Goal: Task Accomplishment & Management: Complete application form

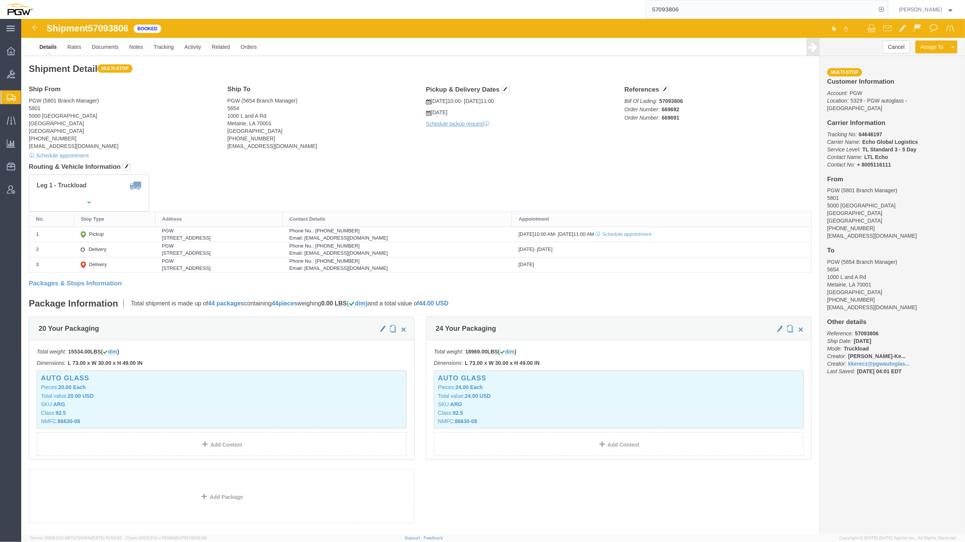
click at [0, 0] on span "Create from Template" at bounding box center [0, 0] width 0 height 0
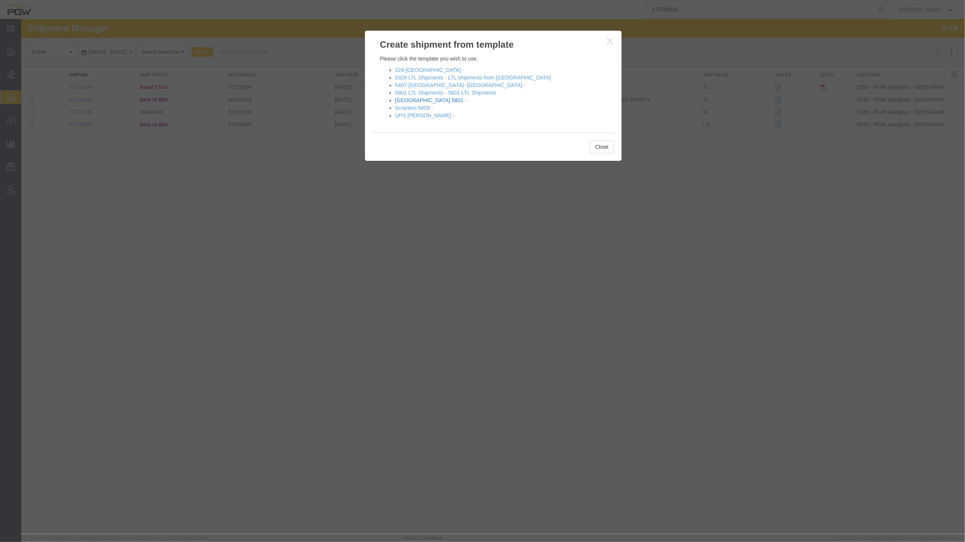
click at [419, 97] on link "[GEOGRAPHIC_DATA] 5801 -" at bounding box center [431, 100] width 72 height 6
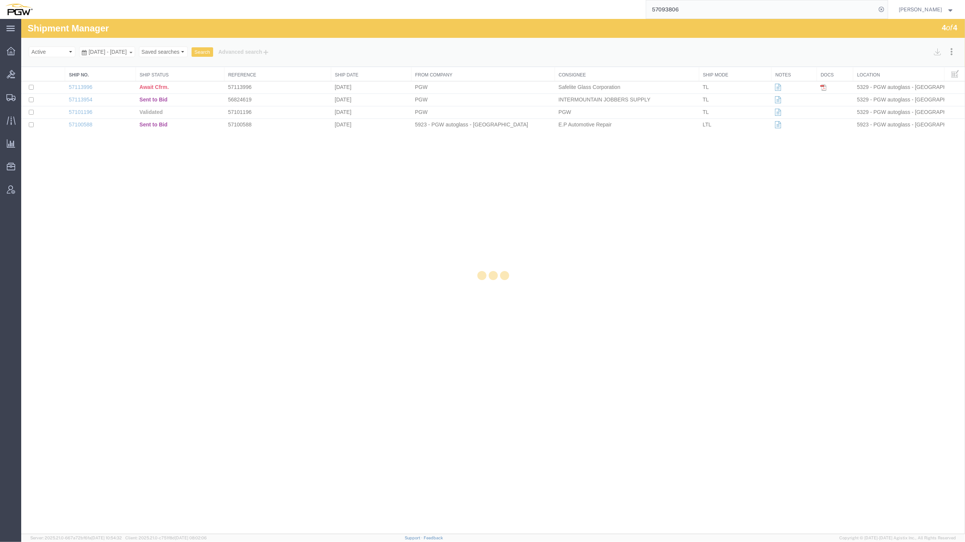
select select "62891"
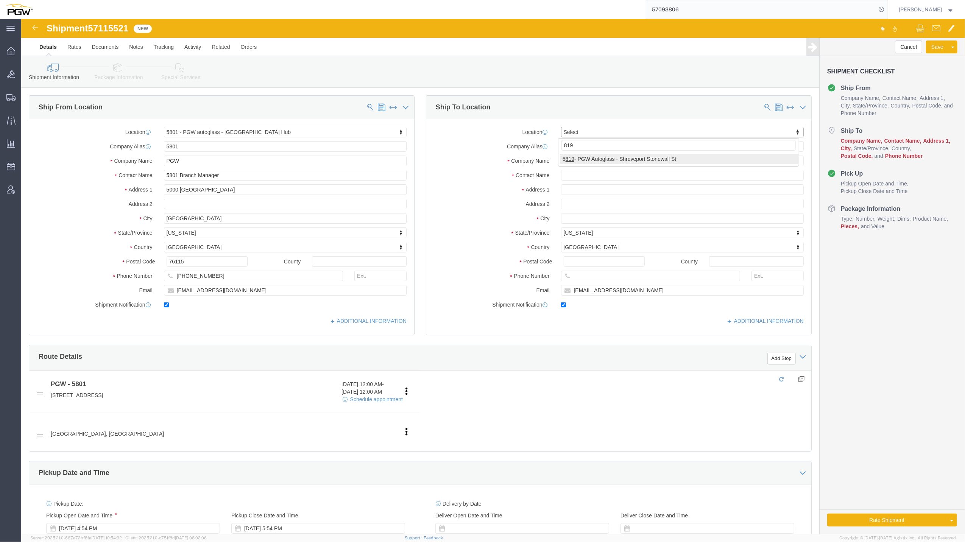
type input "819"
select select "61272"
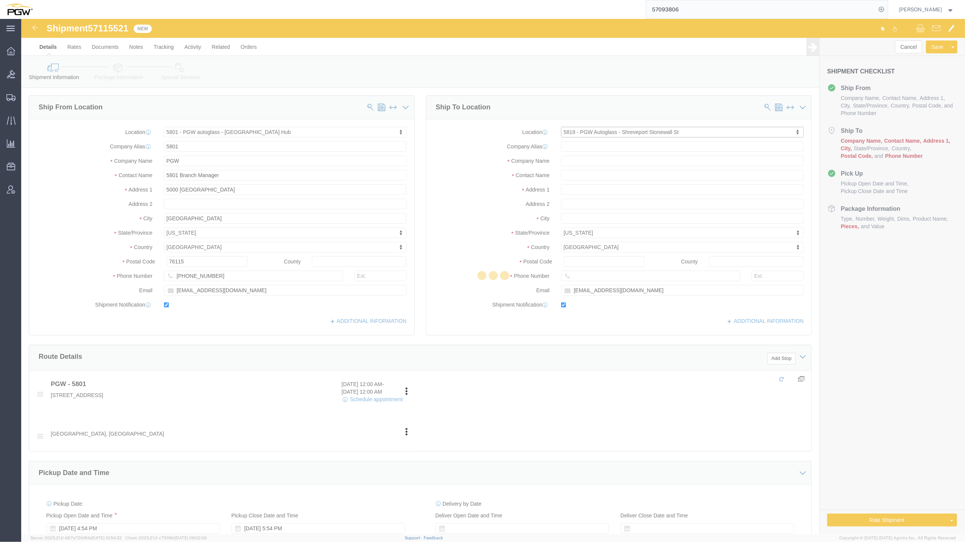
type input "5819"
type input "PGW"
type input "5801 Branch Manager"
type input "[STREET_ADDRESS]"
type input "[GEOGRAPHIC_DATA]"
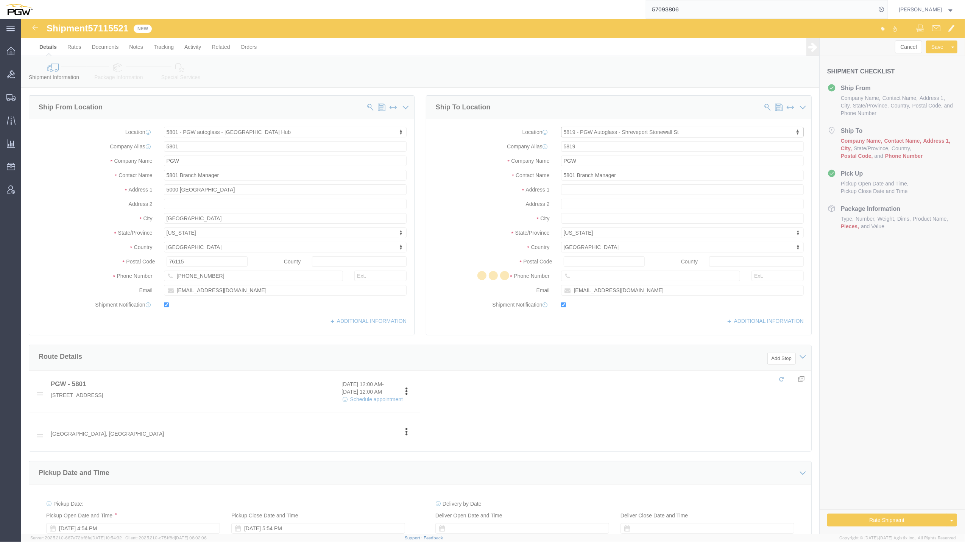
type input "71103"
type input "[PHONE_NUMBER]"
type input "[EMAIL_ADDRESS][DOMAIN_NAME]"
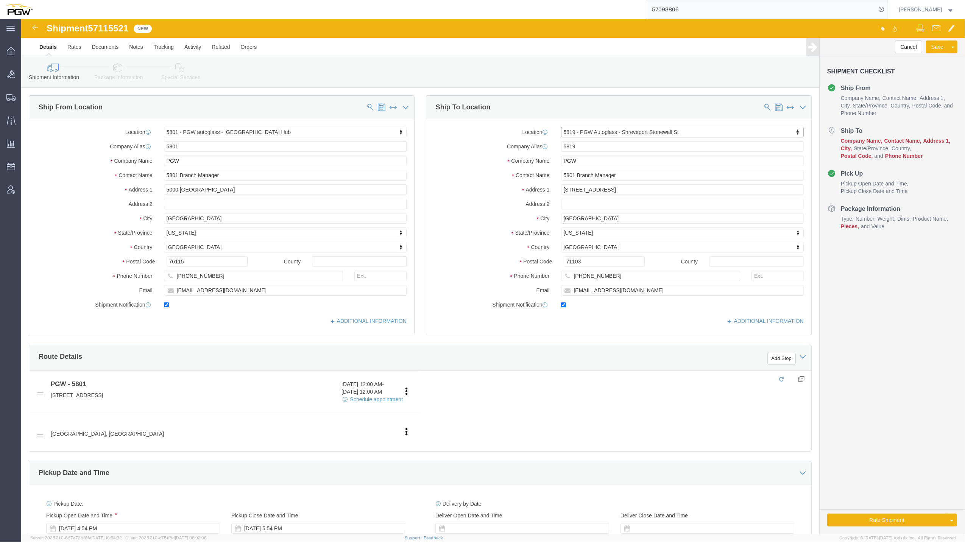
select select "LA"
click button "Add Stop"
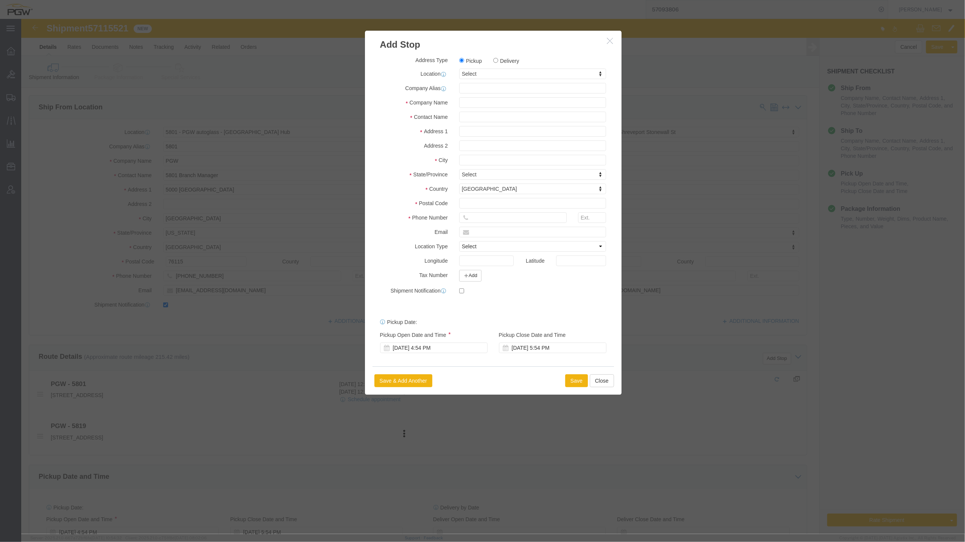
click button "button"
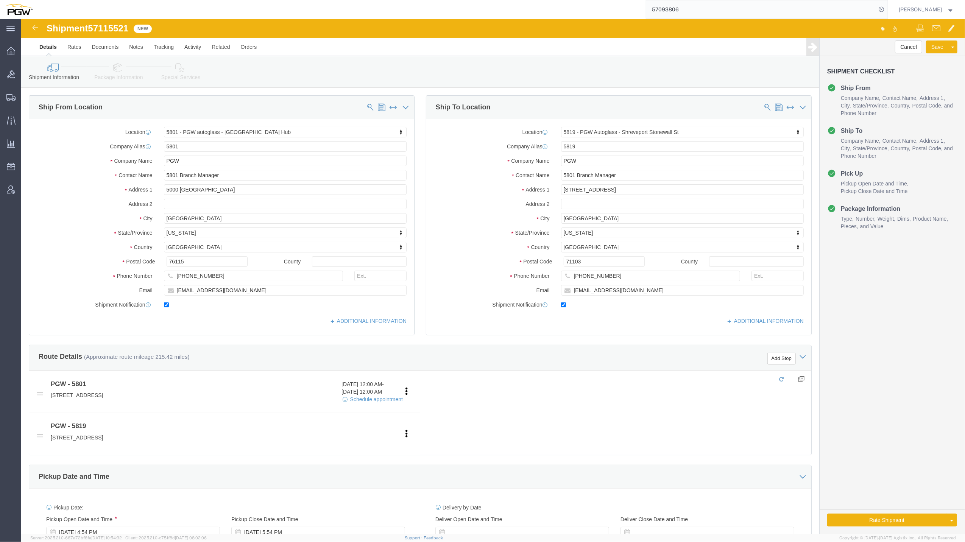
click div "Add Stop"
click button "Add Stop"
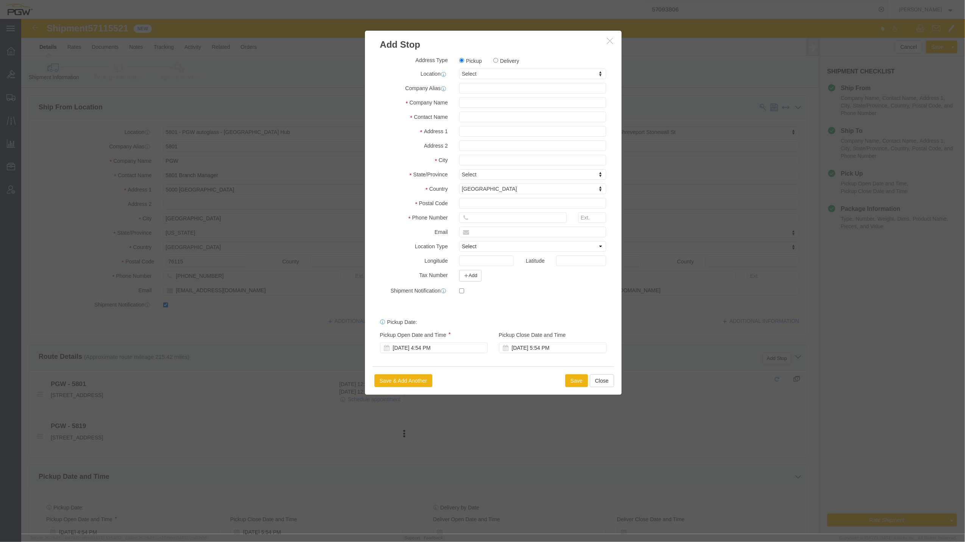
click label "Delivery"
click input "Delivery"
radio input "true"
select select
type input "819"
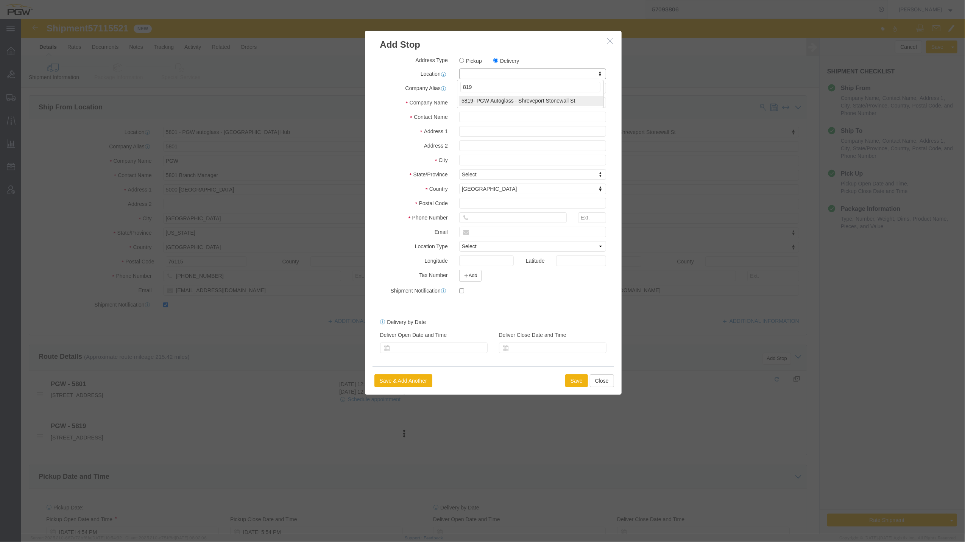
select select "61272"
type input "5819"
type input "PGW"
type input "5801 Branch Manager"
type input "[STREET_ADDRESS]"
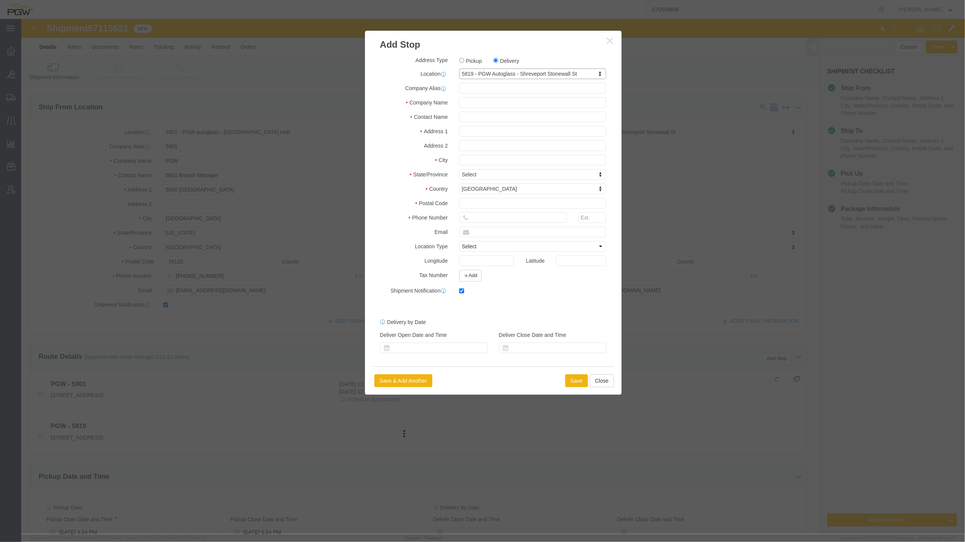
type input "[GEOGRAPHIC_DATA]"
type input "71103"
type input "[PHONE_NUMBER]"
type input "[EMAIL_ADDRESS][DOMAIN_NAME]"
checkbox input "true"
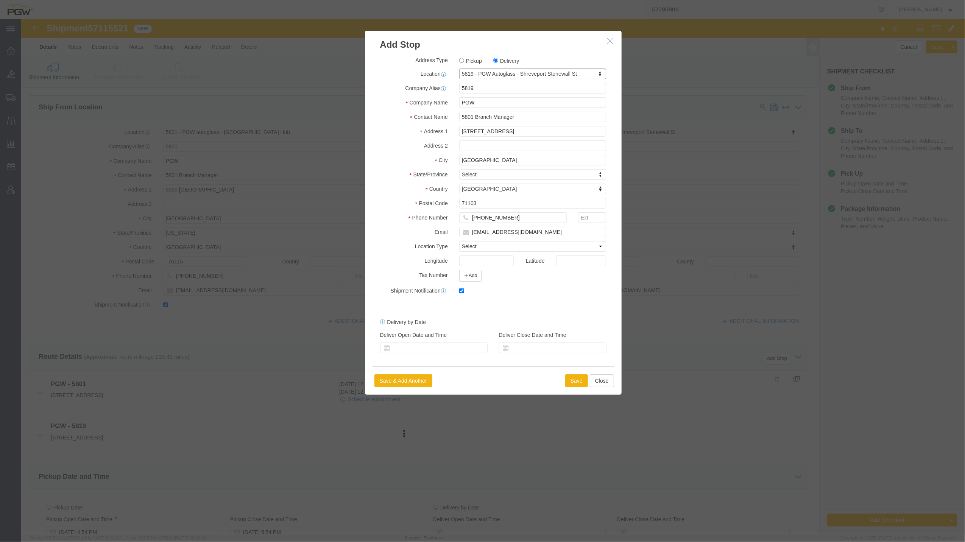
select select "LA"
click button "Save"
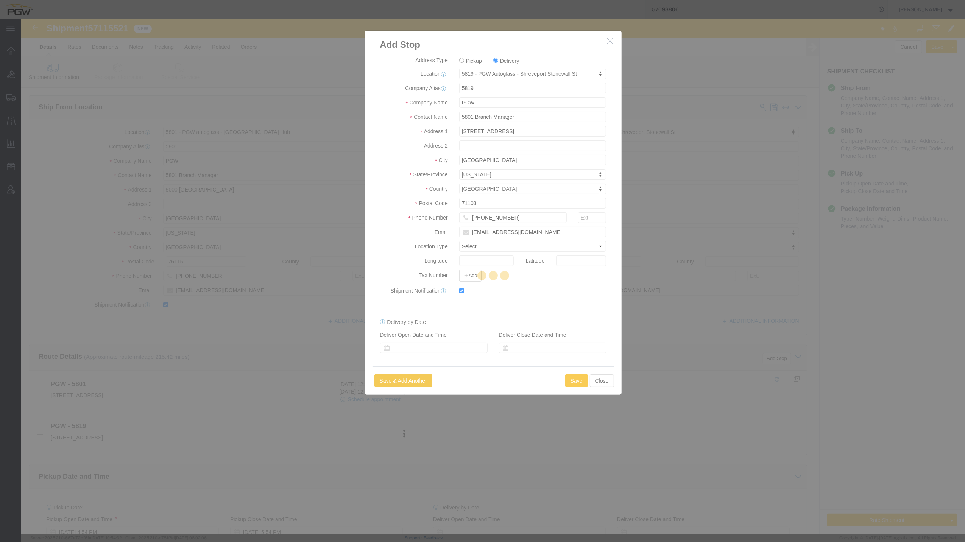
select select "D"
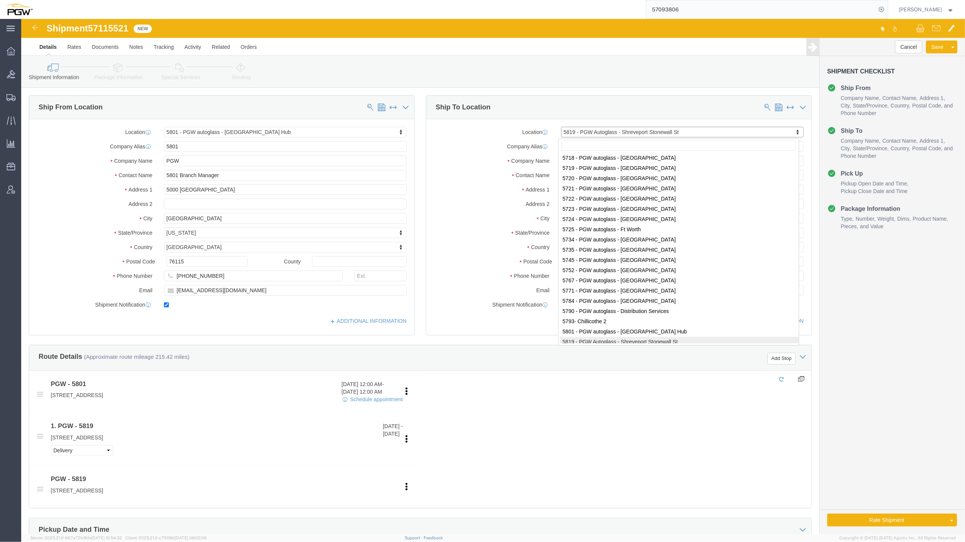
scroll to position [1381, 0]
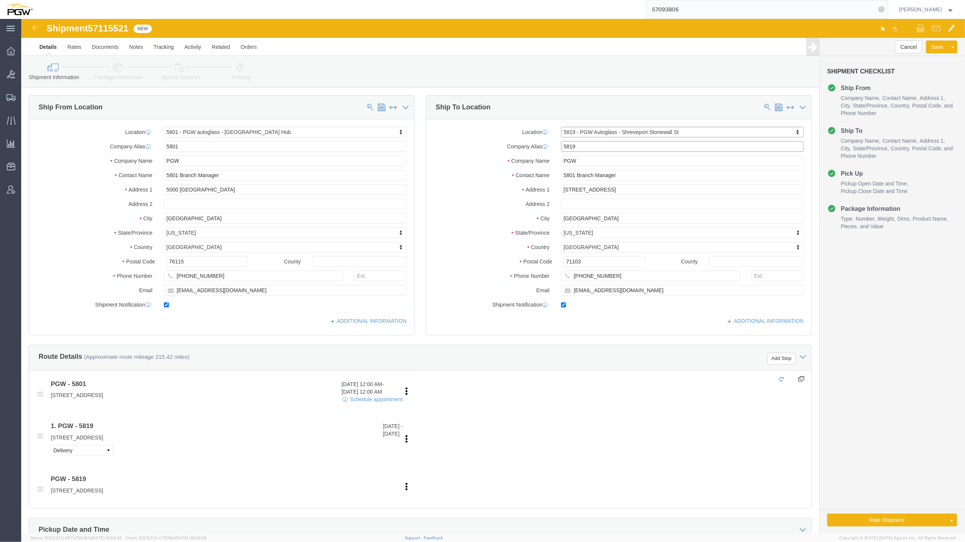
click input "5819"
type input "5818"
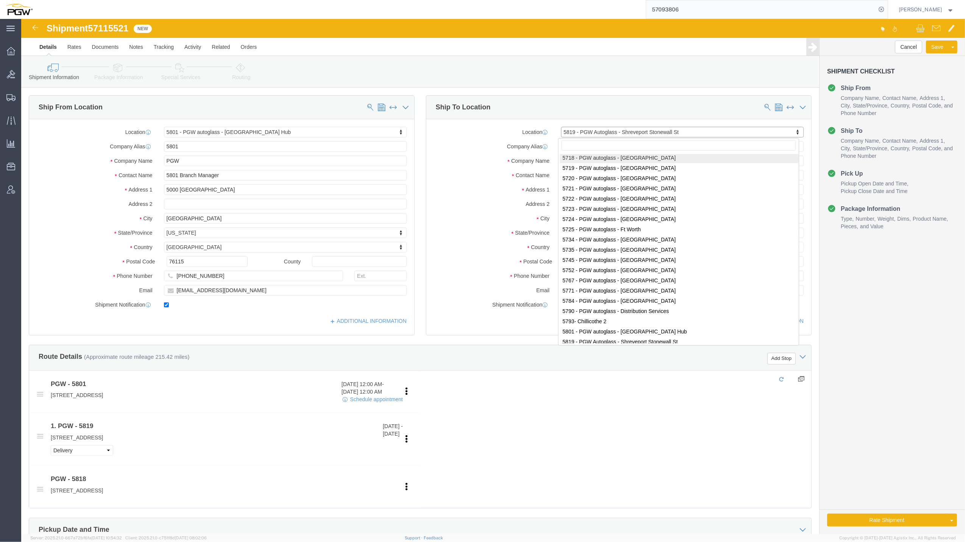
scroll to position [1380, 0]
select select "28475"
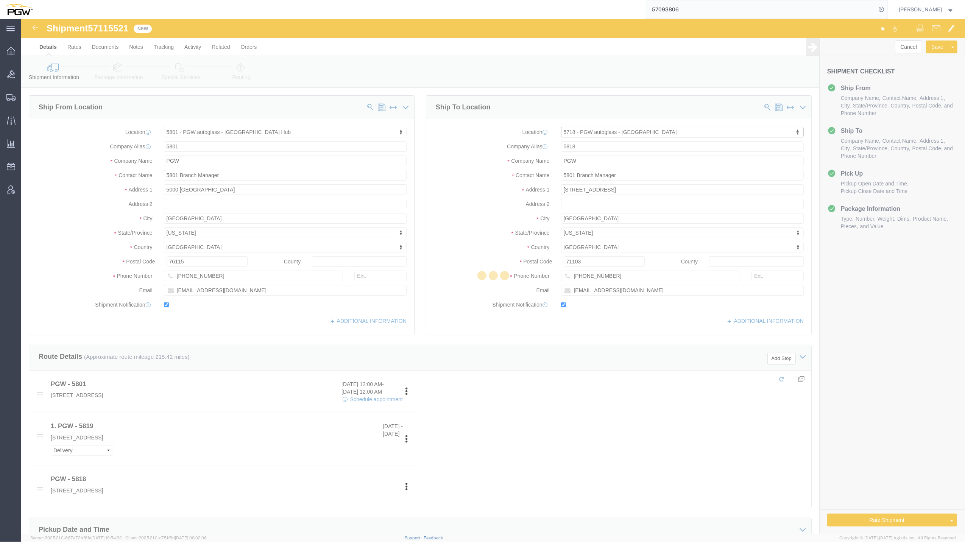
type input "5718"
type input "5718 Branch Manager"
type input "[STREET_ADDRESS]"
type input "Suite 7"
type input "[GEOGRAPHIC_DATA]"
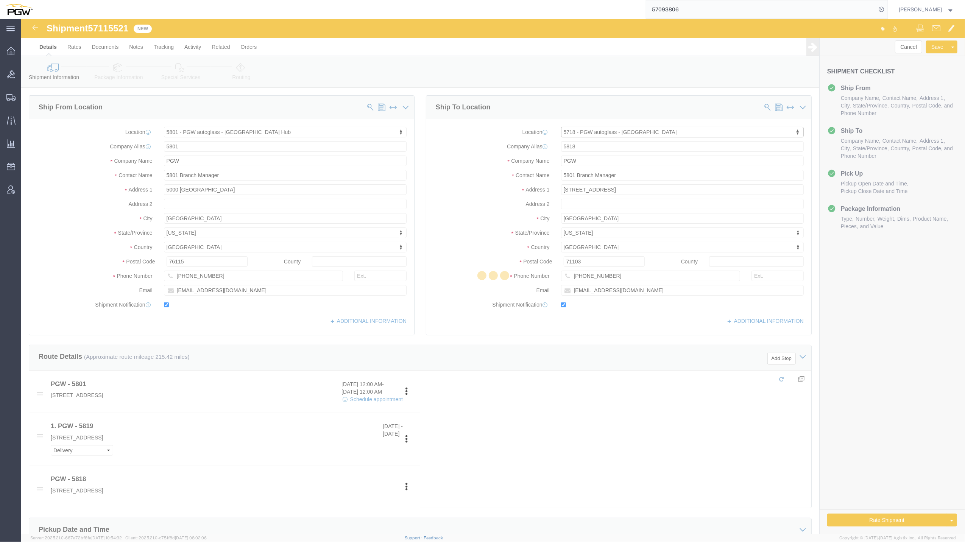
type input "94565"
type input "[PHONE_NUMBER]"
type input "[EMAIL_ADDRESS][DOMAIN_NAME]"
select select "CA"
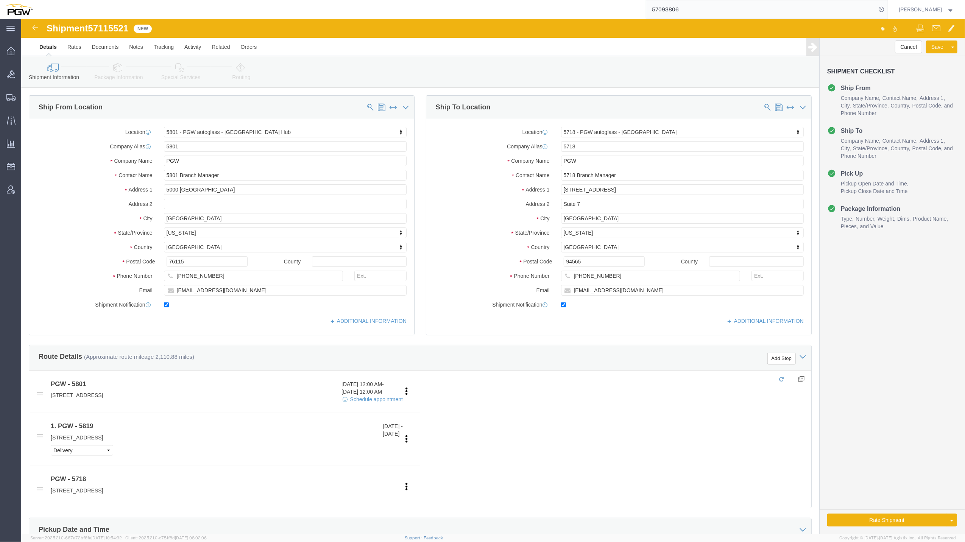
click div "Location 5718 - PGW autoglass - [GEOGRAPHIC_DATA] Select My Profile Location 53…"
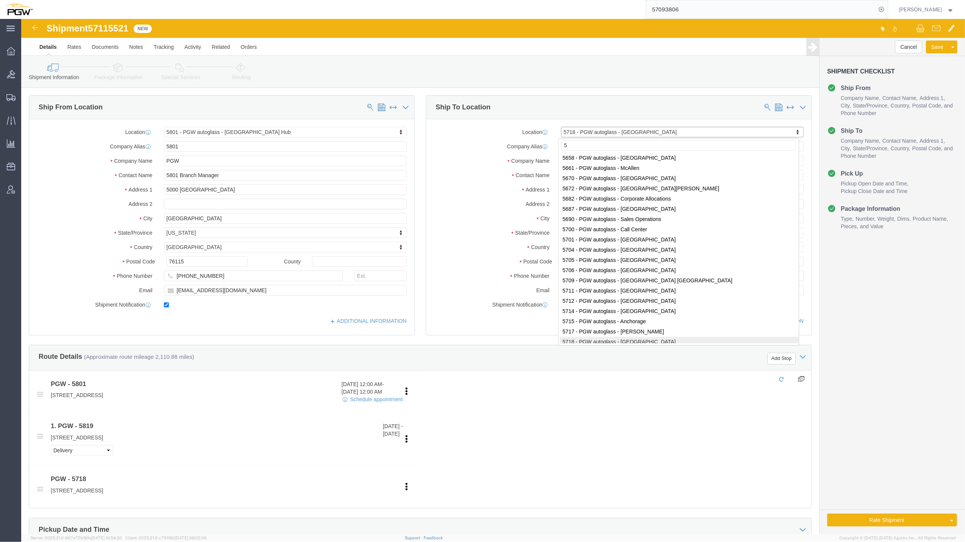
scroll to position [0, 0]
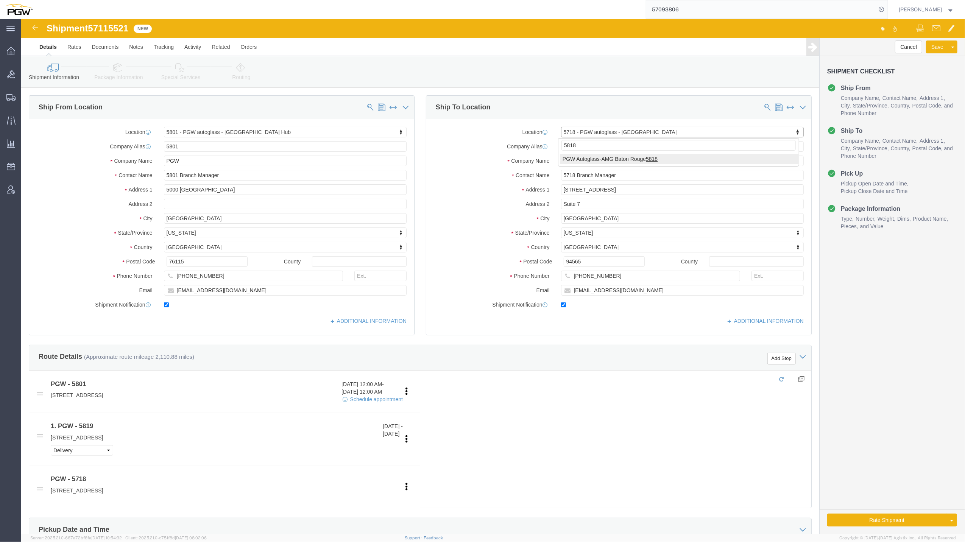
type input "5818"
select select "62691"
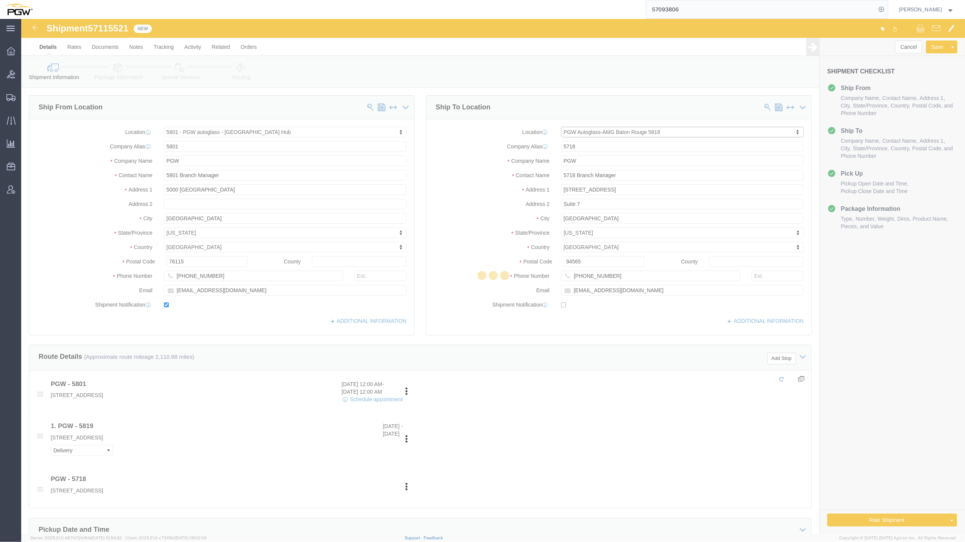
type input "5818"
type input "PGW Autoglass-AMG Baton Rouge 5818"
type input "[STREET_ADDRESS]"
type input "Baton Rouge"
type input "70815"
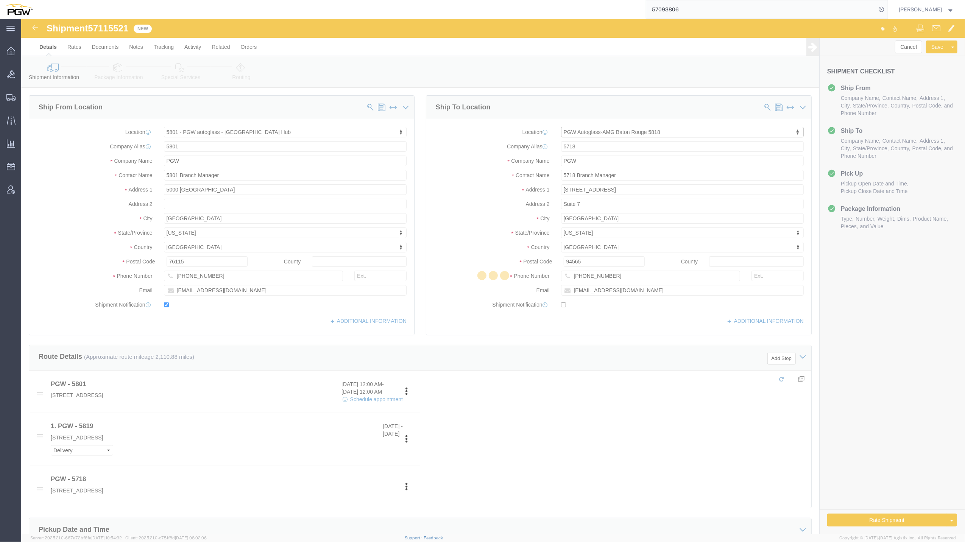
type input "[PHONE_NUMBER]"
checkbox input "false"
select select "LA"
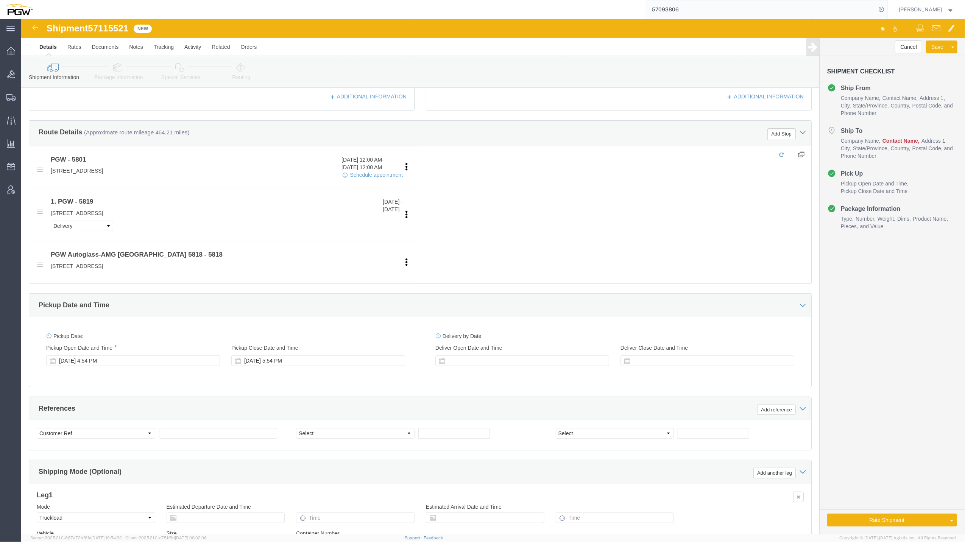
scroll to position [229, 0]
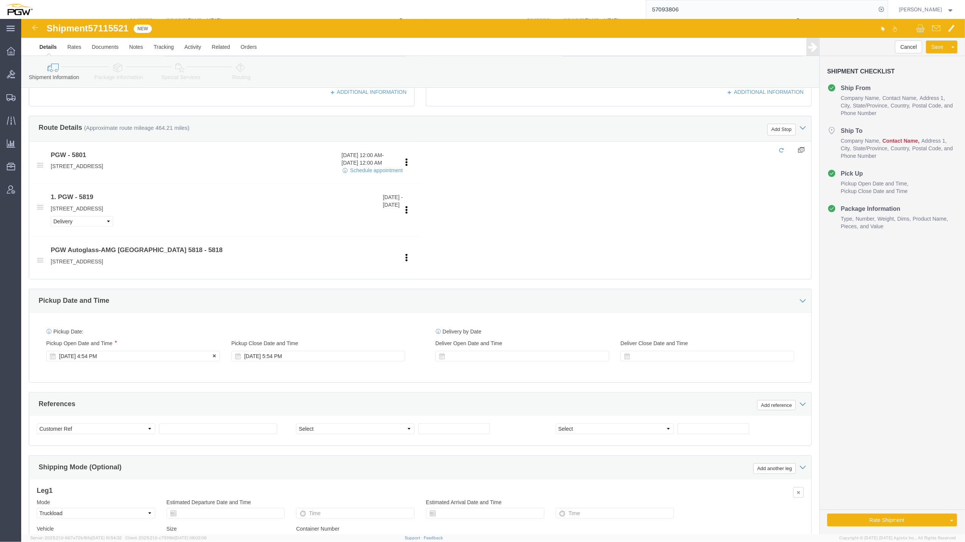
click div "[DATE] 4:54 PM"
click input "4:54 PM"
type input "9:00 AM"
click button "Apply"
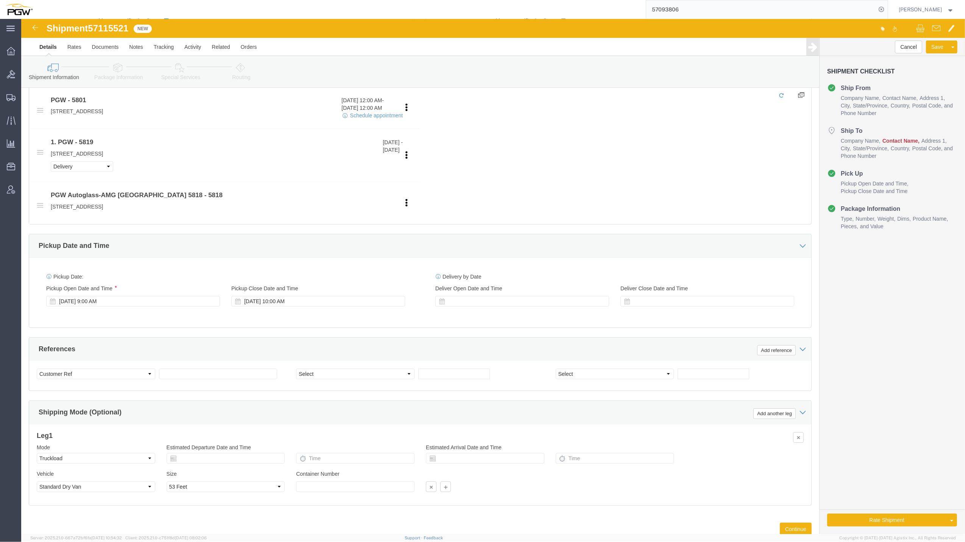
scroll to position [285, 0]
click select "Select Account Type Activity ID Airline Appointment Number ASN Batch Request # …"
select select "BOL"
click select "Select Account Type Activity ID Airline Appointment Number ASN Batch Request # …"
click span "57115521"
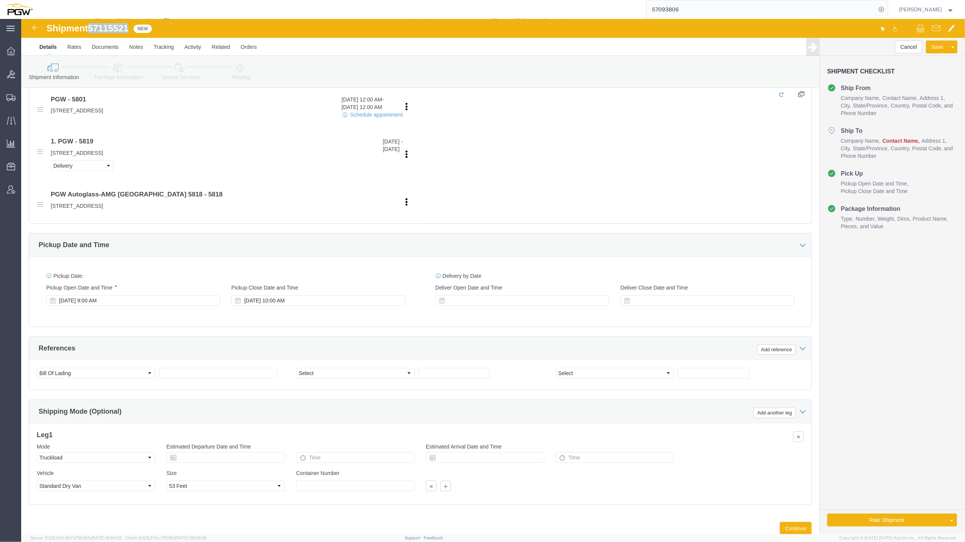
click span "57115521"
copy span "57115521"
click input "text"
paste input "57115521"
type input "57115521"
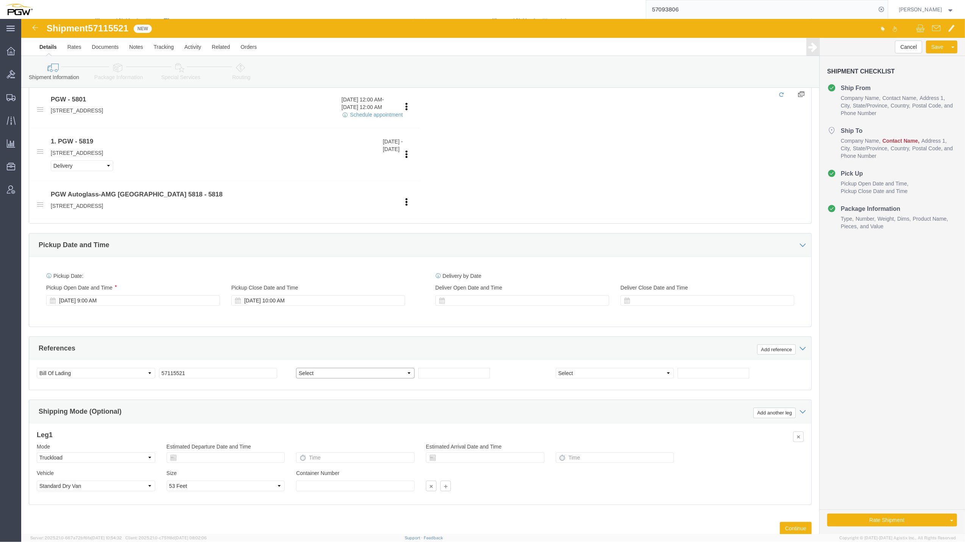
click select "Select Account Type Activity ID Airline Appointment Number ASN Batch Request # …"
select select "ORDERNUM"
click select "Select Account Type Activity ID Airline Appointment Number ASN Batch Request # …"
click input "text"
paste input "669808"
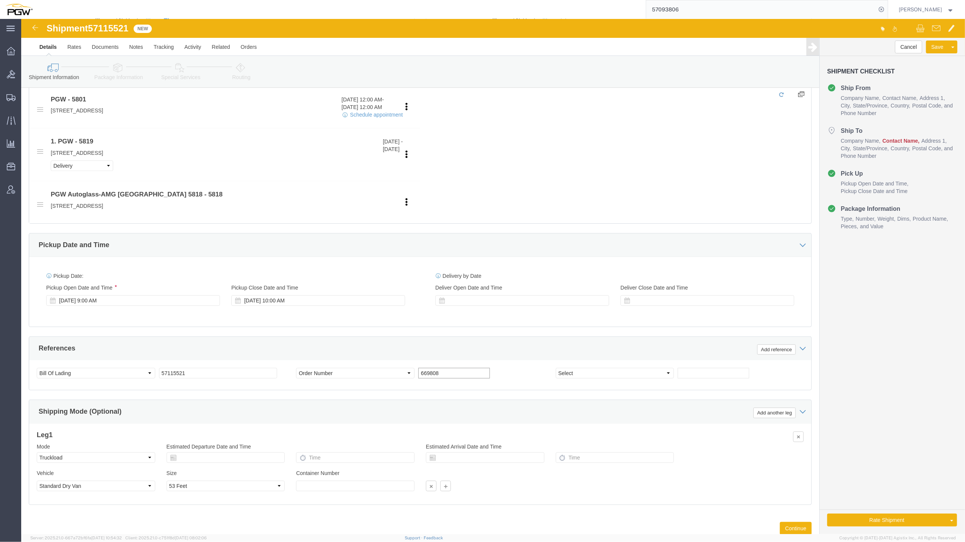
type input "669808"
click input "text"
paste input "669814"
type input "669814"
click select "Select Account Type Activity ID Airline Appointment Number ASN Batch Request # …"
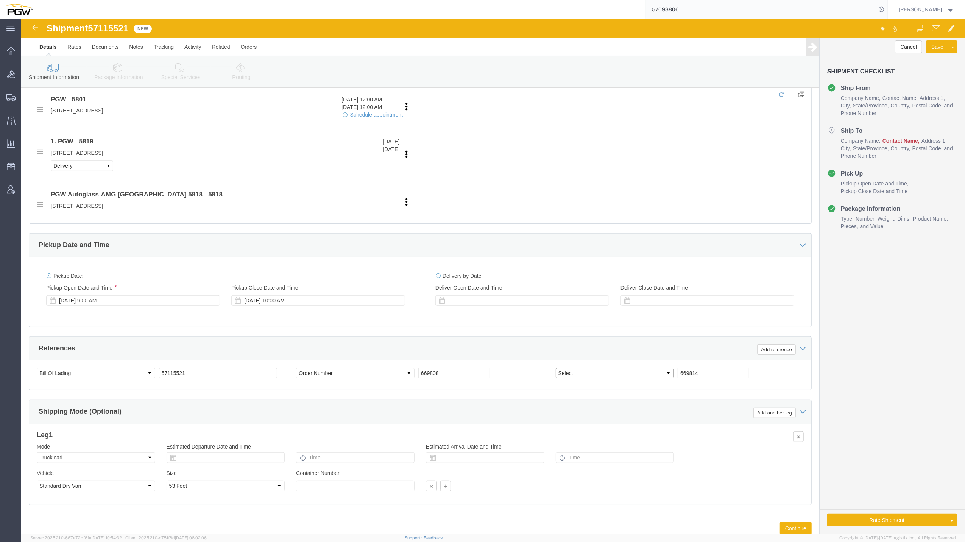
select select "ORDERNUM"
click select "Select Account Type Activity ID Airline Appointment Number ASN Batch Request # …"
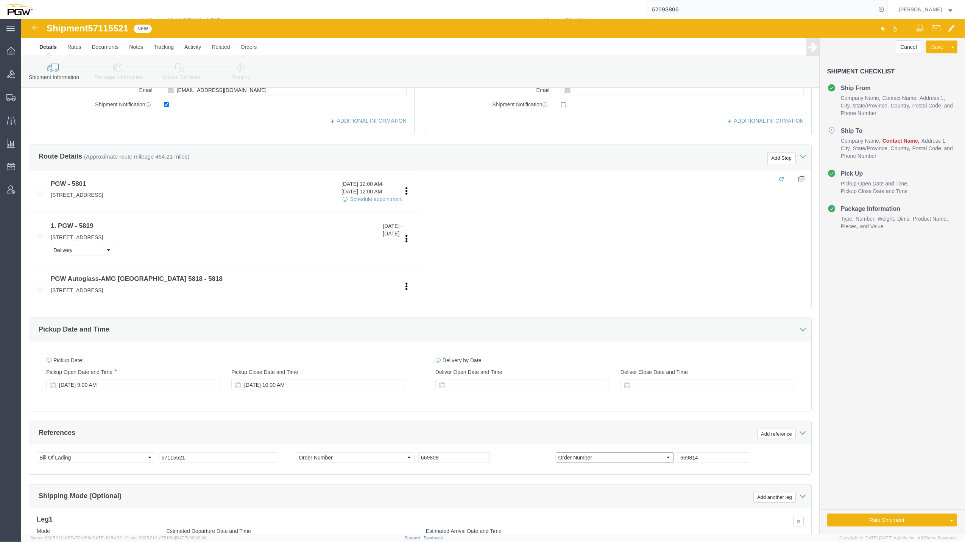
scroll to position [194, 0]
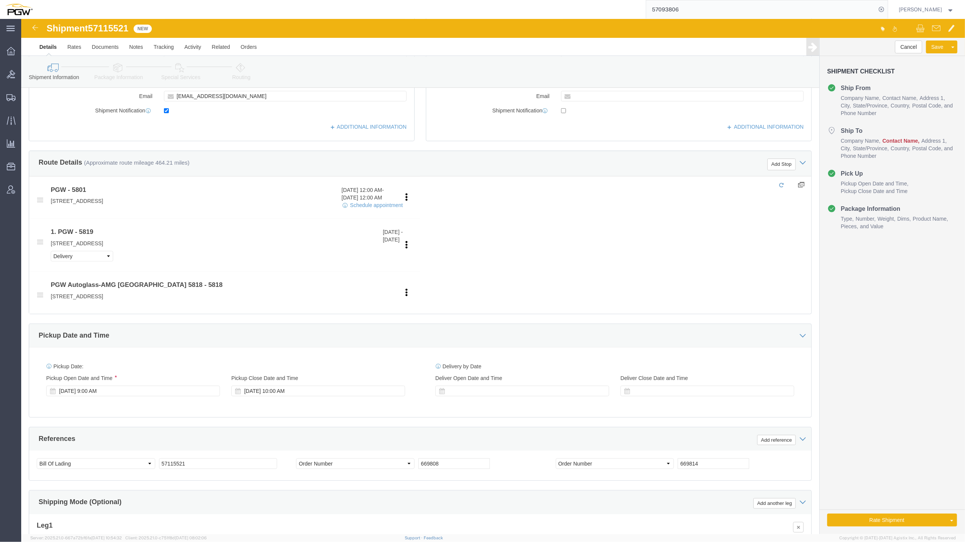
click span "57115521"
copy span "57115521"
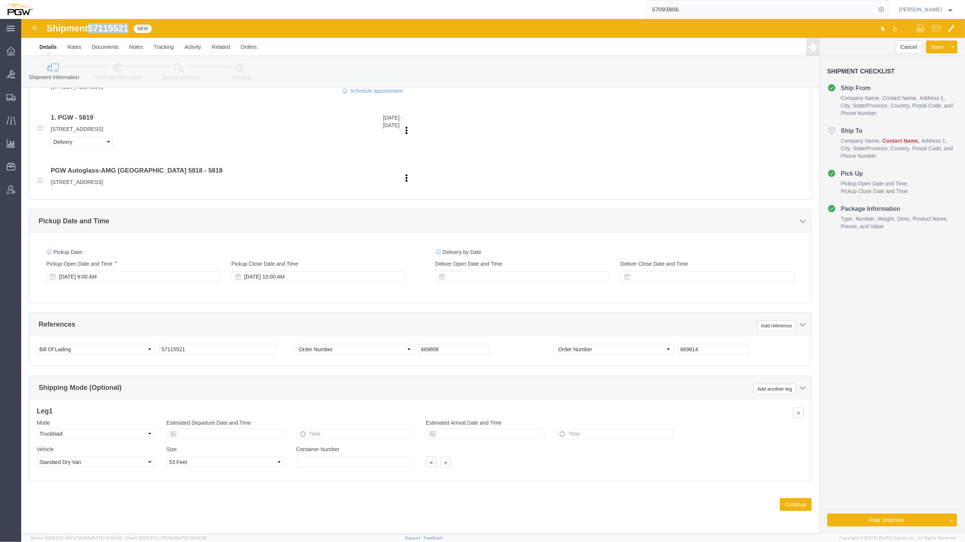
scroll to position [311, 0]
click button "Continue"
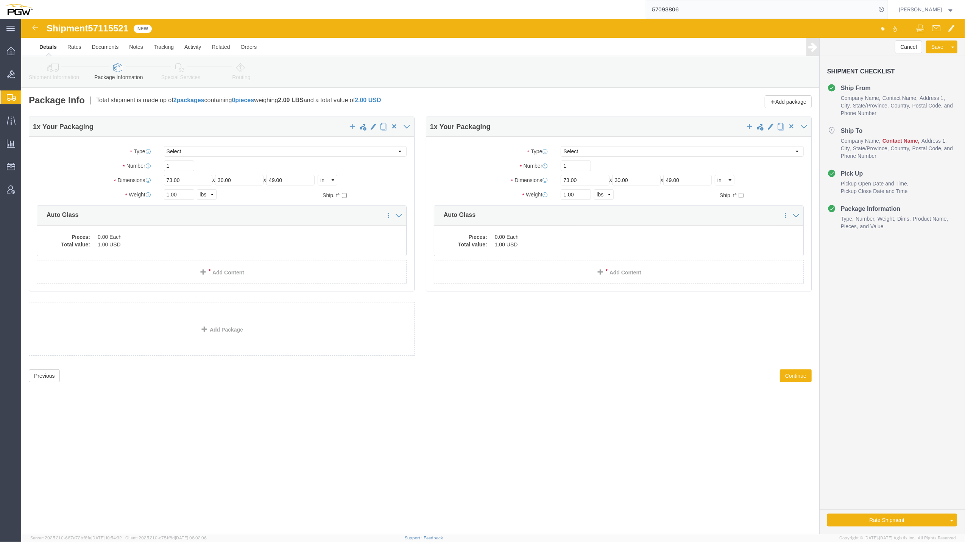
click link "Shipment Information"
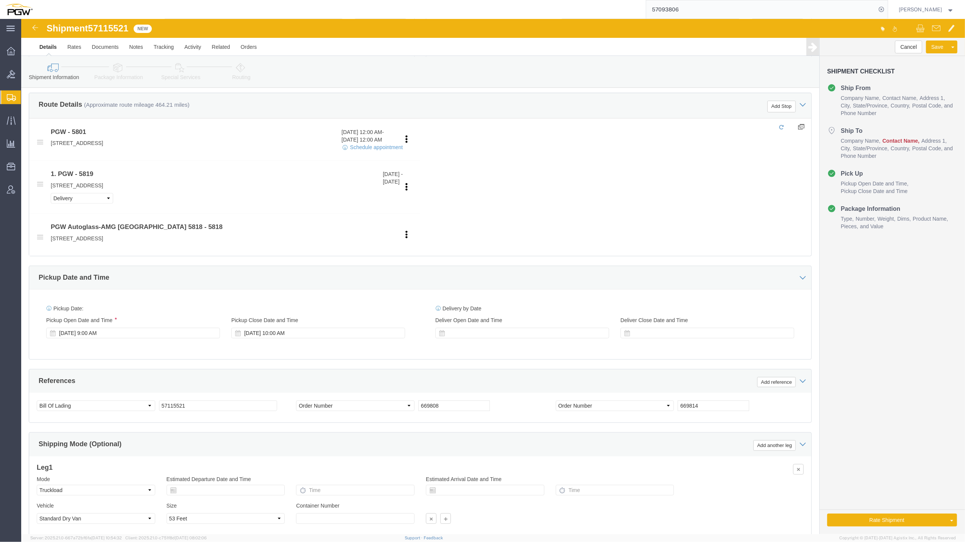
scroll to position [253, 0]
click div "Add reference"
click button "Add reference"
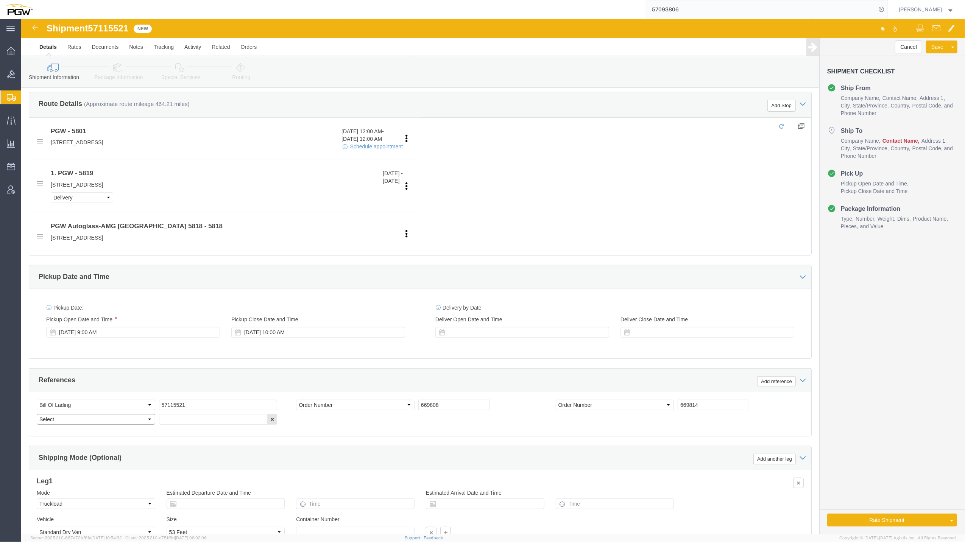
click select "Select Account Type Activity ID Airline Appointment Number ASN Batch Request # …"
select select "ORDERNUM"
click select "Select Account Type Activity ID Airline Appointment Number ASN Batch Request # …"
click input "text"
paste input "669893"
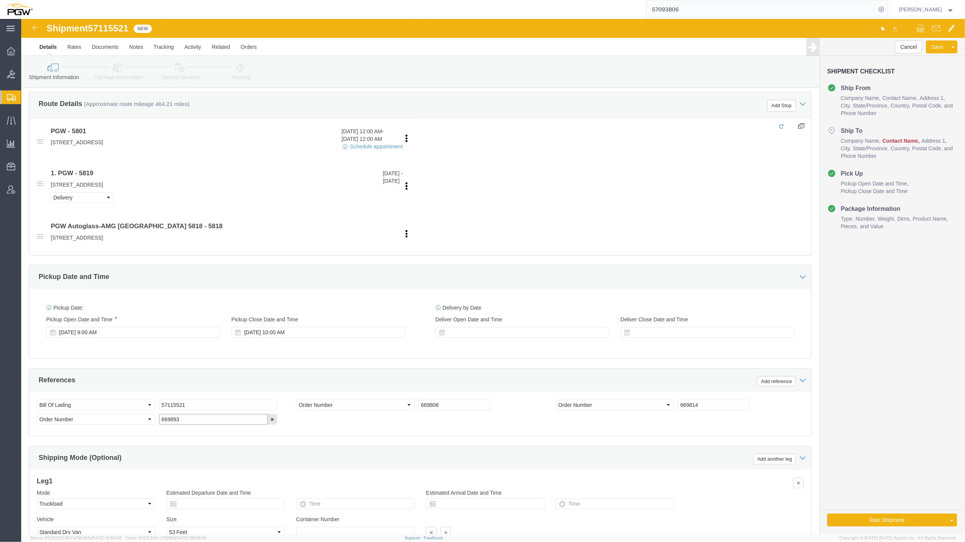
scroll to position [326, 0]
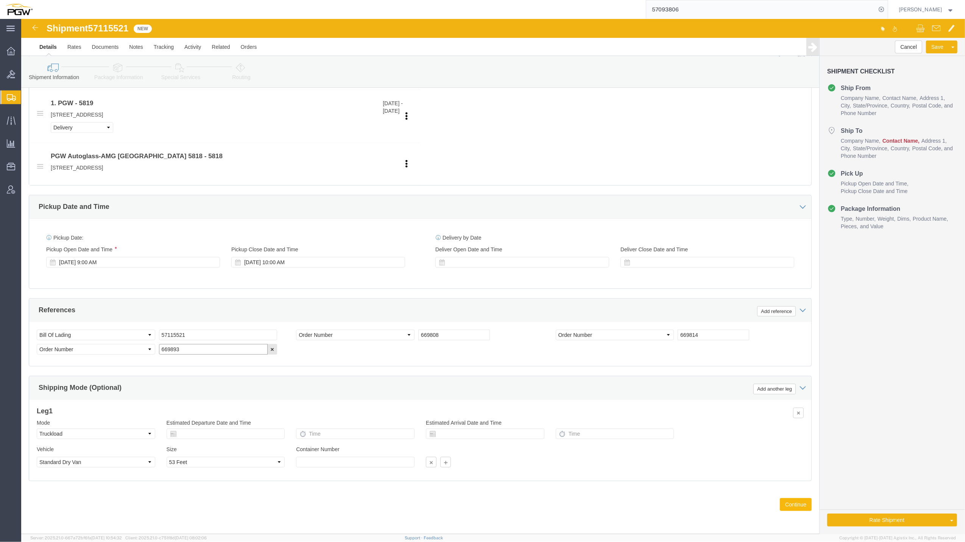
type input "669893"
click button "Continue"
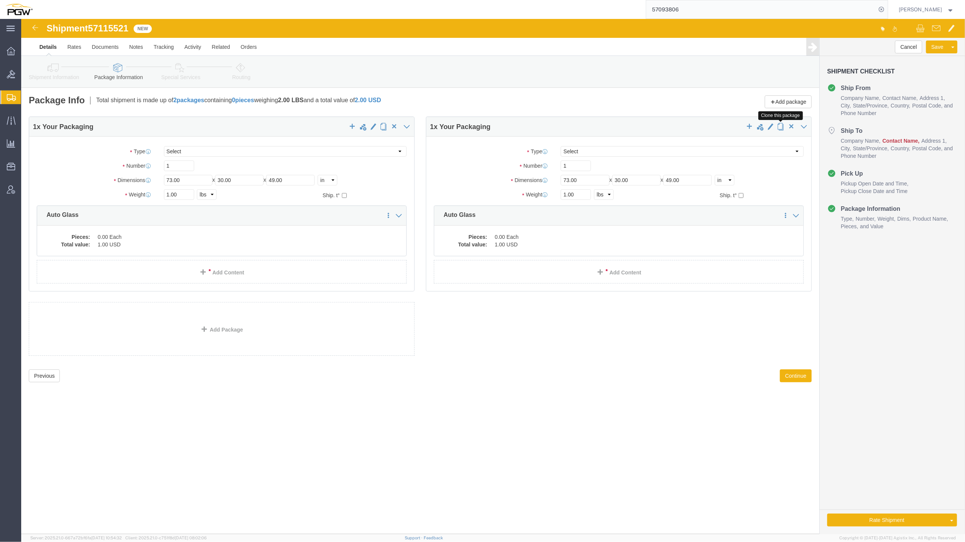
click button "button"
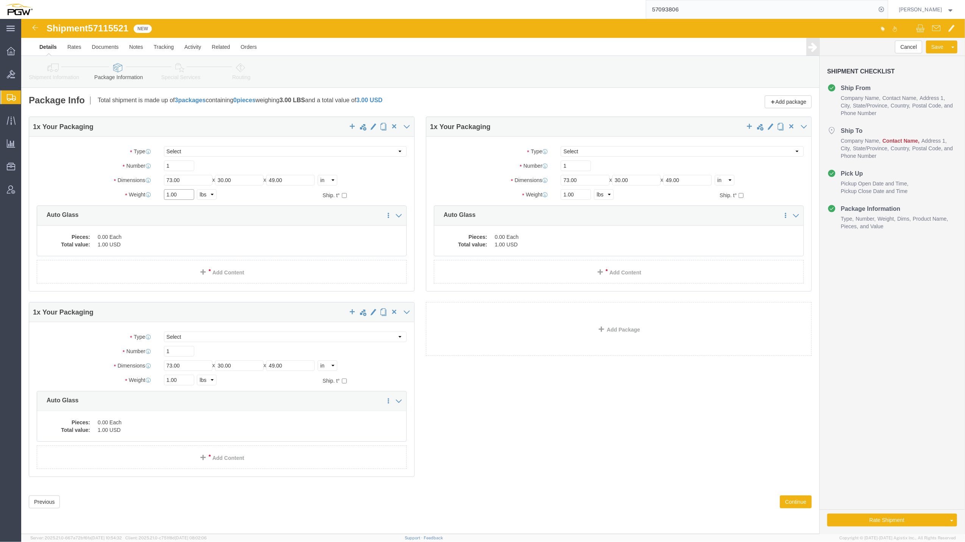
click input "1.00"
drag, startPoint x: 148, startPoint y: 176, endPoint x: 141, endPoint y: 174, distance: 7.8
click div "1.00 Select kgs lbs"
paste input "2,480"
type input "12,480.00"
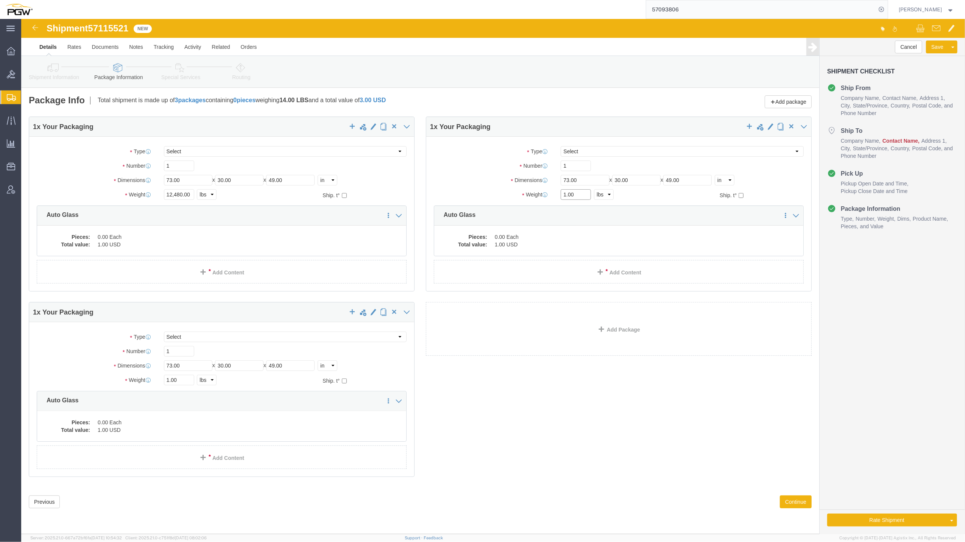
drag, startPoint x: 545, startPoint y: 174, endPoint x: 537, endPoint y: 171, distance: 8.9
click div "1.00 Select kgs lbs"
paste input "954"
type input "954.00"
drag, startPoint x: 148, startPoint y: 360, endPoint x: 139, endPoint y: 358, distance: 9.4
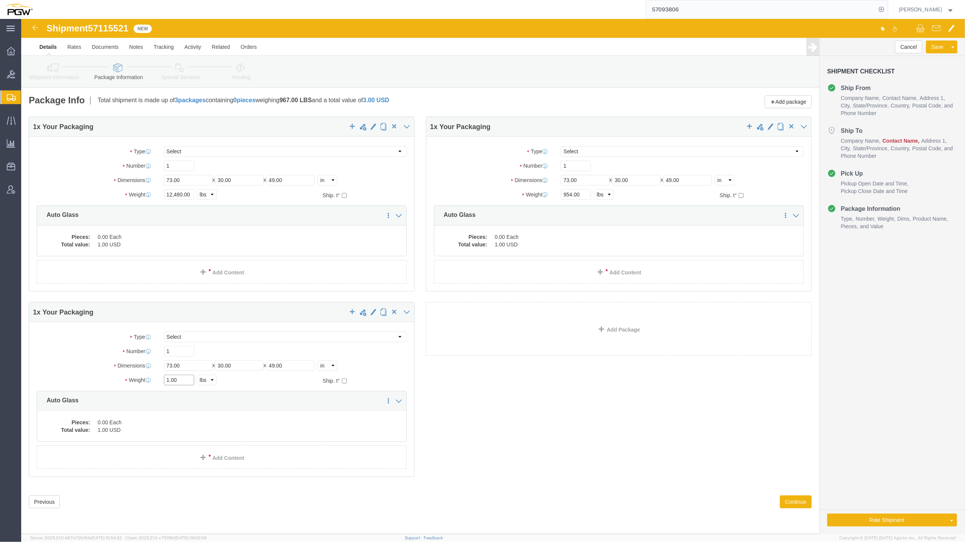
click div "1.00 Select kgs lbs"
paste input "8,108"
type input "18,108.00"
click input "1"
type input "15"
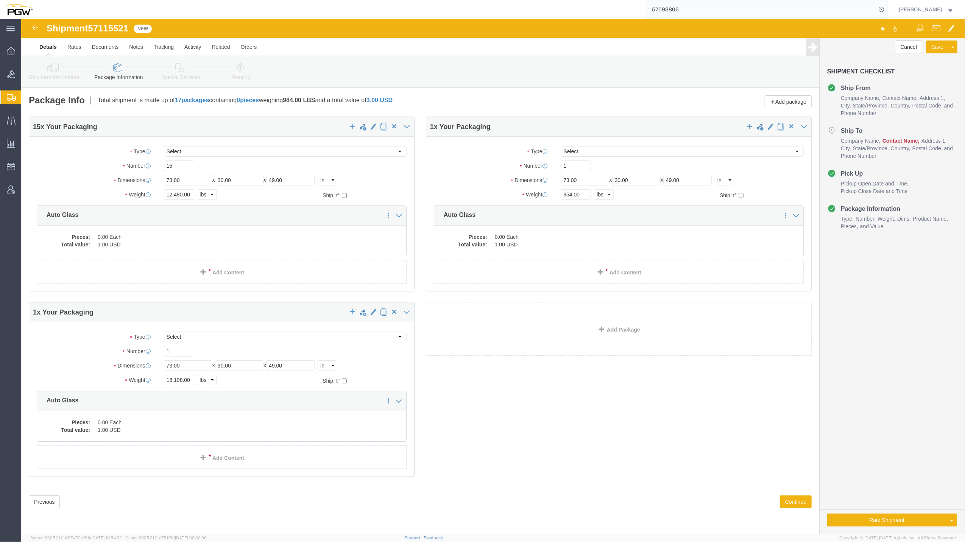
click div "Package Type Select Bale(s) Basket(s) Bolt(s) Bottle(s) Buckets Bulk Bundle(s) …"
drag, startPoint x: 549, startPoint y: 153, endPoint x: 538, endPoint y: 150, distance: 11.3
click div "1"
type input "4"
click input "1"
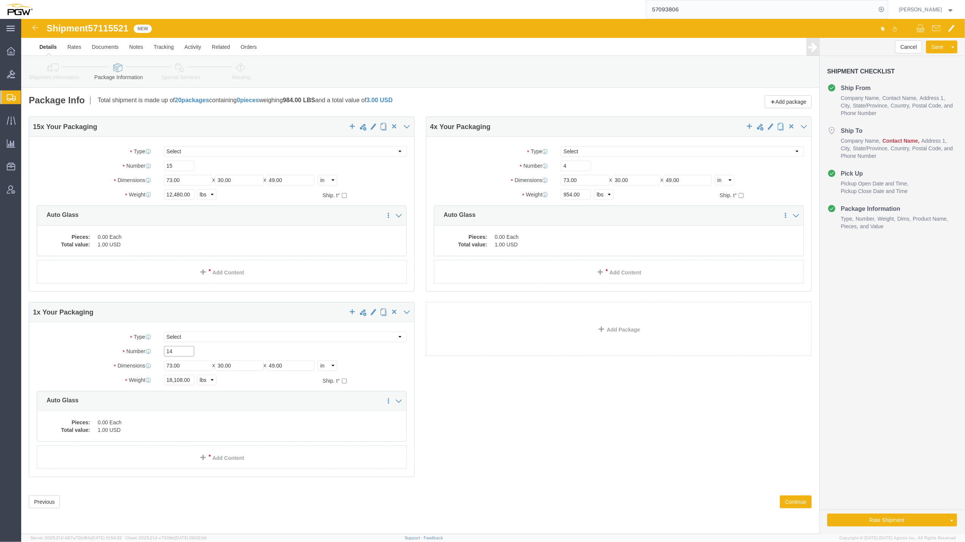
type input "14"
click input "12,480.00"
type input "12480.00"
click input "18,108.00"
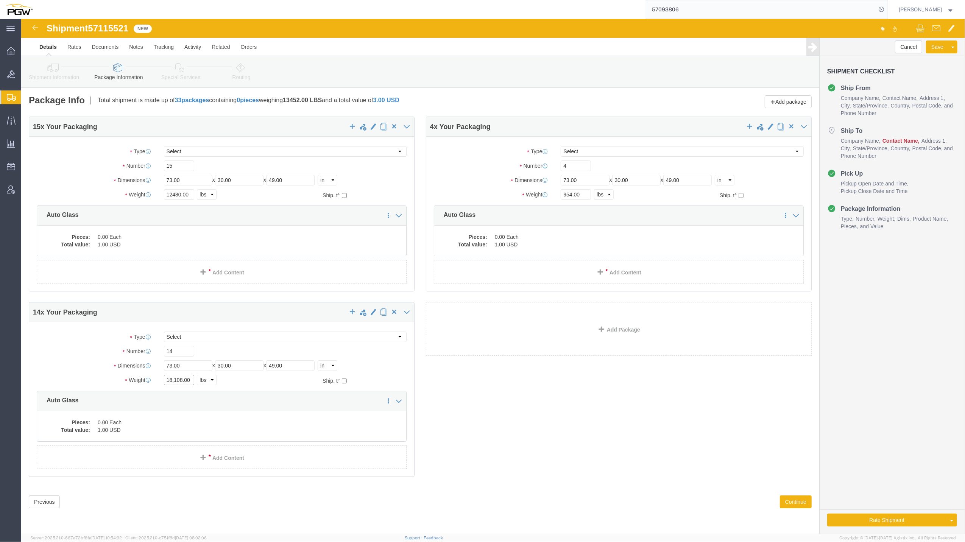
click input "18,108.00"
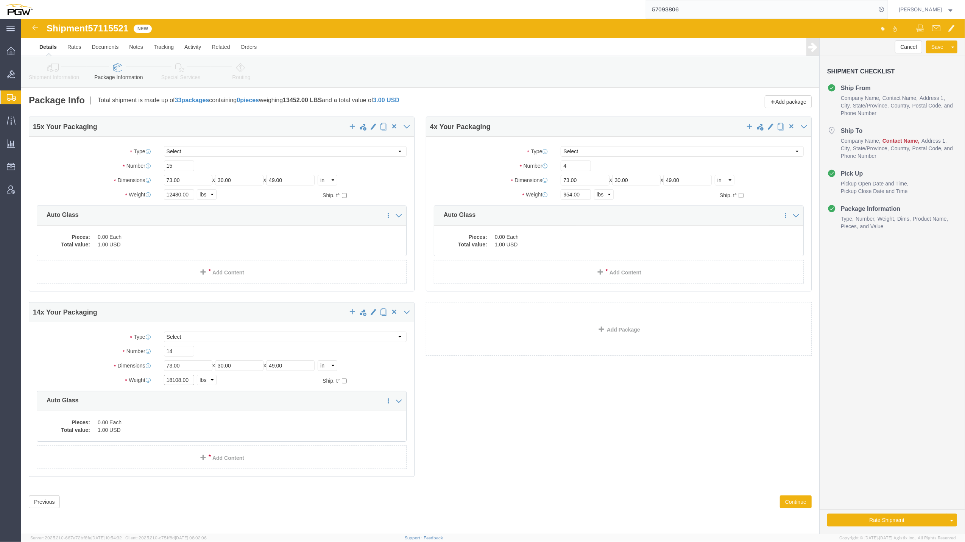
type input "18108.00"
click div "15 x Your Packaging Package Type Select Bale(s) Basket(s) Bolt(s) Bottle(s) Buc…"
click dd "0.00 Each"
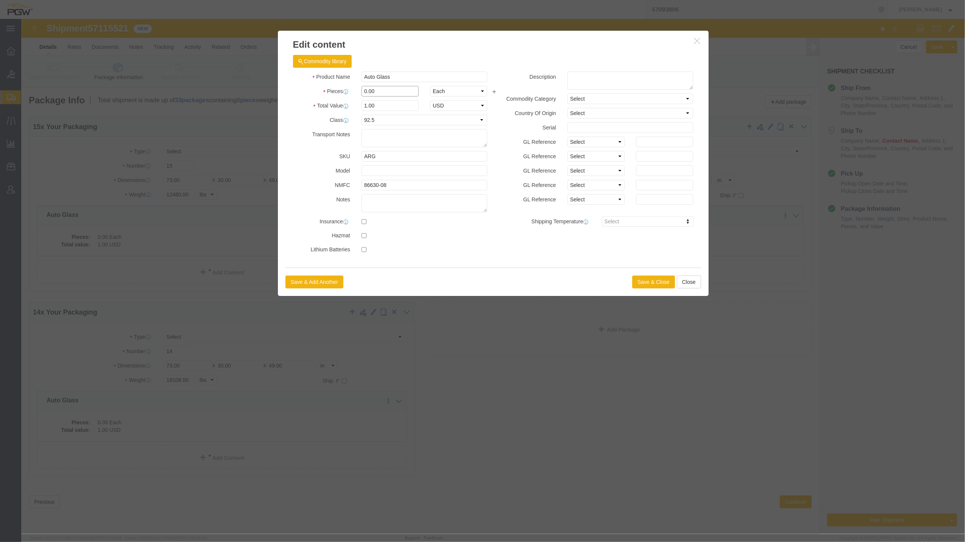
drag, startPoint x: 345, startPoint y: 71, endPoint x: 332, endPoint y: 69, distance: 13.4
click div "Pieces 0.00 Select Bag Barrels 100Board Feet Bottle Box Blister Pack Carats Can…"
type input "15.00"
type input "15"
click button "Save & Close"
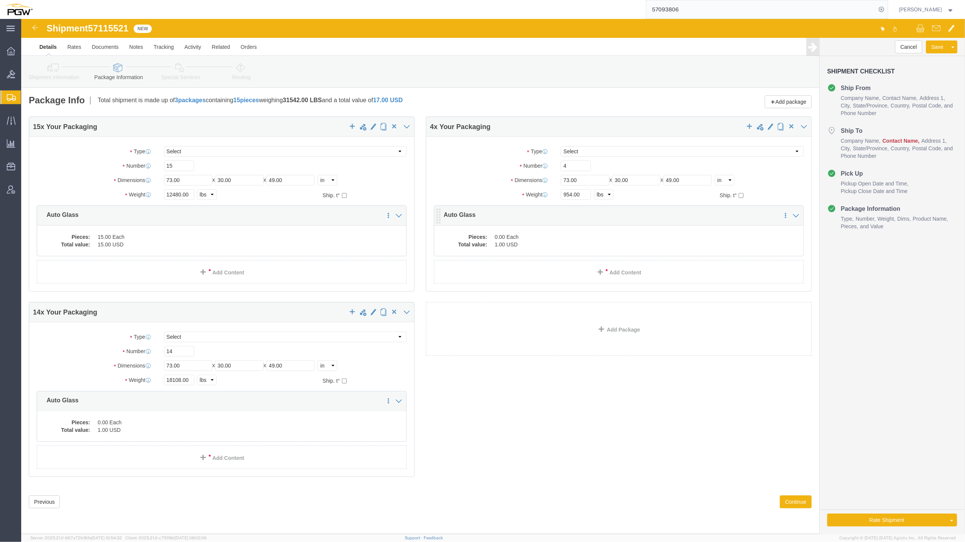
click div "Pieces: 0.00 Each Total value: 1.00 USD"
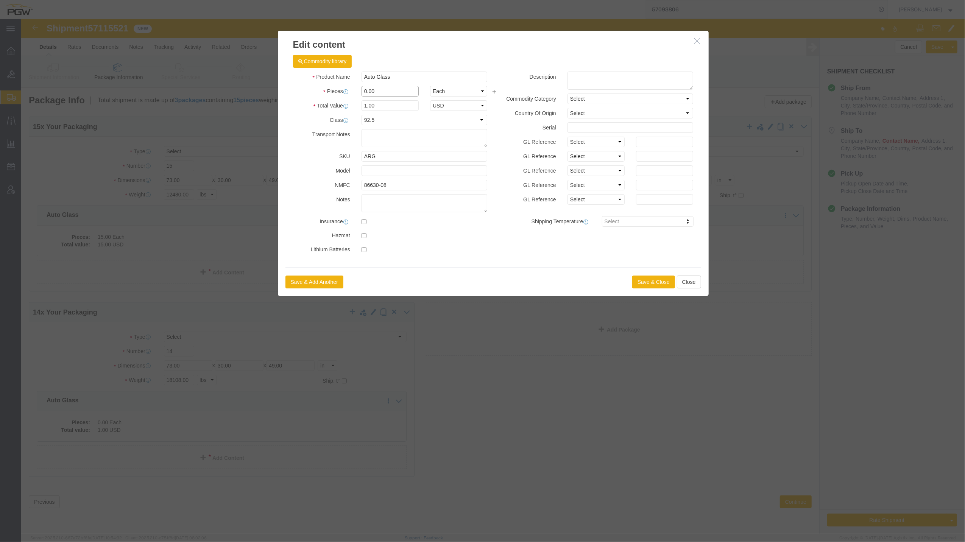
drag, startPoint x: 345, startPoint y: 70, endPoint x: 326, endPoint y: 68, distance: 19.8
click div "Pieces 0.00 Select Bag Barrels 100Board Feet Bottle Box Blister Pack Carats Can…"
type input "4.00"
type input "4"
click button "Save & Close"
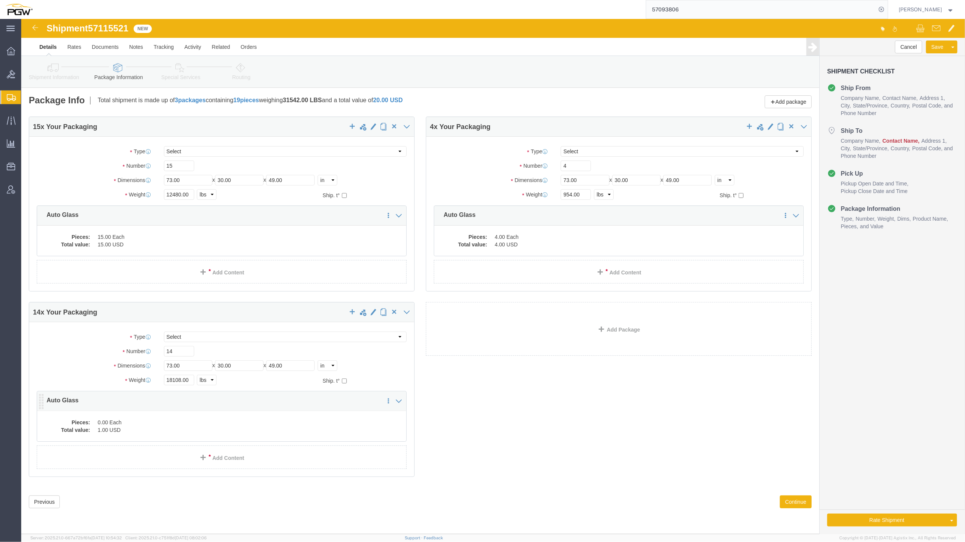
click dd "0.00 Each"
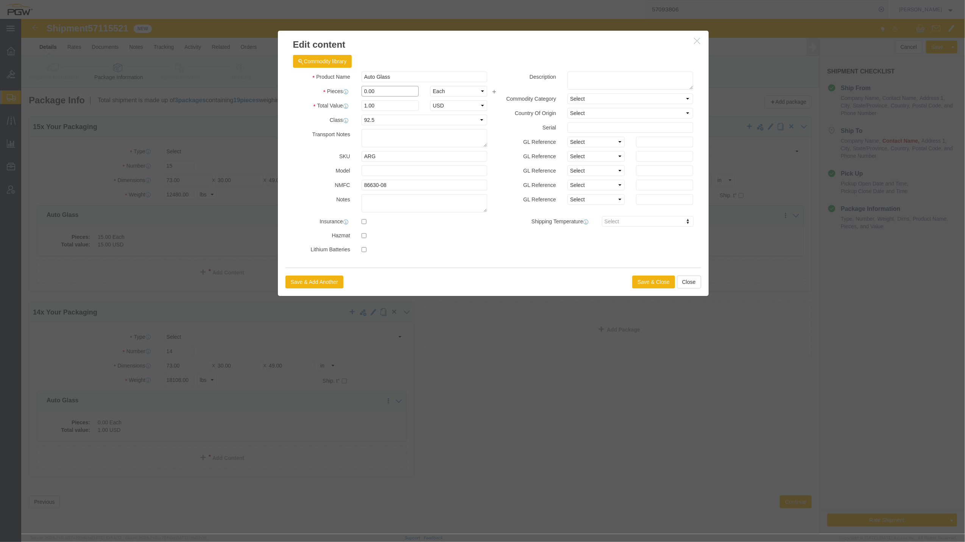
drag, startPoint x: 346, startPoint y: 73, endPoint x: 338, endPoint y: 71, distance: 8.0
click div "0.00"
type input "14.00"
type input "14"
click button "Save & Close"
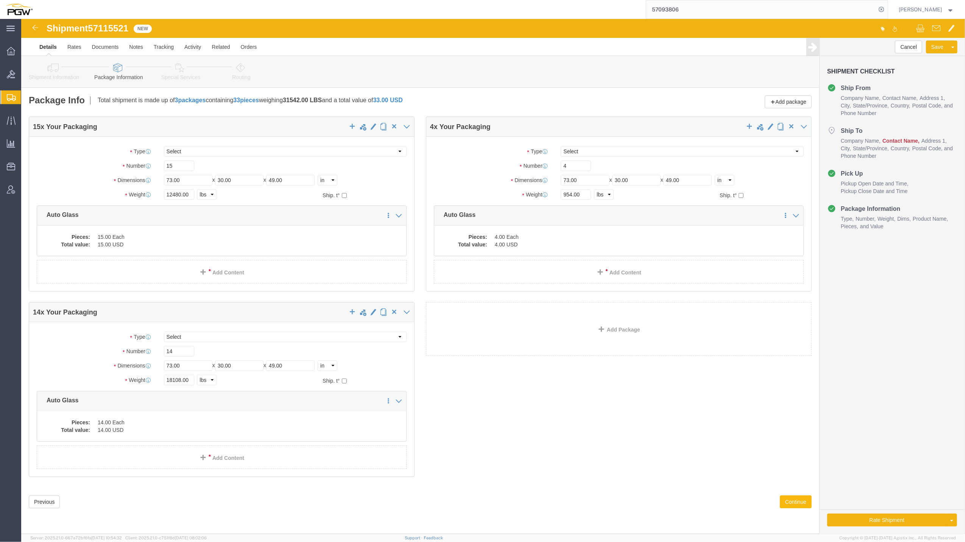
click button "Continue"
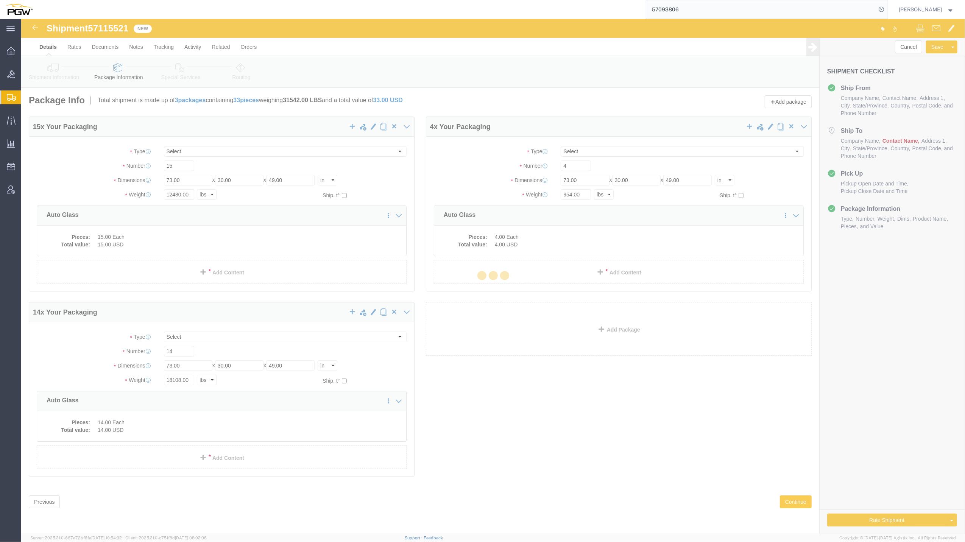
select select
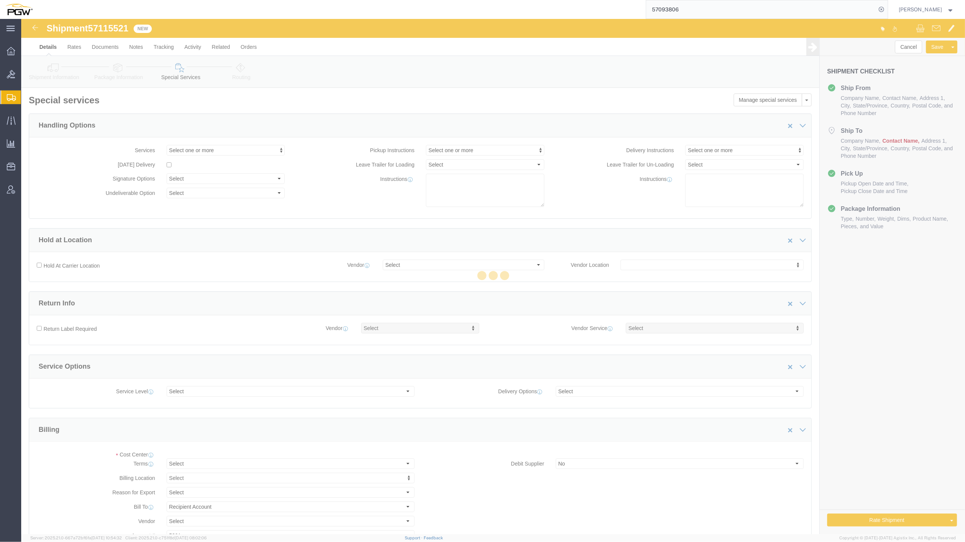
select select "COSTCENTER"
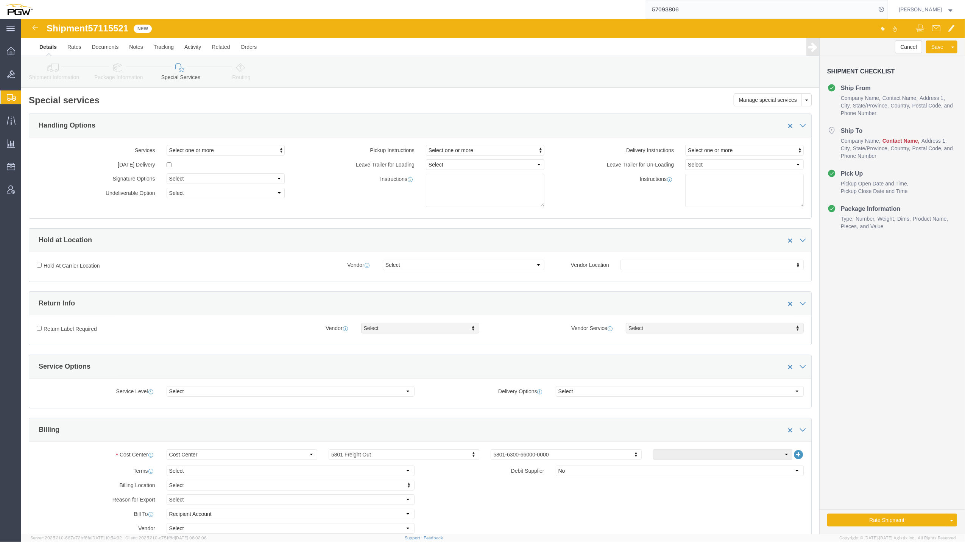
click link "Shipment Information"
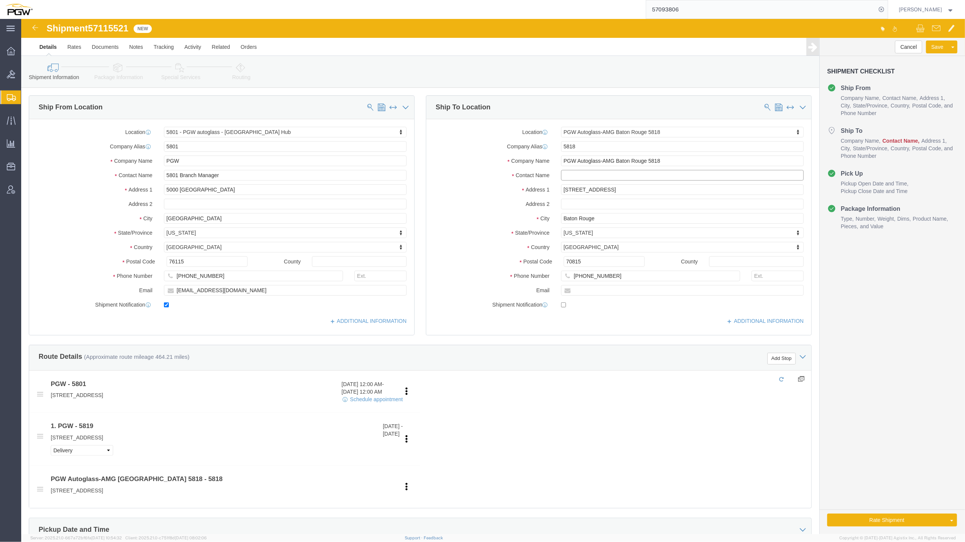
click input "text"
type input "Branch manager"
click div "Cancel Save Assign To Clone Shipment Save As Template Shipment Checklist Ship F…"
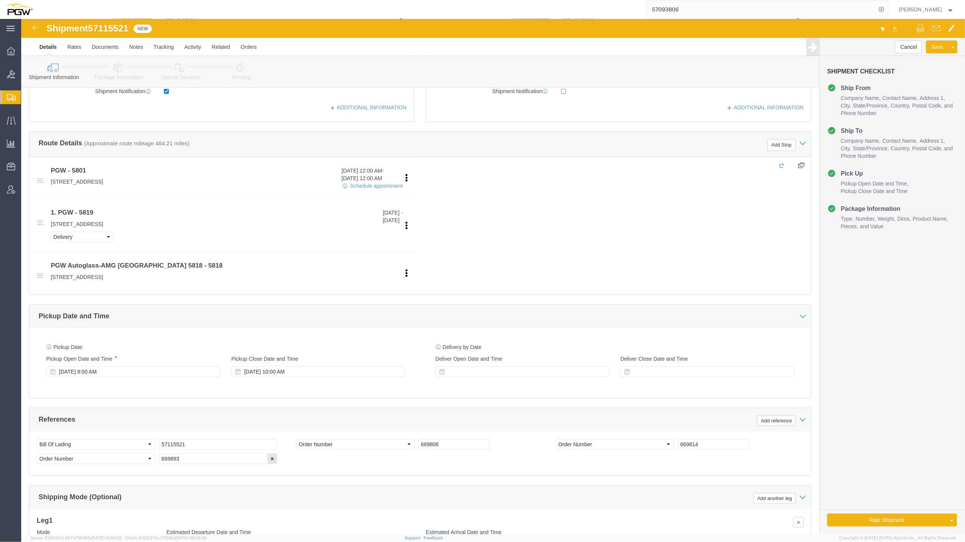
scroll to position [227, 0]
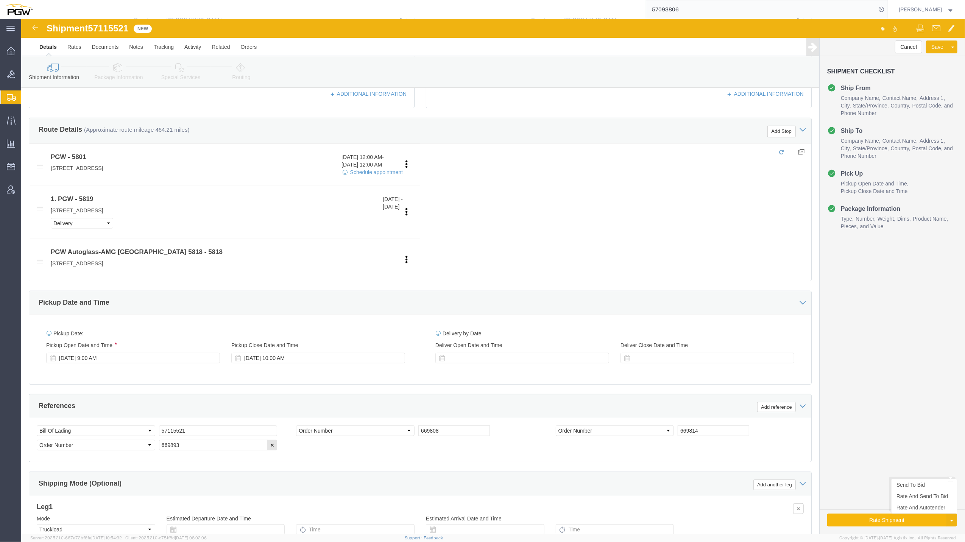
click button "Rate Shipment"
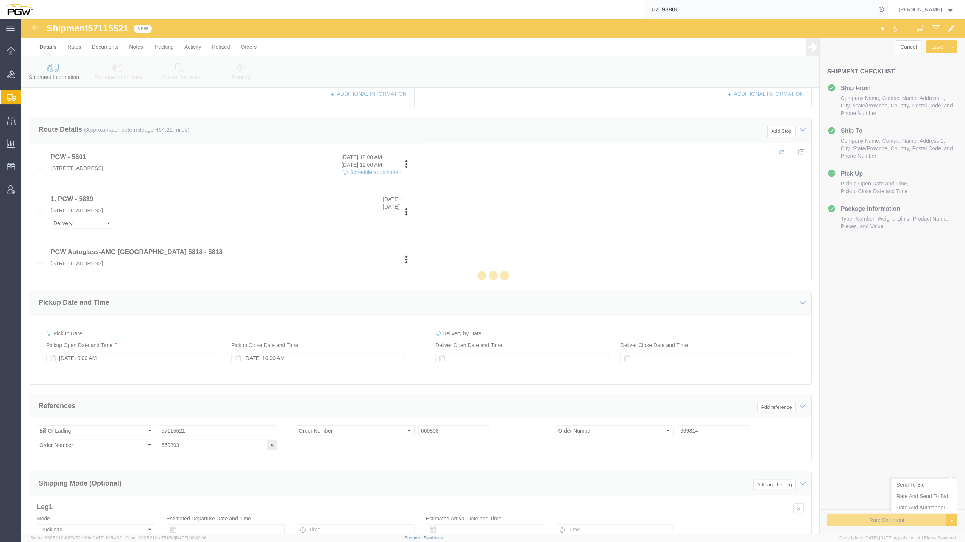
select select "62891"
select select "62691"
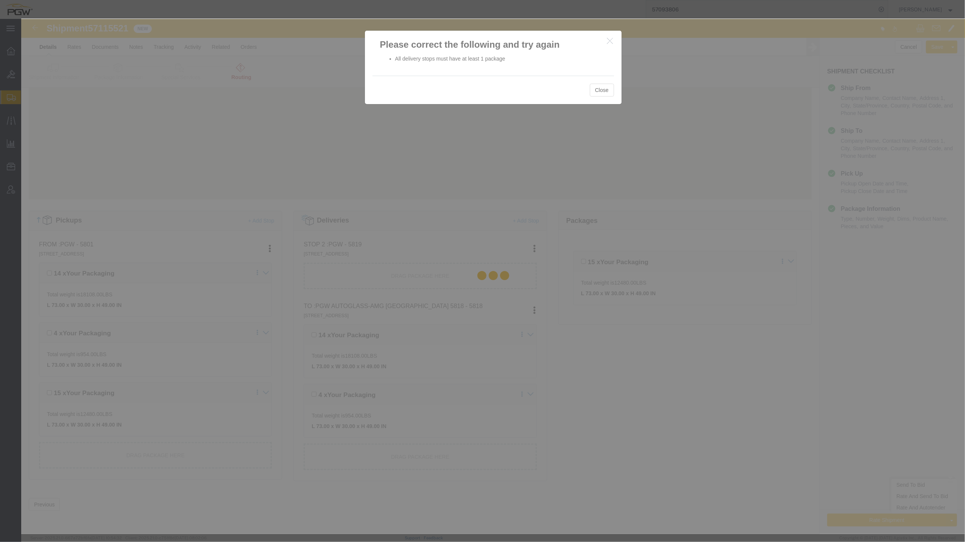
scroll to position [0, 0]
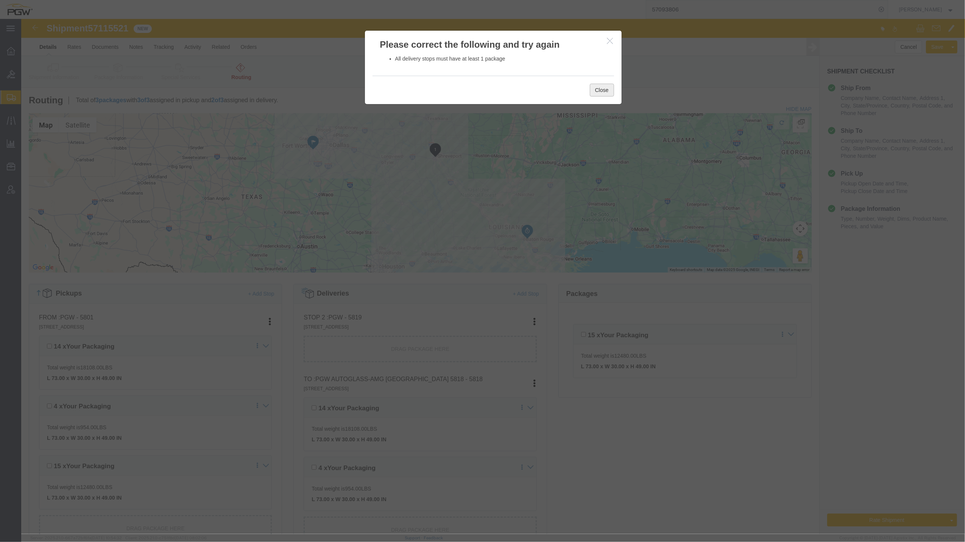
click button "Close"
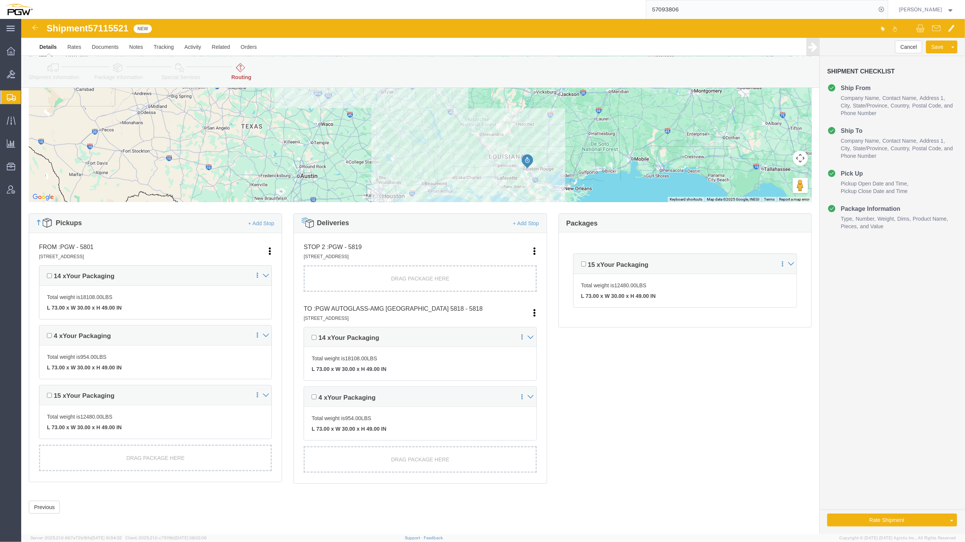
scroll to position [71, 0]
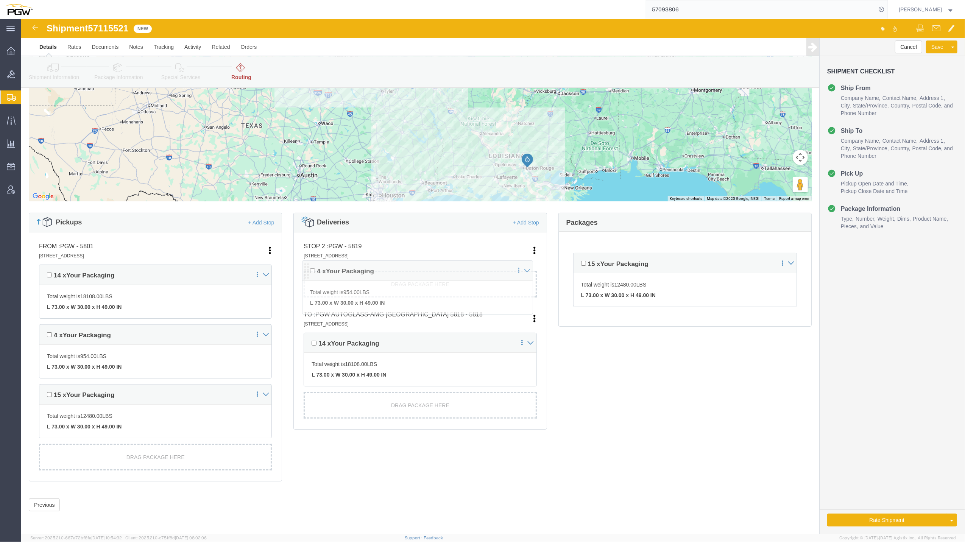
drag, startPoint x: 287, startPoint y: 380, endPoint x: 286, endPoint y: 254, distance: 125.7
click div "Pickups + Add Stop From : PGW - 5801 [STREET_ADDRESS] Edit Move to top Move to …"
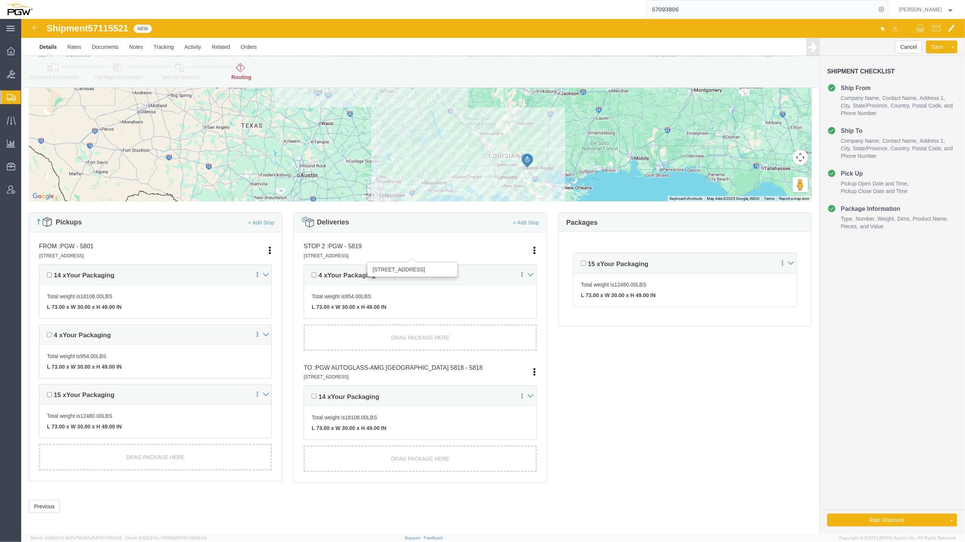
scroll to position [0, 0]
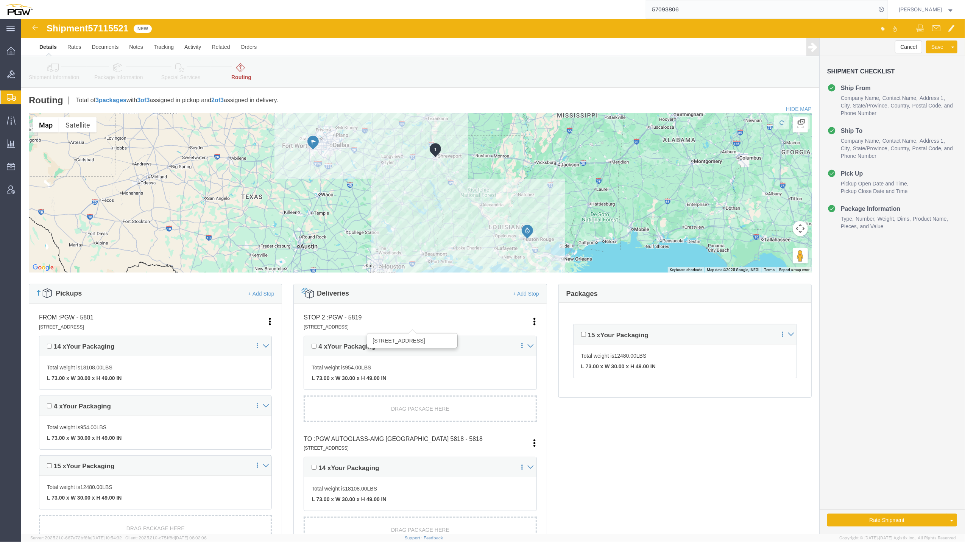
drag, startPoint x: 285, startPoint y: 257, endPoint x: 350, endPoint y: 307, distance: 82.6
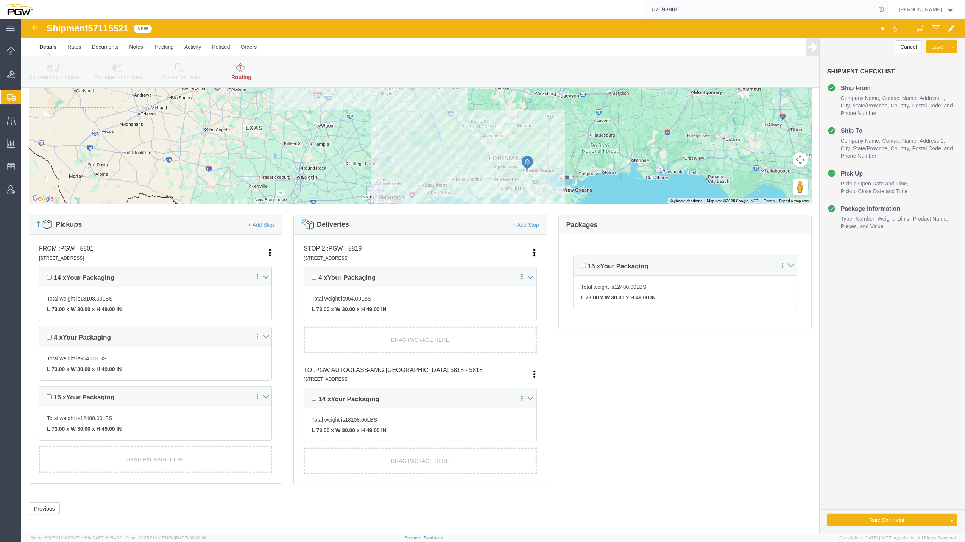
scroll to position [70, 0]
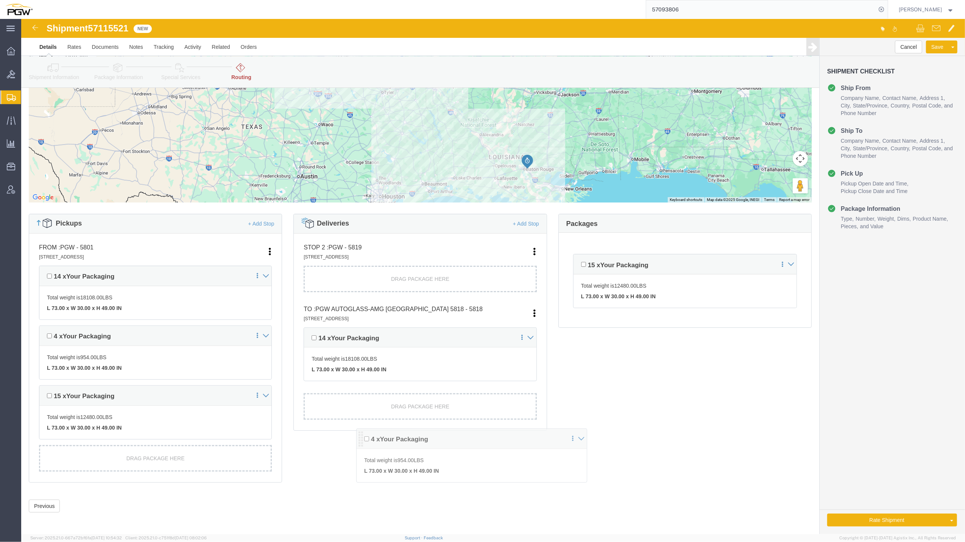
drag, startPoint x: 288, startPoint y: 257, endPoint x: 341, endPoint y: 419, distance: 171.3
click div "Pickups + Add Stop From : PGW - 5801 [STREET_ADDRESS] Edit Move to top Move to …"
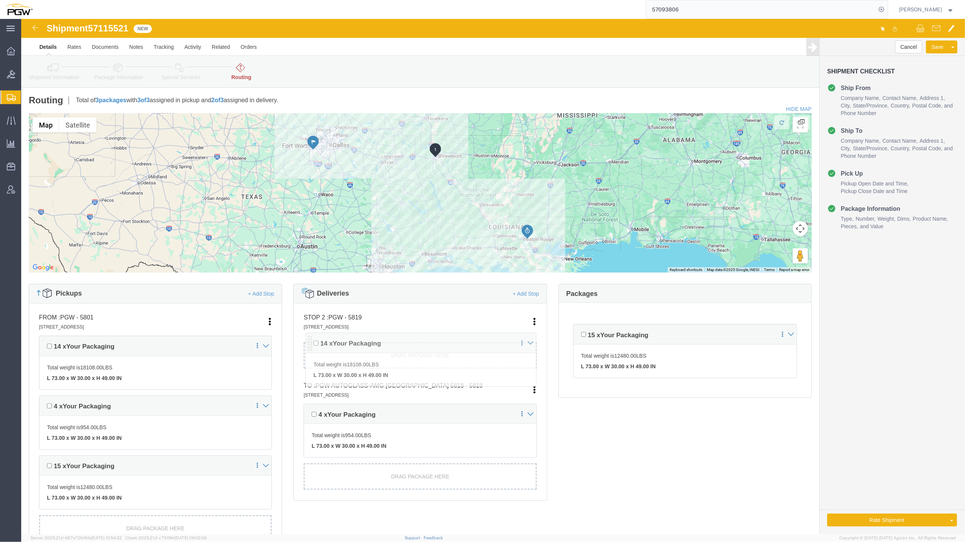
drag, startPoint x: 287, startPoint y: 393, endPoint x: 290, endPoint y: 328, distance: 65.2
click div "Pickups + Add Stop From : PGW - 5801 [STREET_ADDRESS] Edit Move to top Move to …"
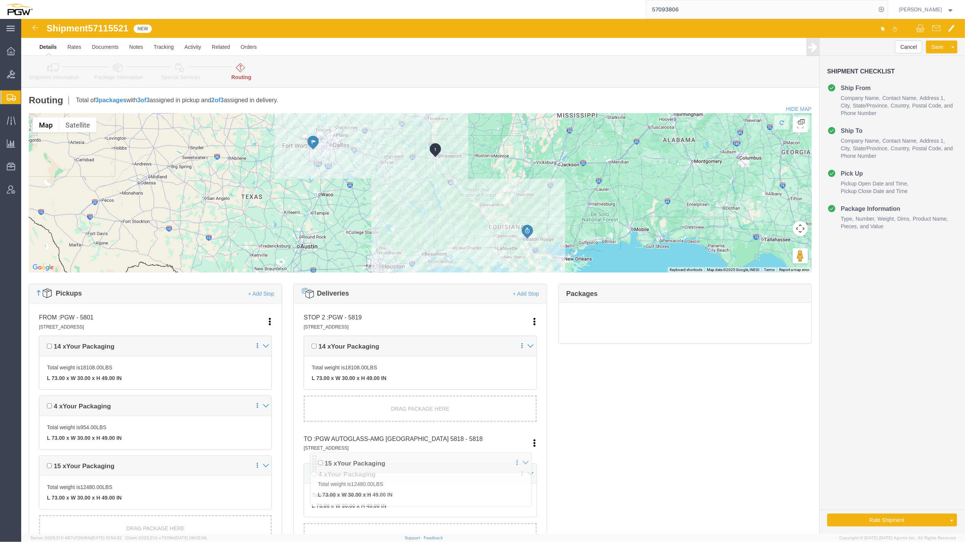
drag, startPoint x: 554, startPoint y: 316, endPoint x: 294, endPoint y: 444, distance: 290.1
click div "Pickups + Add Stop From : PGW - 5801 [STREET_ADDRESS] Edit Move to top Move to …"
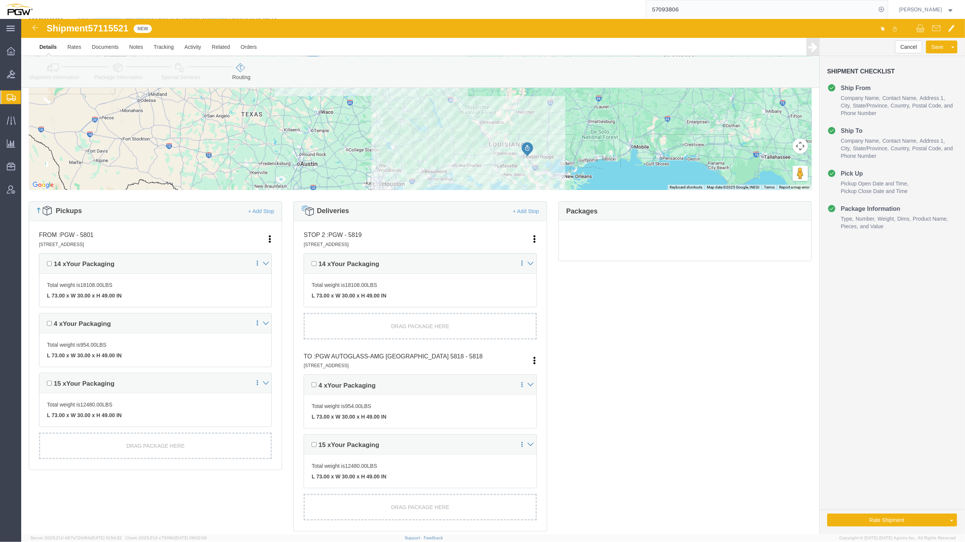
scroll to position [99, 0]
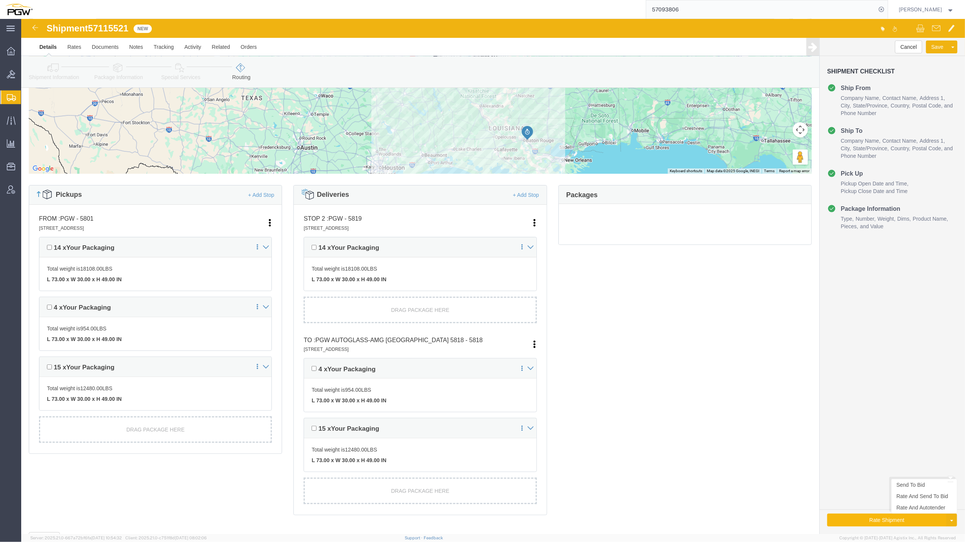
click button "Rate Shipment"
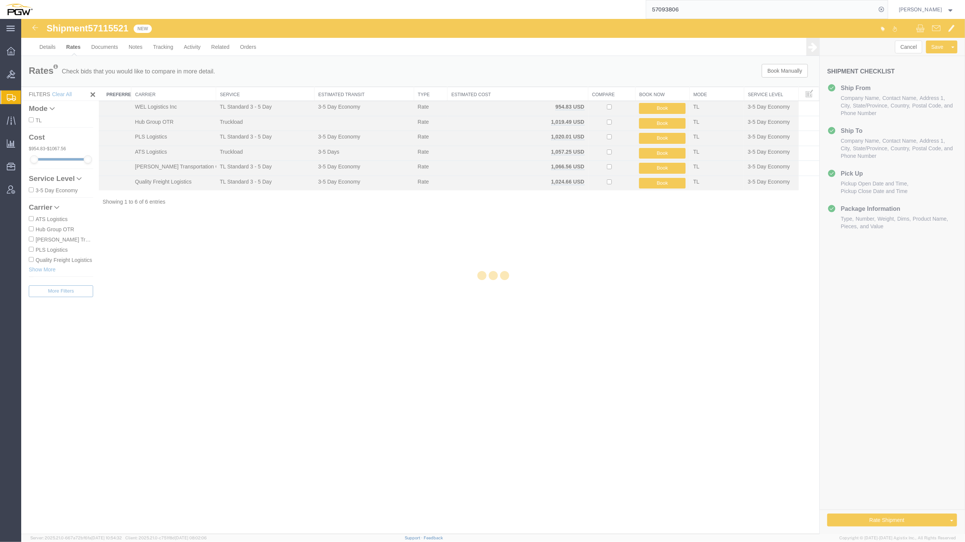
scroll to position [0, 0]
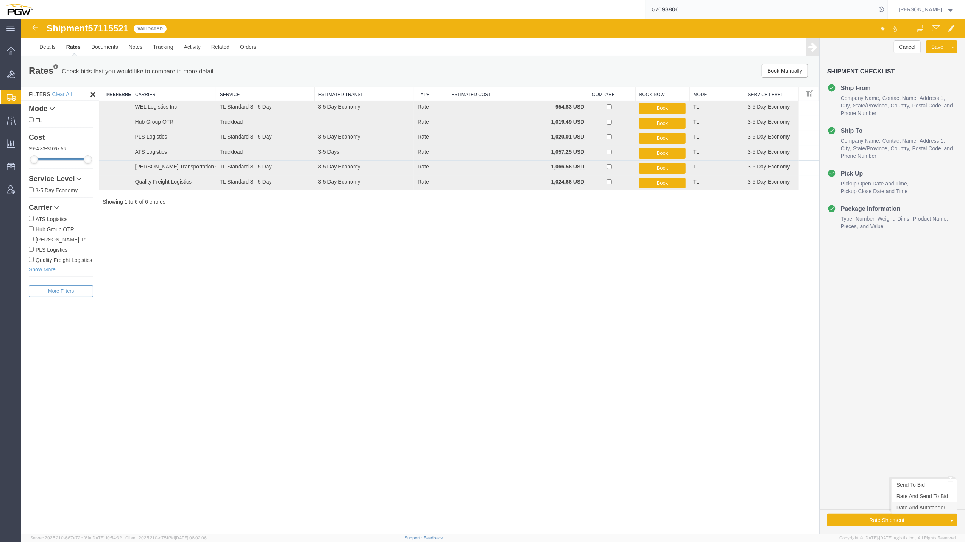
click at [923, 508] on link "Rate And Autotender" at bounding box center [923, 507] width 65 height 11
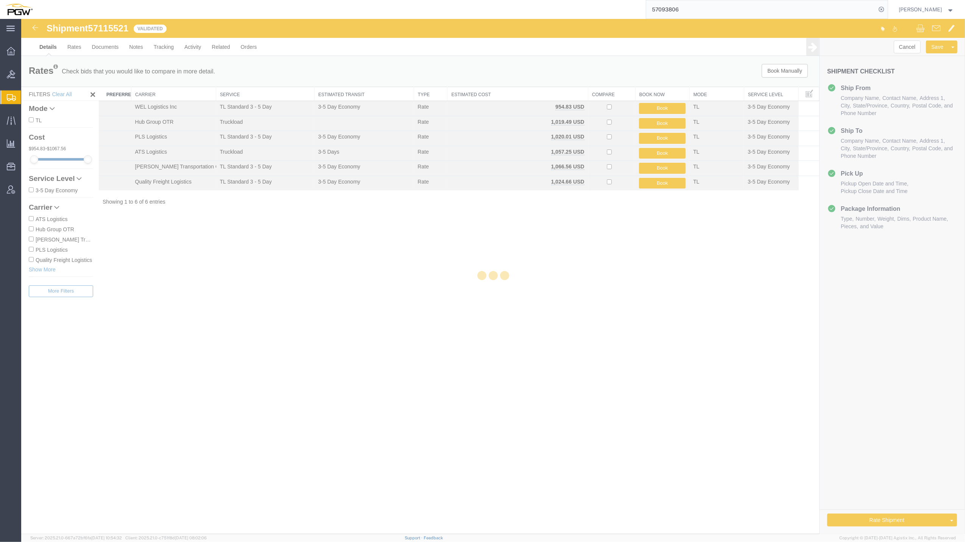
select select "62891"
select select "62691"
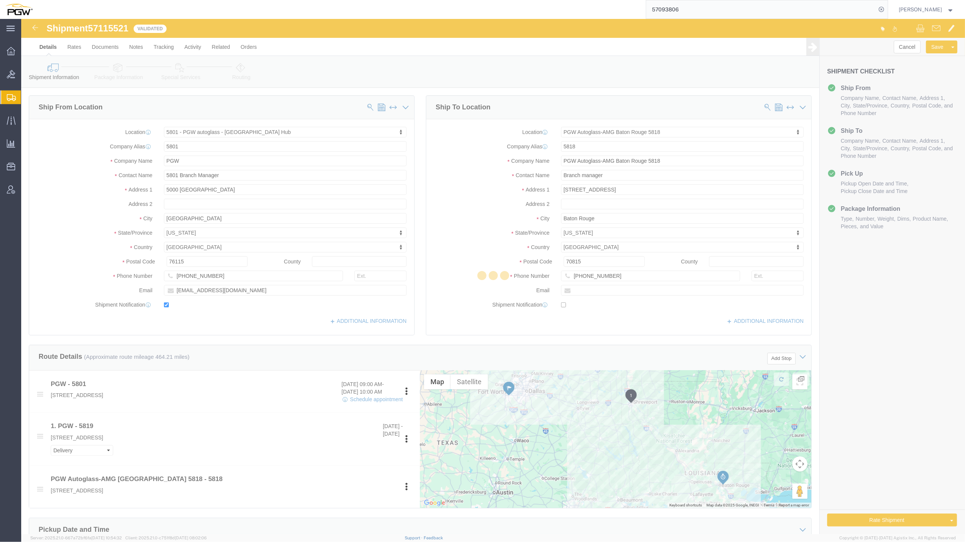
select select "62891"
select select "62691"
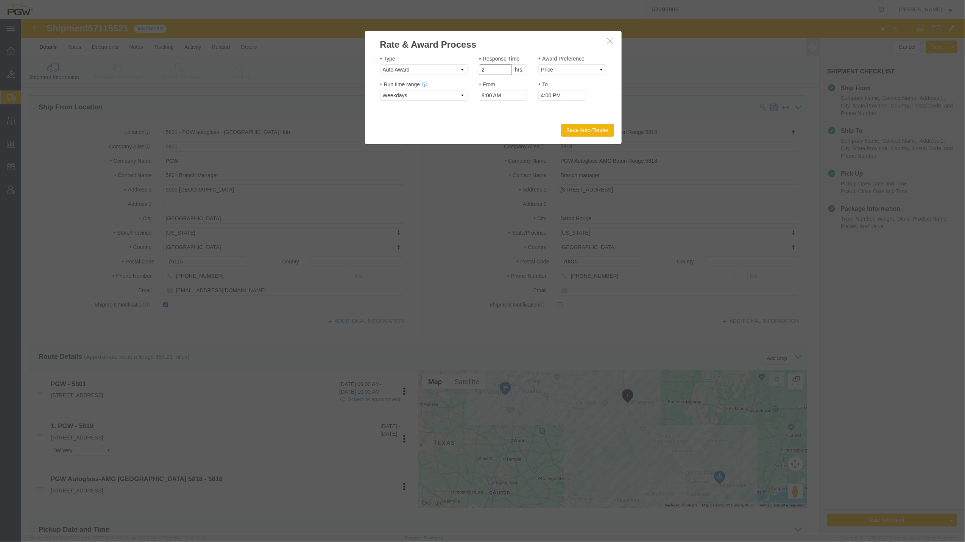
type input "2"
click input "2"
click select "Price Carrier Rank"
select select "LANE_RANK"
click select "Price Carrier Rank"
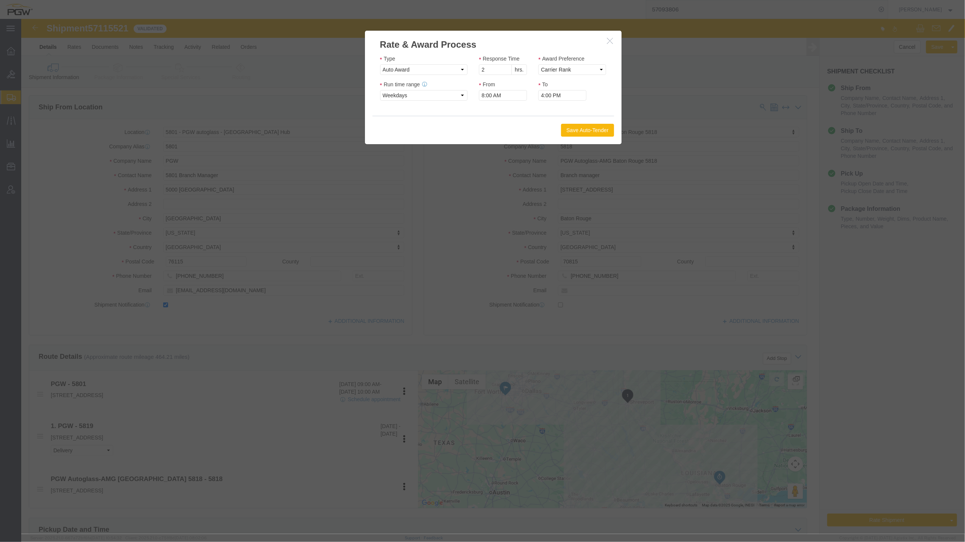
click button "Save Auto-Tender"
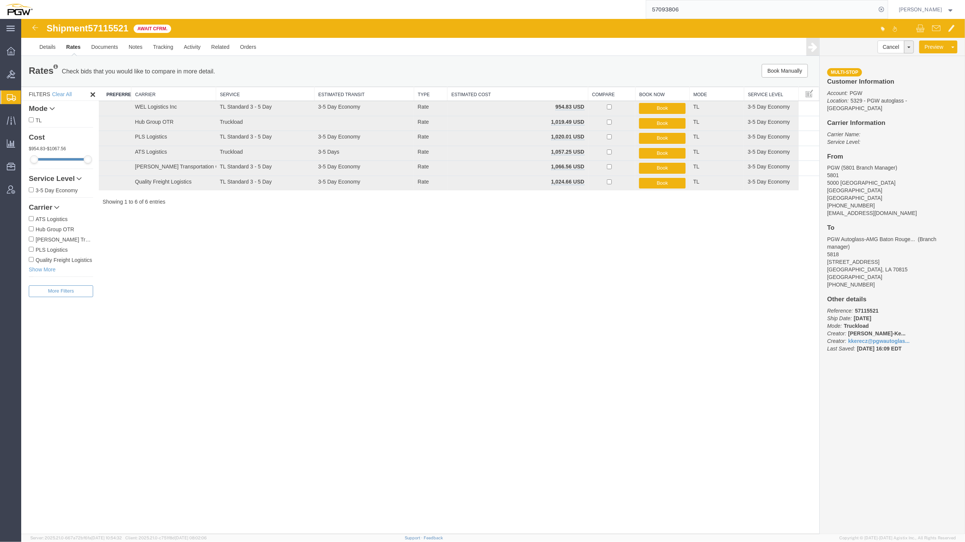
click at [0, 0] on span "Create from Template" at bounding box center [0, 0] width 0 height 0
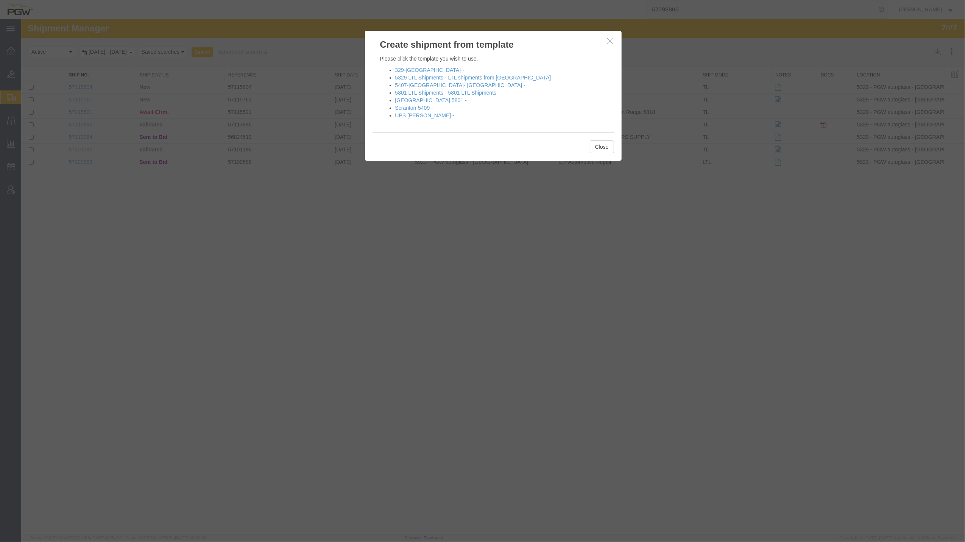
click at [325, 198] on div at bounding box center [493, 276] width 944 height 515
click at [612, 44] on button "button" at bounding box center [610, 40] width 9 height 9
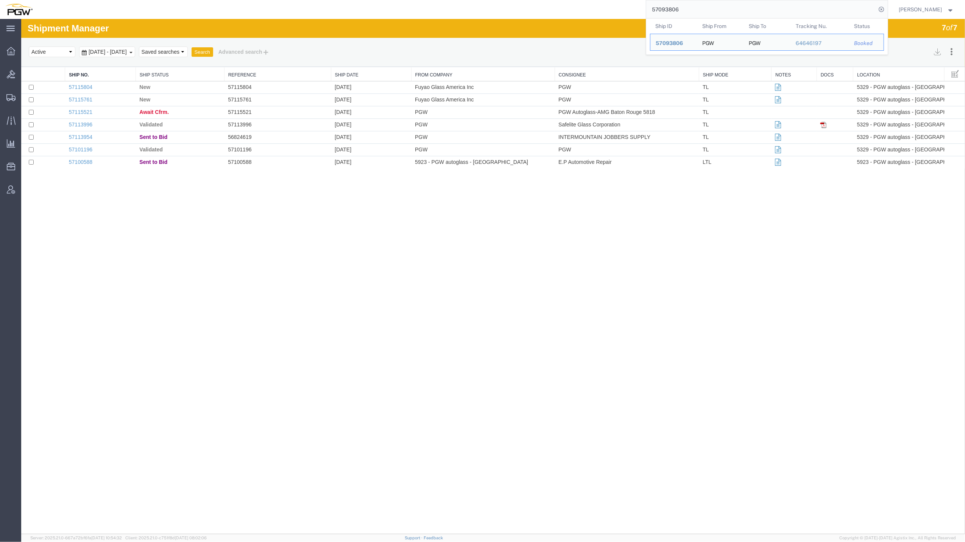
drag, startPoint x: 678, startPoint y: 7, endPoint x: 559, endPoint y: -17, distance: 122.0
click at [559, 0] on html "main_menu Created with Sketch. Collapse Menu Overview Bids Shipments Shipment M…" at bounding box center [482, 271] width 965 height 542
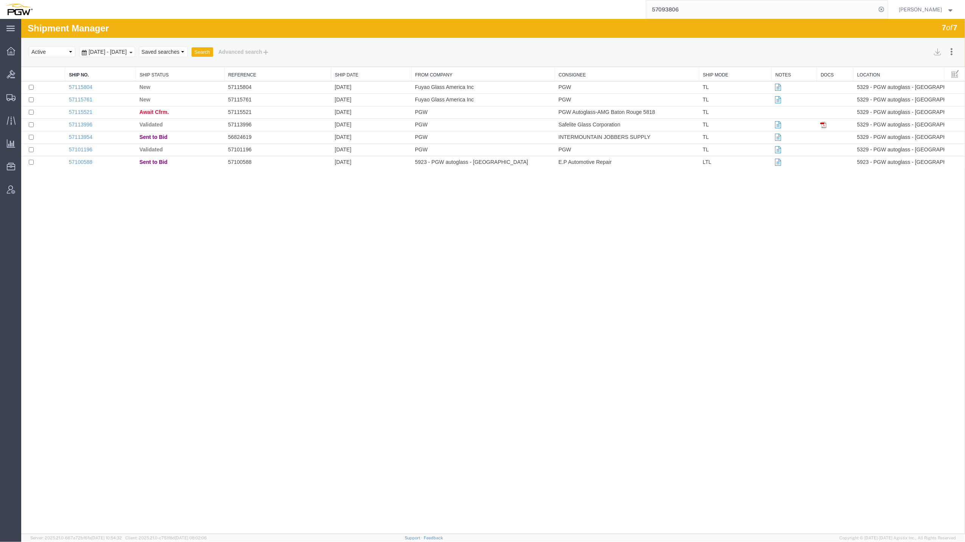
paste input "115521"
type input "57115521"
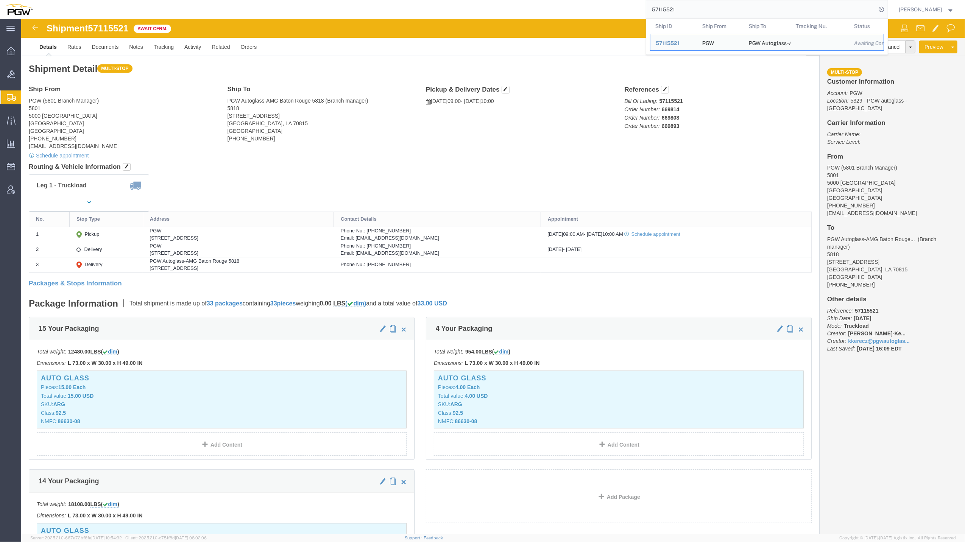
click at [0, 0] on span "Create from Template" at bounding box center [0, 0] width 0 height 0
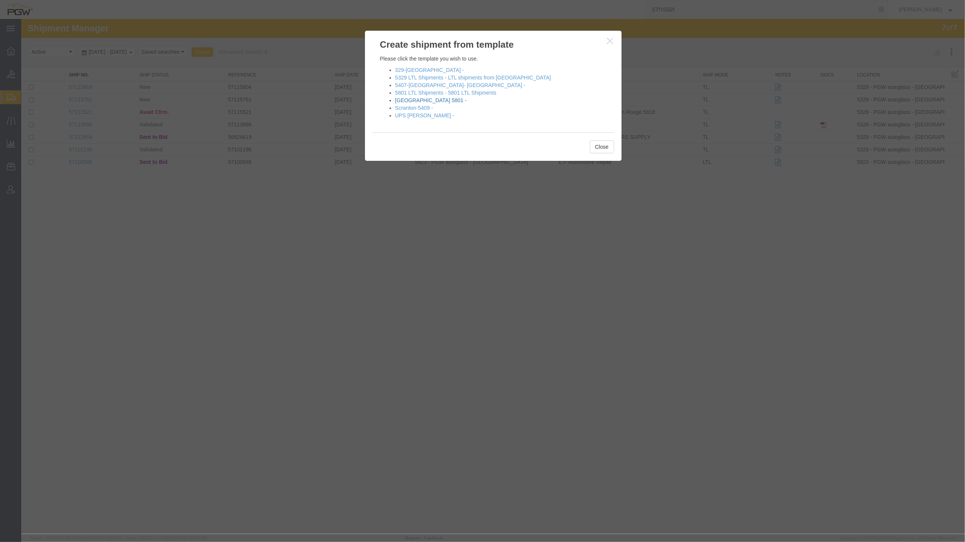
click at [419, 99] on link "[GEOGRAPHIC_DATA] 5801 -" at bounding box center [431, 100] width 72 height 6
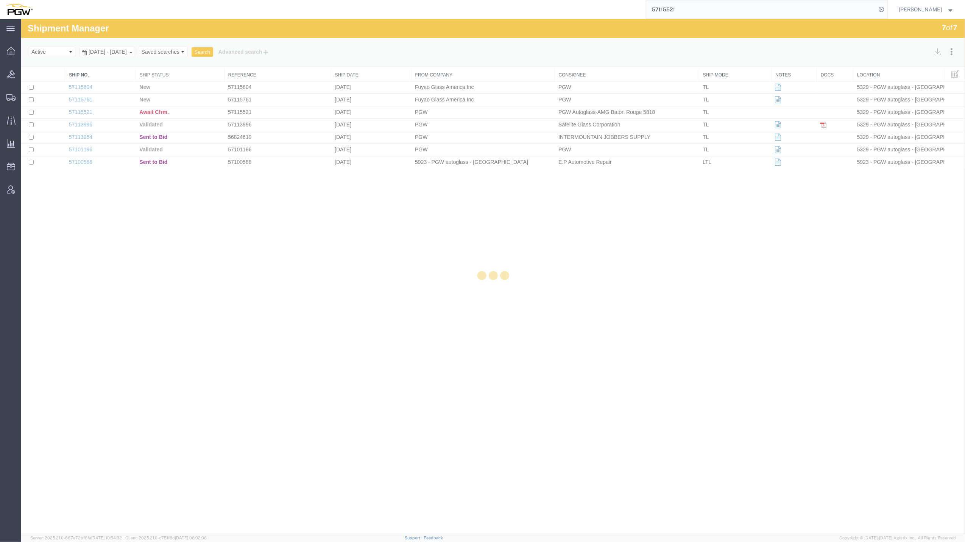
select select "62891"
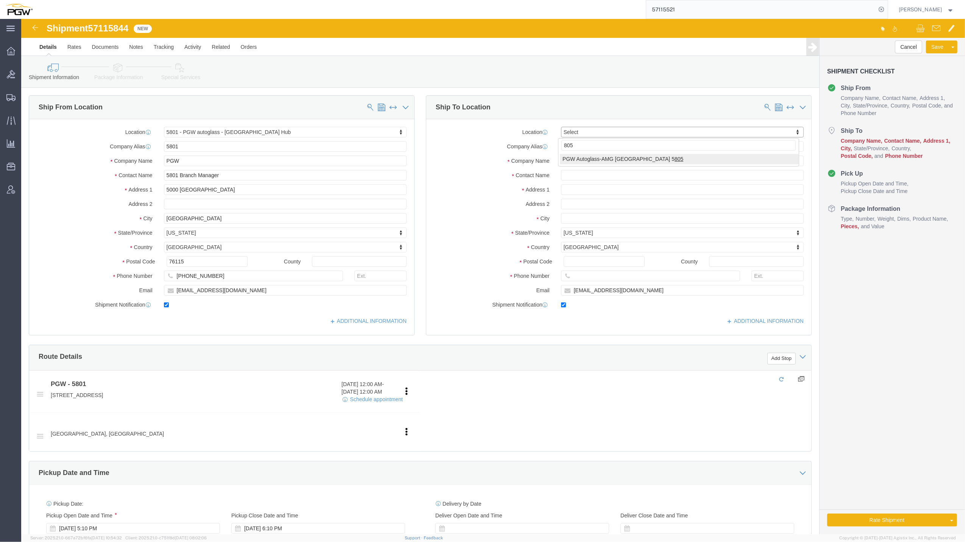
type input "805"
select select "62791"
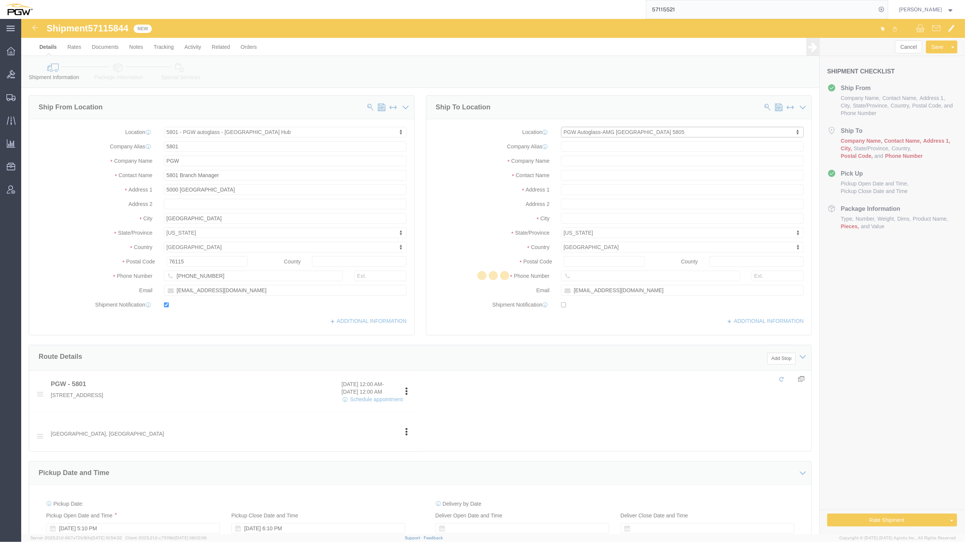
type input "5805"
type input "PGW Autoglass-AMG [GEOGRAPHIC_DATA] 5805"
type input "[STREET_ADDRESS][PERSON_NAME]"
type input "San Antonio"
type input "78219"
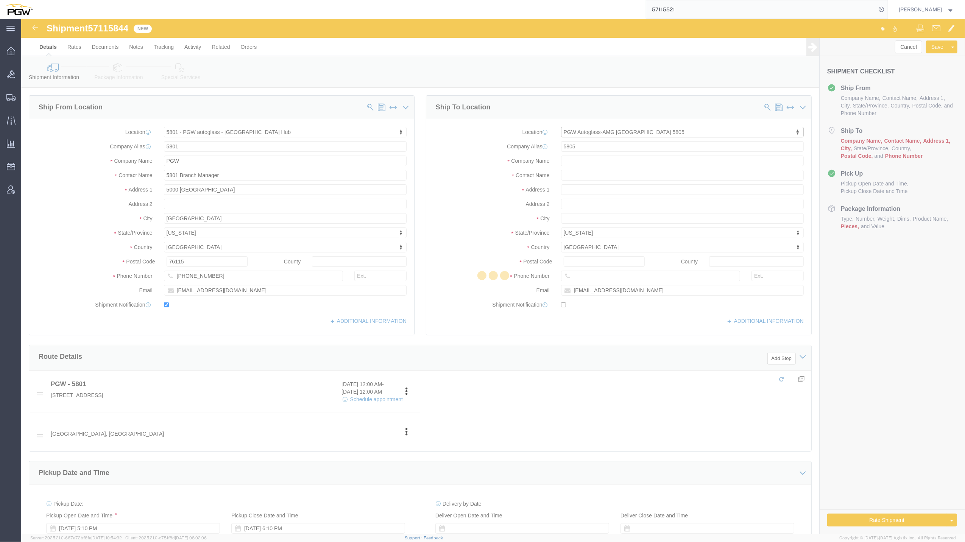
type input "[PHONE_NUMBER]"
checkbox input "false"
select select "[GEOGRAPHIC_DATA]"
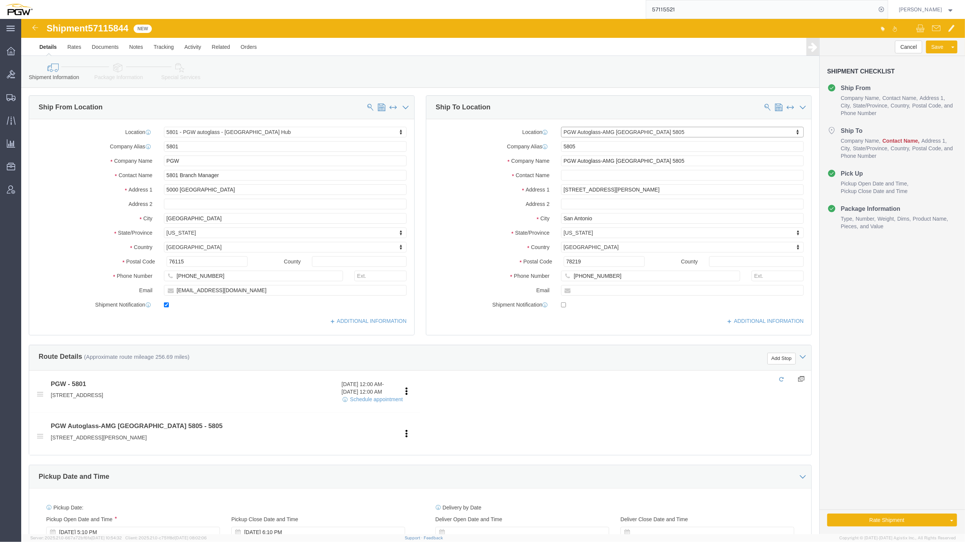
click div "Location PGW Autoglass-AMG [GEOGRAPHIC_DATA] 5805 Select My Profile Location 53…"
click input "text"
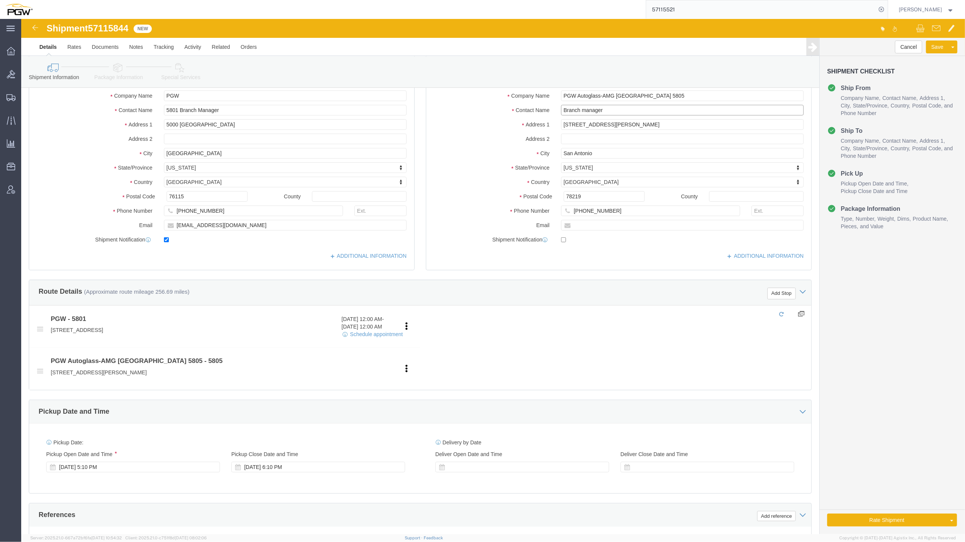
scroll to position [116, 0]
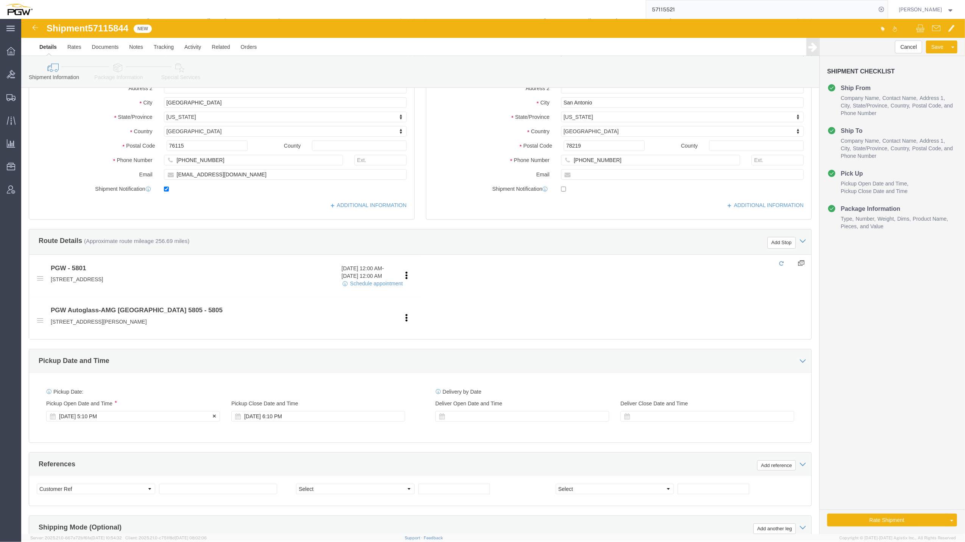
type input "Branch manager"
click div "[DATE] 5:10 PM"
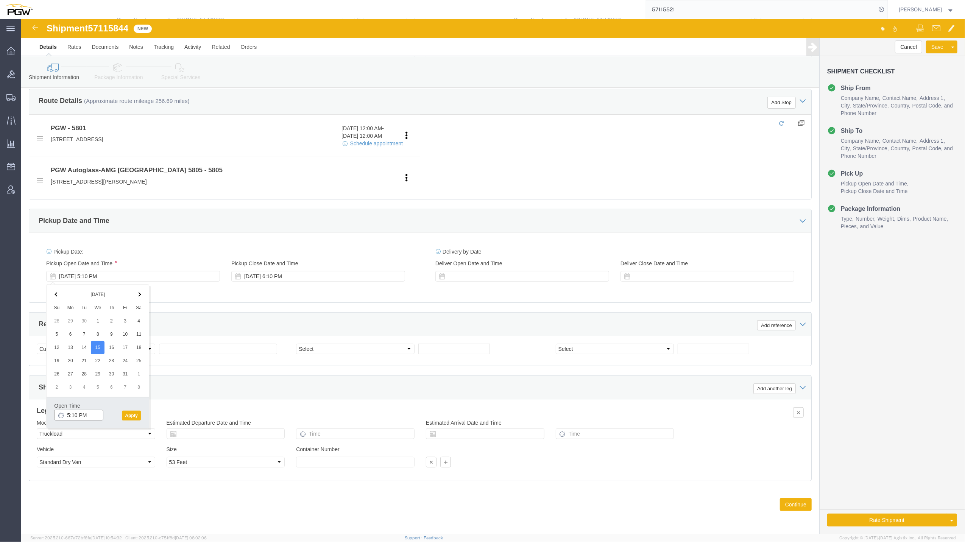
click input "5:10 PM"
type input "10:00 AM"
click button "Apply"
click select "Select Account Type Activity ID Airline Appointment Number ASN Batch Request # …"
select select "BOL"
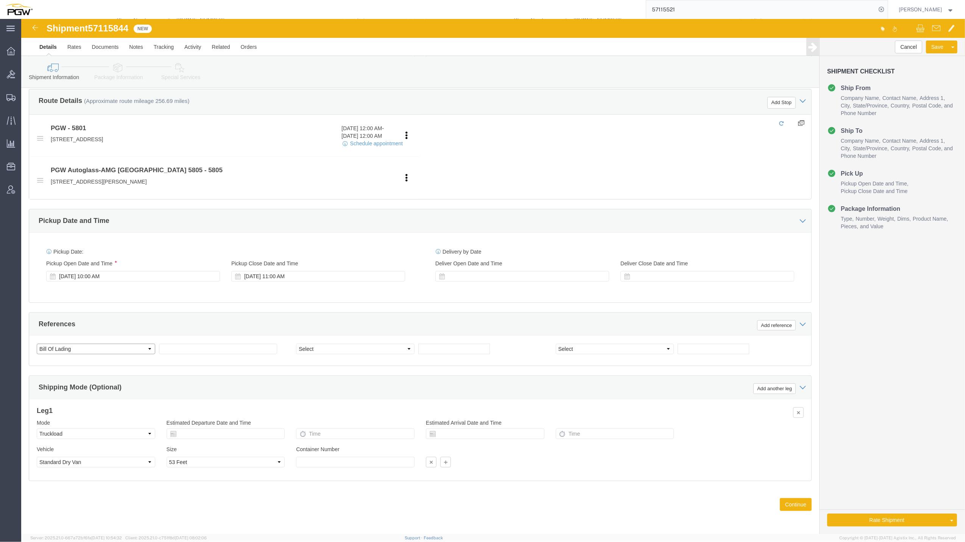
click select "Select Account Type Activity ID Airline Appointment Number ASN Batch Request # …"
click span "57115844"
copy span "57115844"
click input "text"
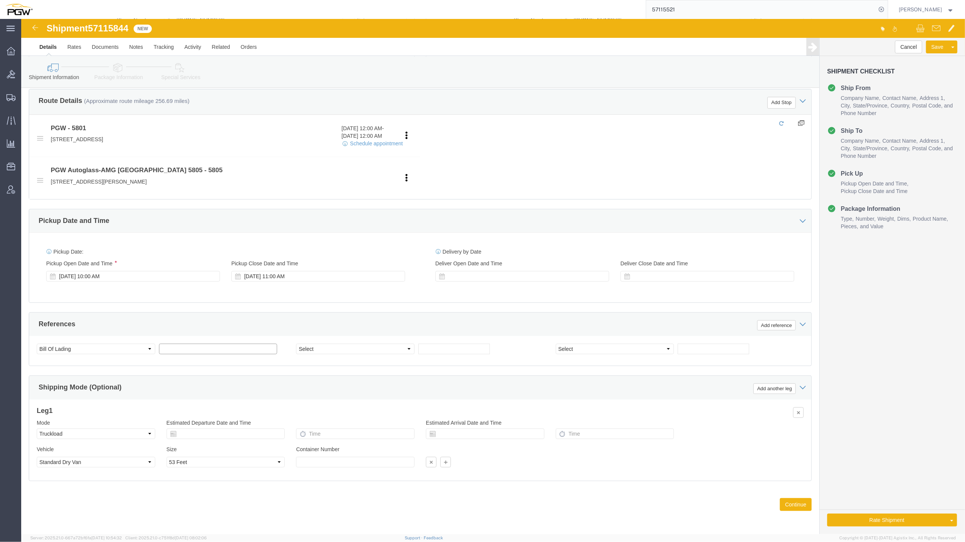
paste input "57115844"
type input "57115844"
click select "Select Account Type Activity ID Airline Appointment Number ASN Batch Request # …"
select select "ORDERNUM"
click select "Select Account Type Activity ID Airline Appointment Number ASN Batch Request # …"
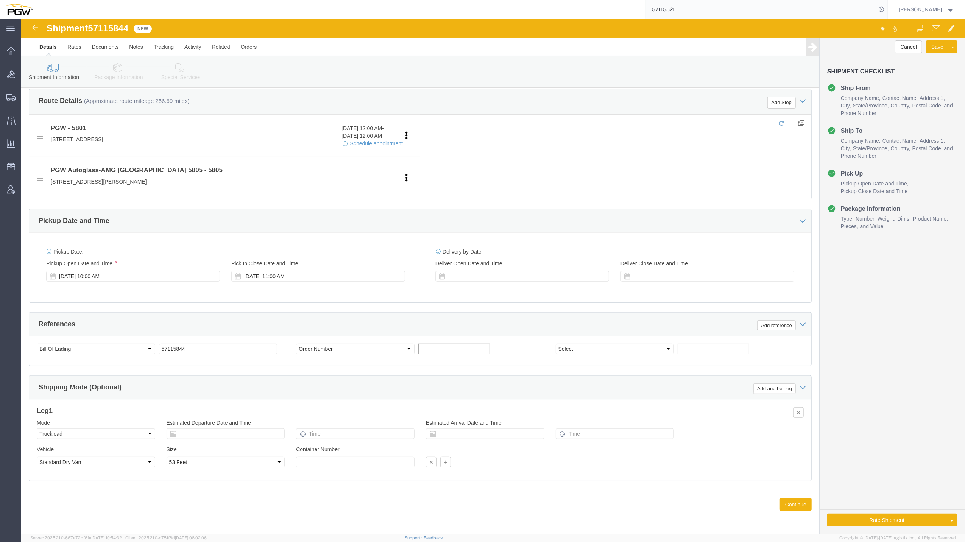
click input "text"
paste input "669811"
type input "669811"
click input "text"
paste input "669816"
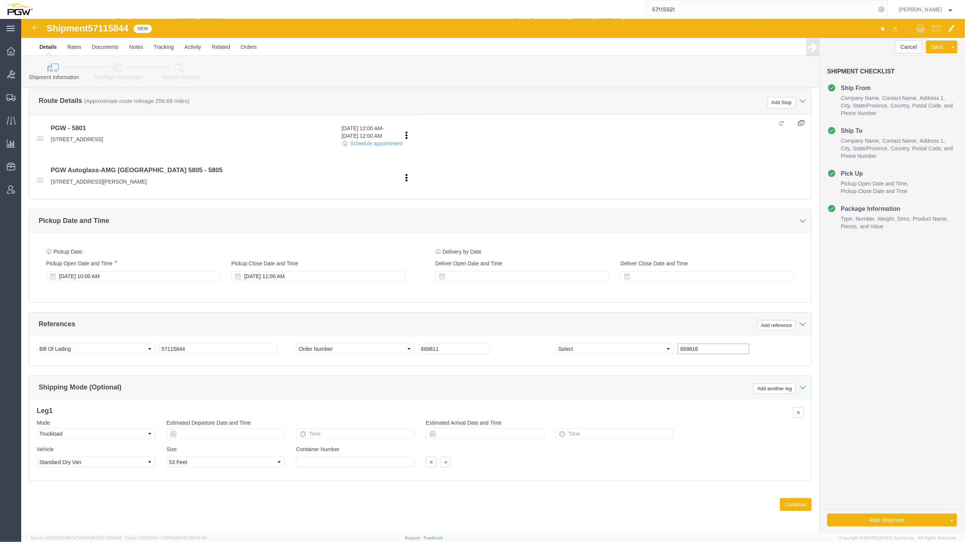
type input "669816"
click select "Select Account Type Activity ID Airline Appointment Number ASN Batch Request # …"
select select "ORDERNUM"
click select "Select Account Type Activity ID Airline Appointment Number ASN Batch Request # …"
click button "Continue"
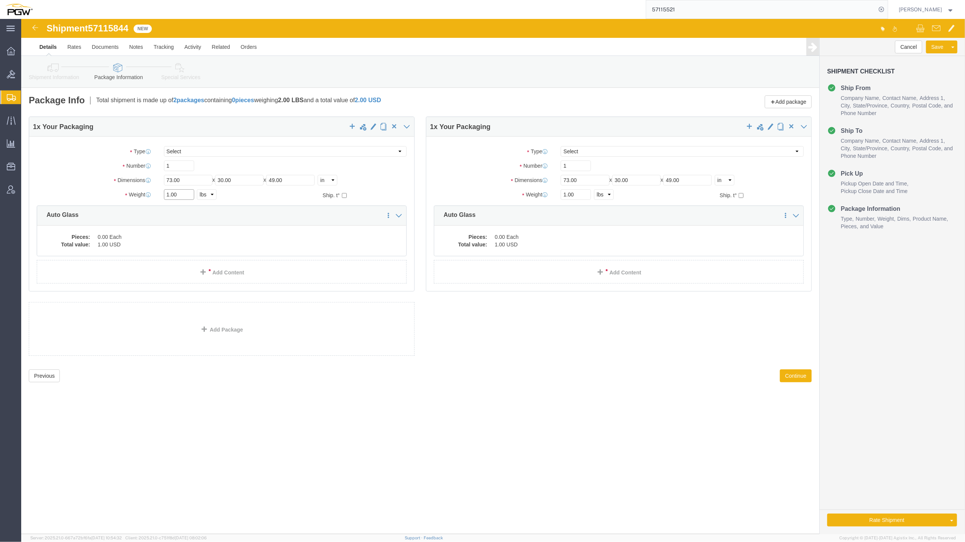
drag, startPoint x: 149, startPoint y: 177, endPoint x: 141, endPoint y: 175, distance: 8.1
click div "1.00 Select kgs lbs"
paste input "34,162"
click input "34,16200"
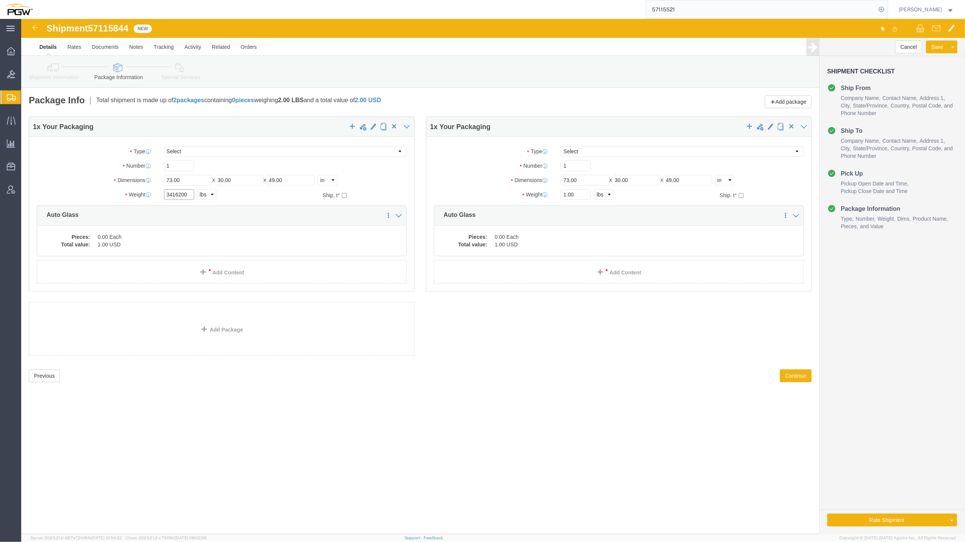
click input "3416200"
type input "34162"
click link "Add Package"
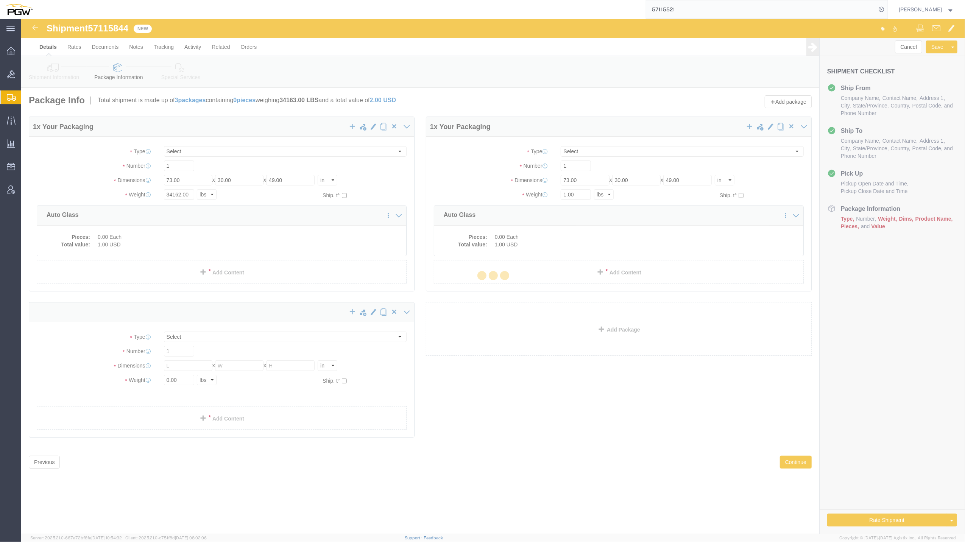
select select "CBOX"
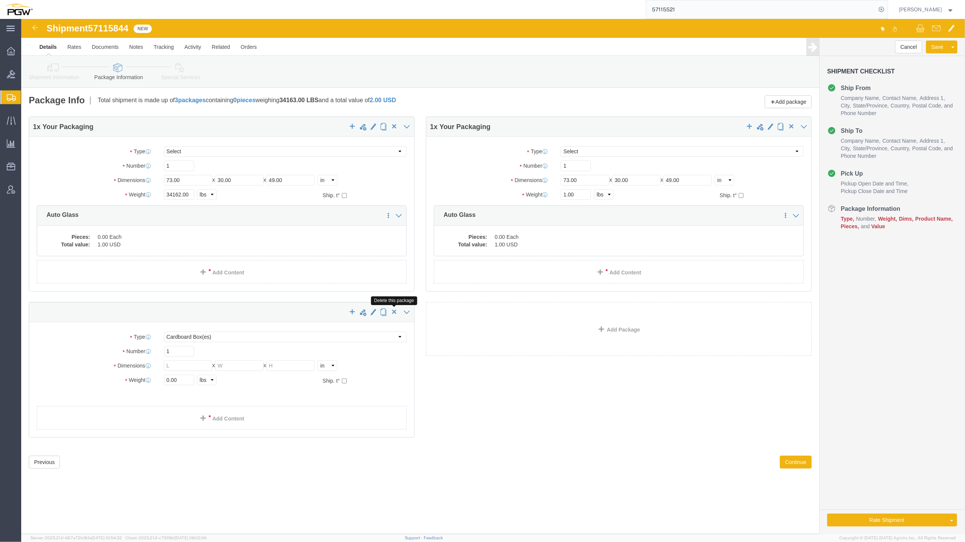
click span "button"
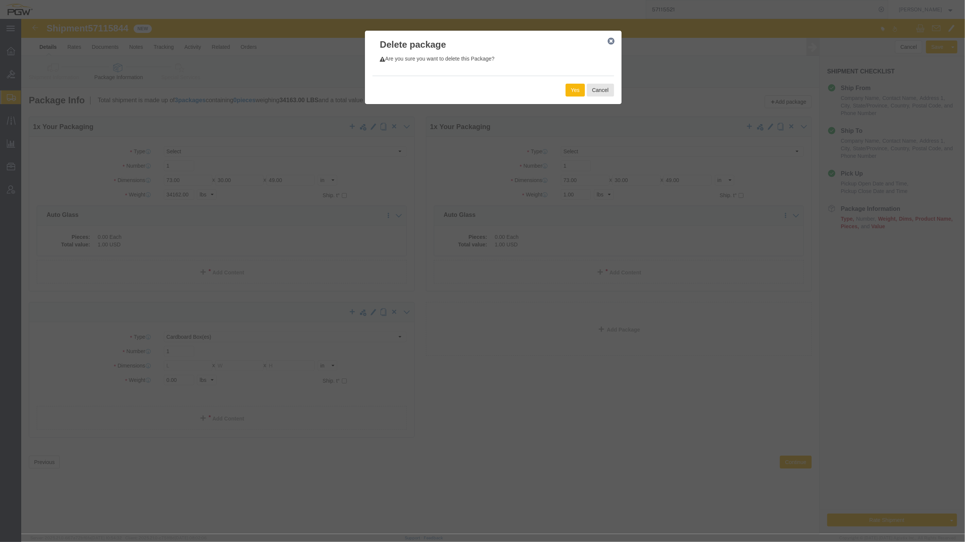
click button "Yes"
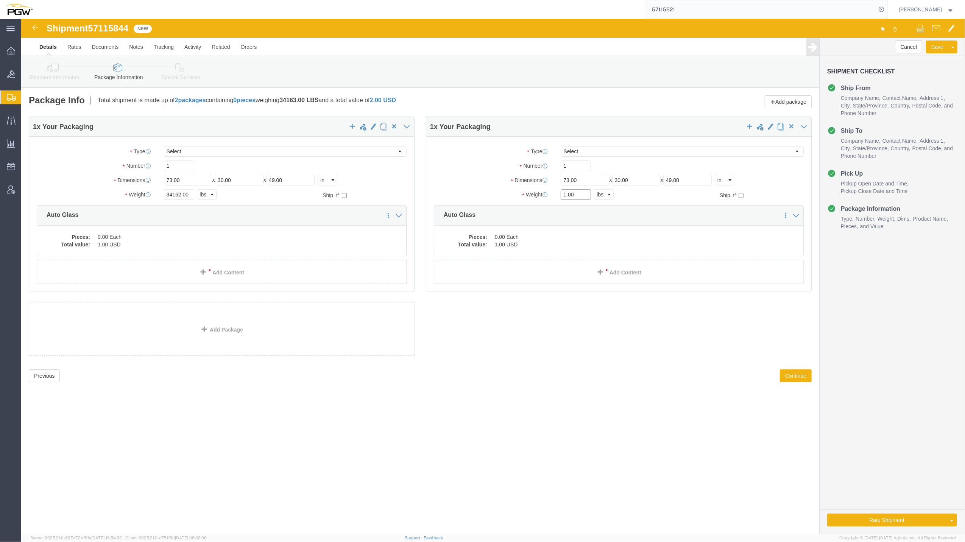
click input "1.00"
type input "911.00"
click div "Shipment 57115844 New Details Rates Documents Notes Tracking Activity Related O…"
drag, startPoint x: 167, startPoint y: 148, endPoint x: 150, endPoint y: 147, distance: 17.5
click input "1"
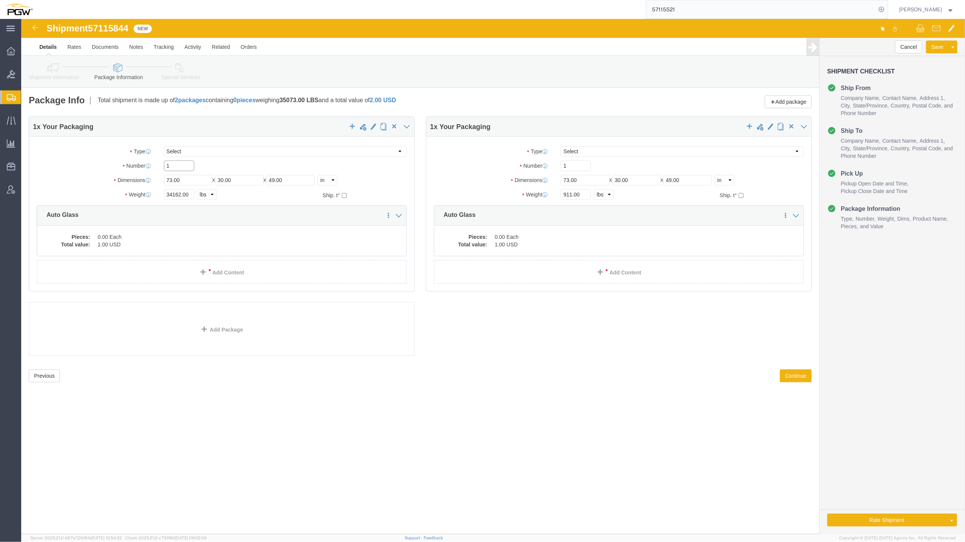
drag, startPoint x: 150, startPoint y: 147, endPoint x: 129, endPoint y: 150, distance: 21.0
click div "Number 1"
type input "35"
click dd "0.00 Each"
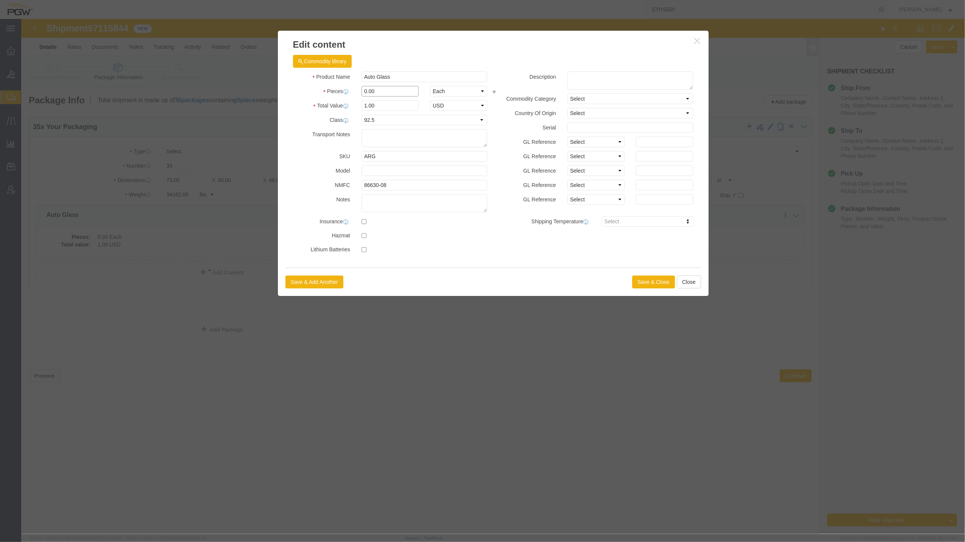
drag, startPoint x: 346, startPoint y: 74, endPoint x: 324, endPoint y: 67, distance: 22.2
click div "Pieces 0.00 Select Bag Barrels 100Board Feet Bottle Box Blister Pack Carats Can…"
type input "35.00"
type input "35"
click button "Save & Close"
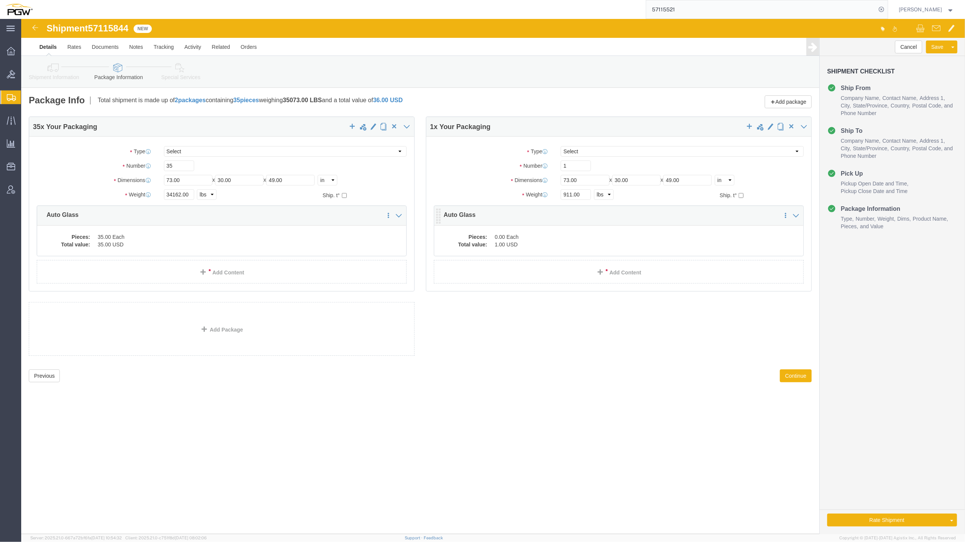
click dd "0.00 Each"
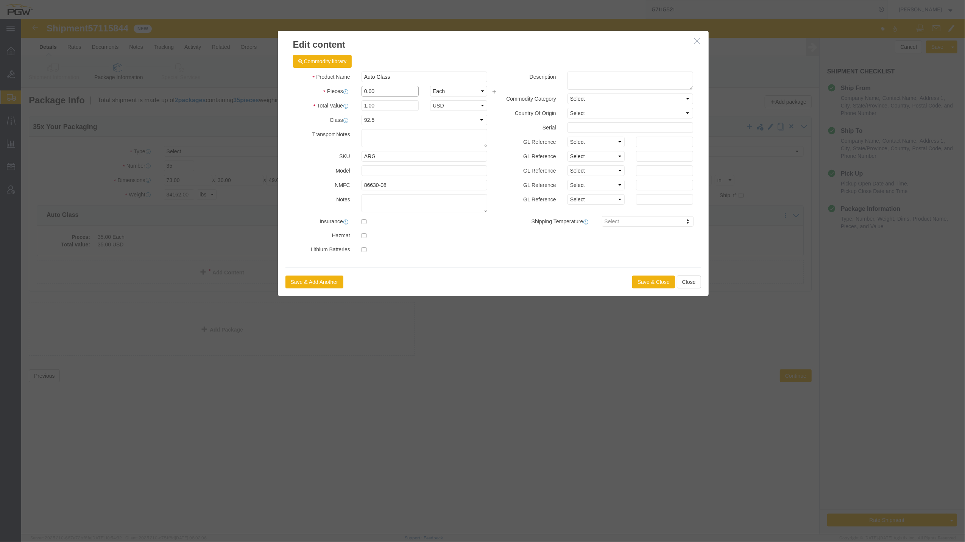
click input "0.00"
type input "1.00"
type input "1"
click button "Save & Close"
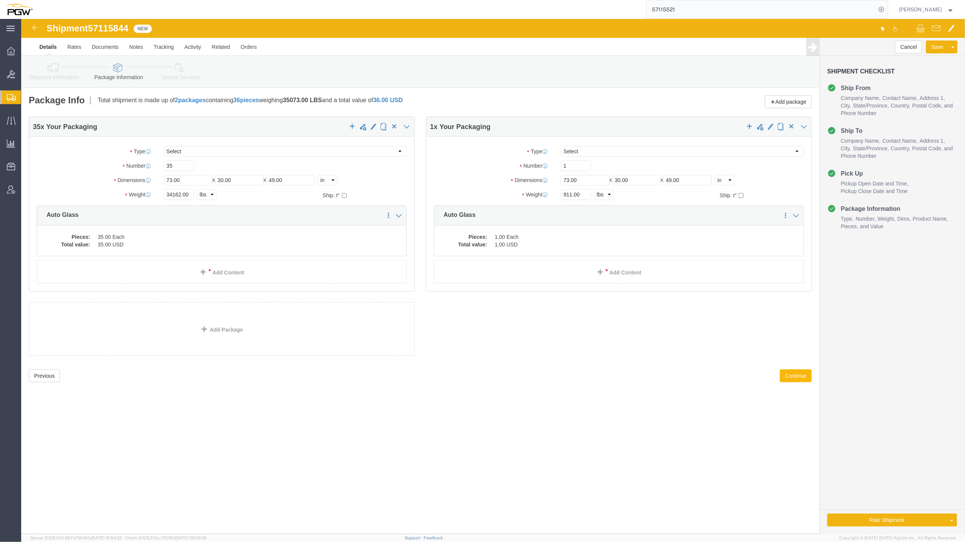
click button "Continue"
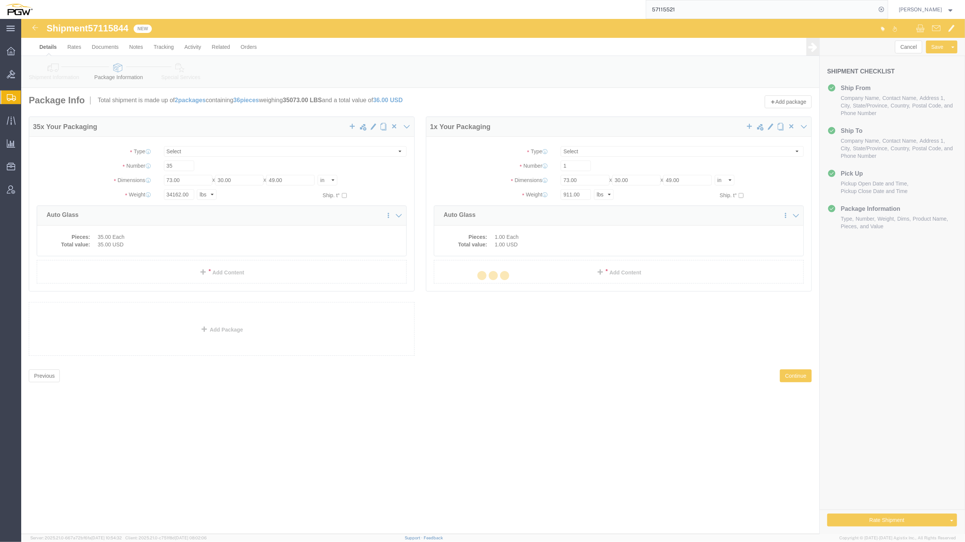
select select
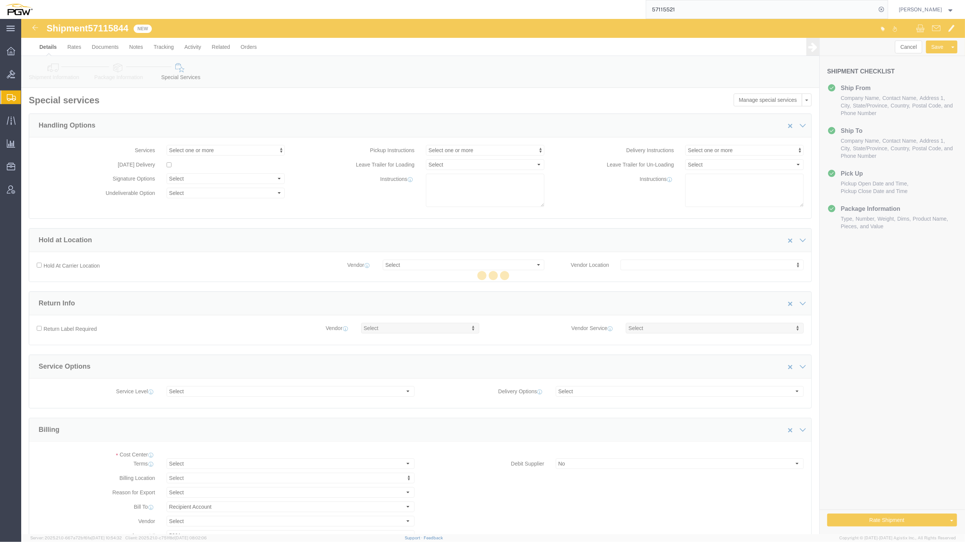
select select "COSTCENTER"
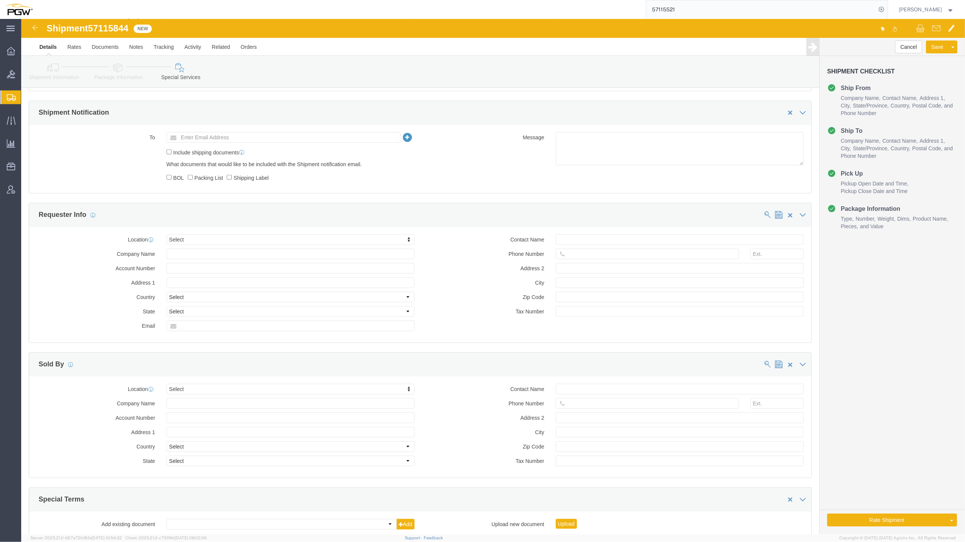
scroll to position [635, 0]
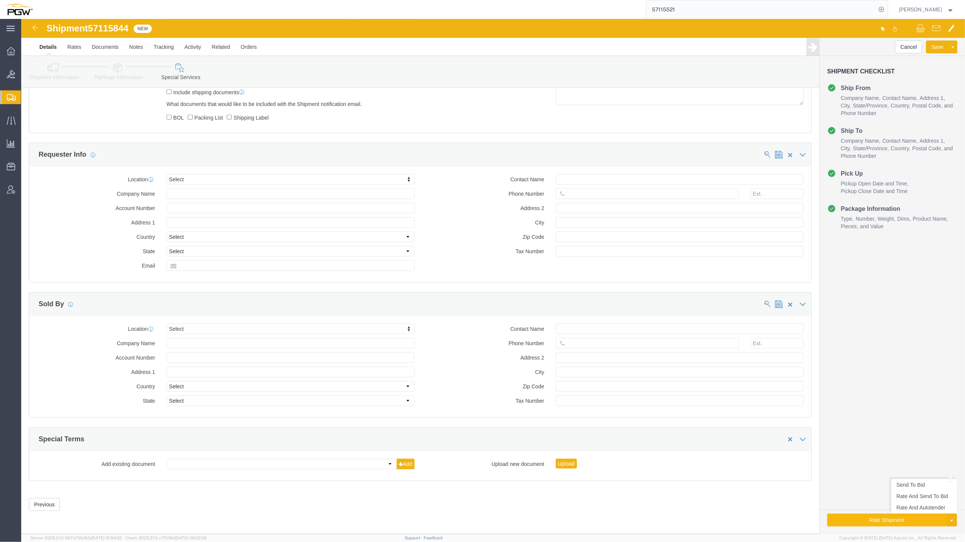
click button "Rate Shipment"
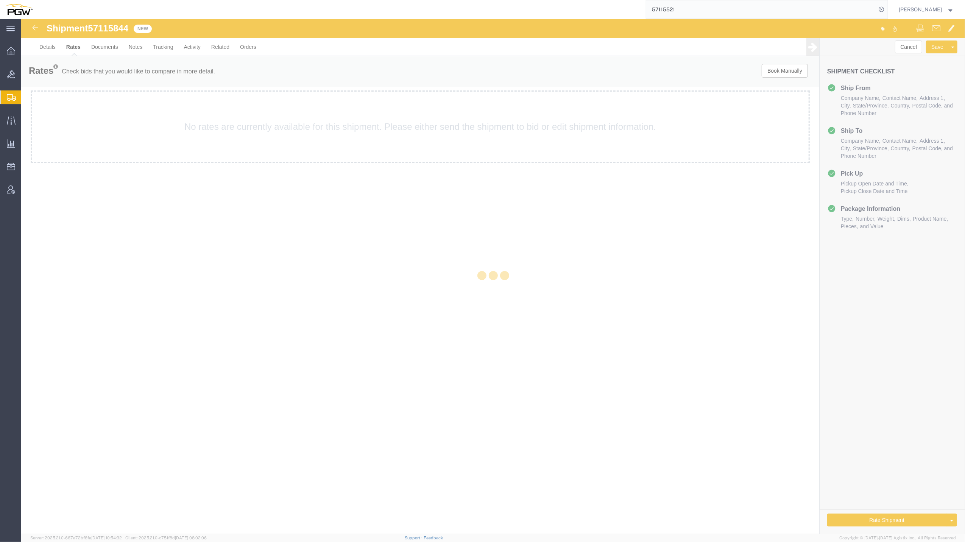
scroll to position [0, 0]
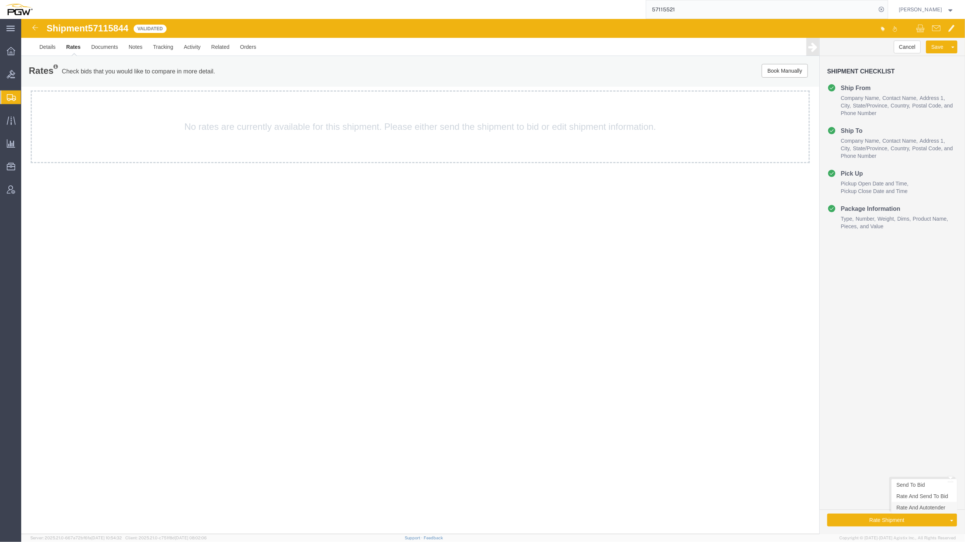
click at [922, 509] on link "Rate And Autotender" at bounding box center [923, 507] width 65 height 11
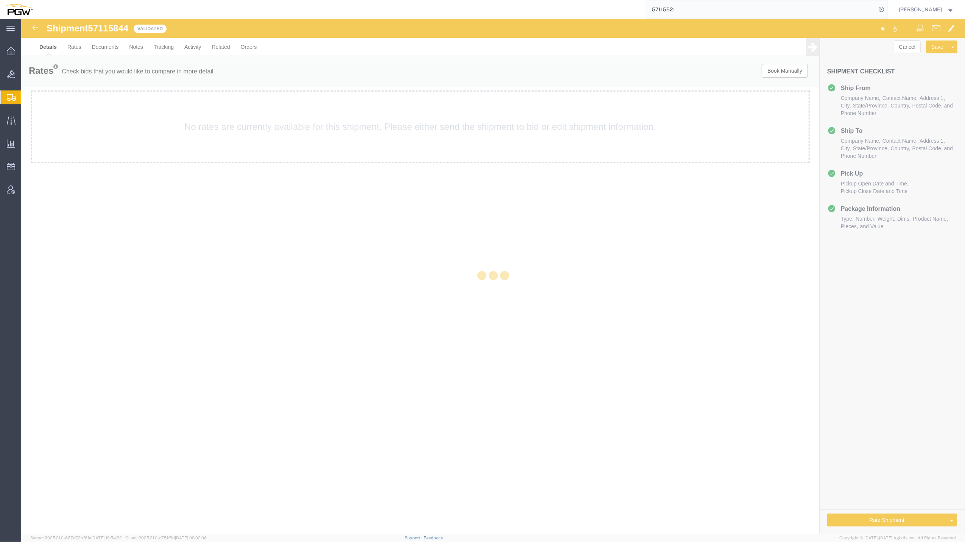
select select "62891"
select select "62791"
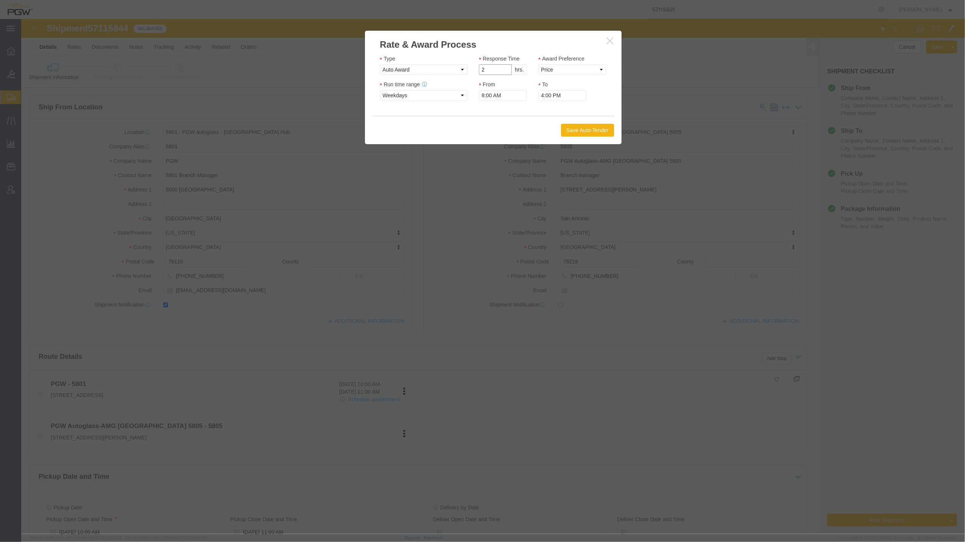
type input "2"
click input "2"
click select "Price Carrier Rank"
select select "LANE_RANK"
click select "Price Carrier Rank"
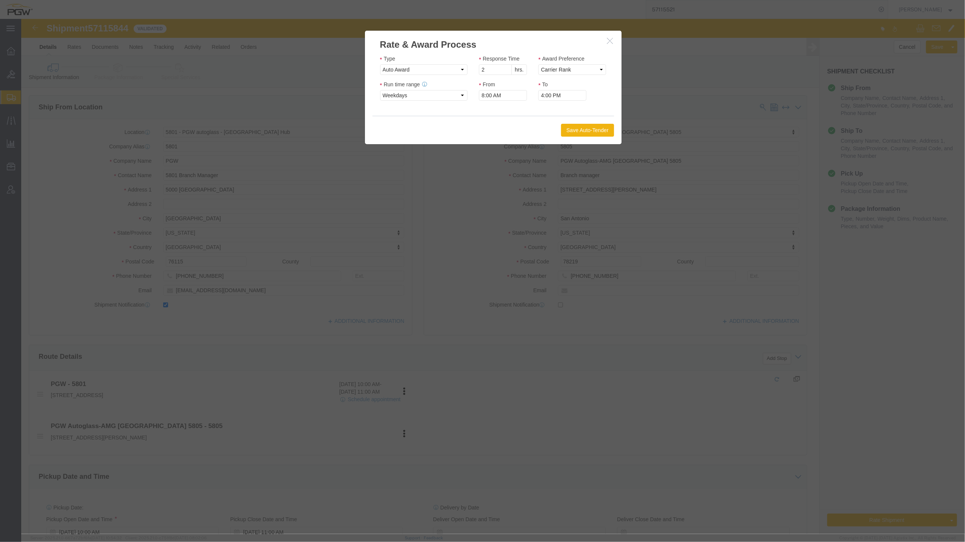
click h3 "Rate & Award Process"
click button "button"
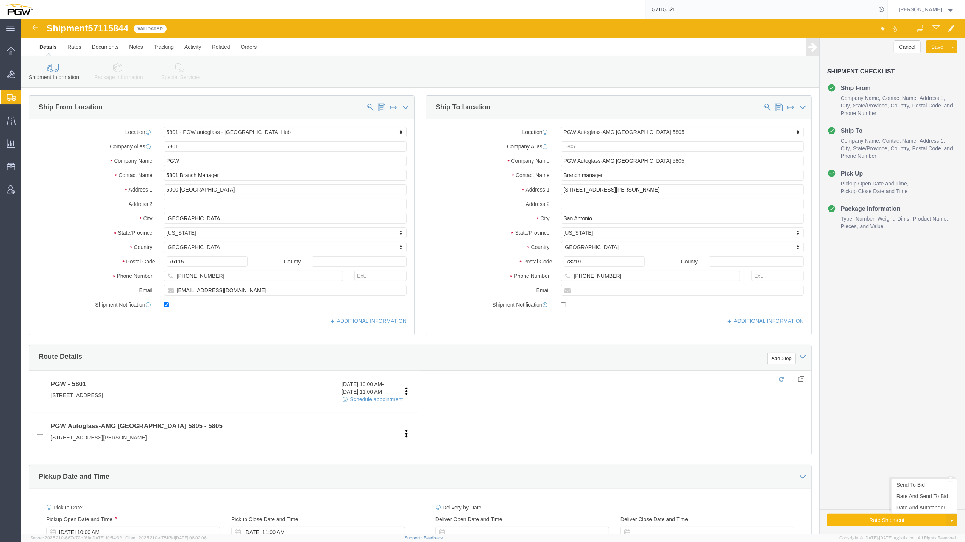
click button "Rate Shipment"
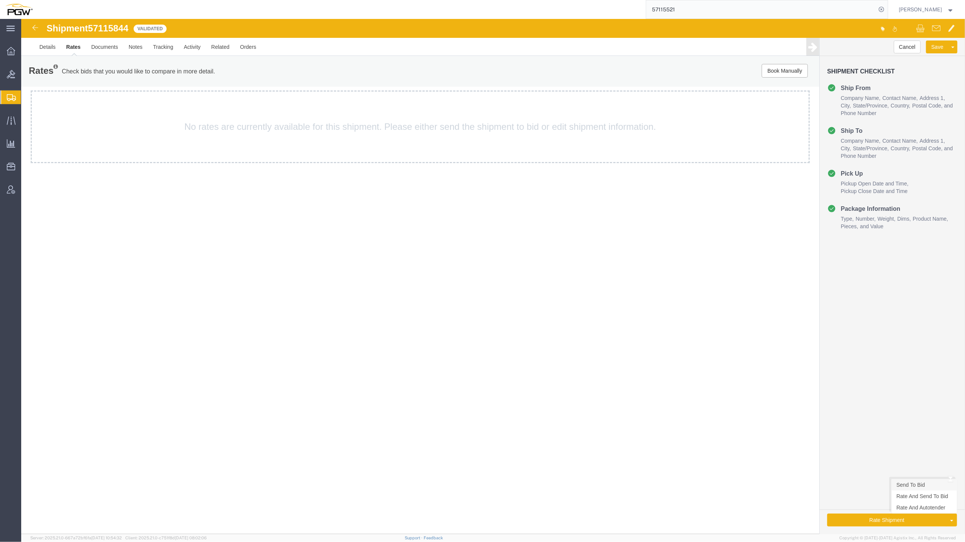
click at [928, 483] on link "Send To Bid" at bounding box center [923, 484] width 65 height 11
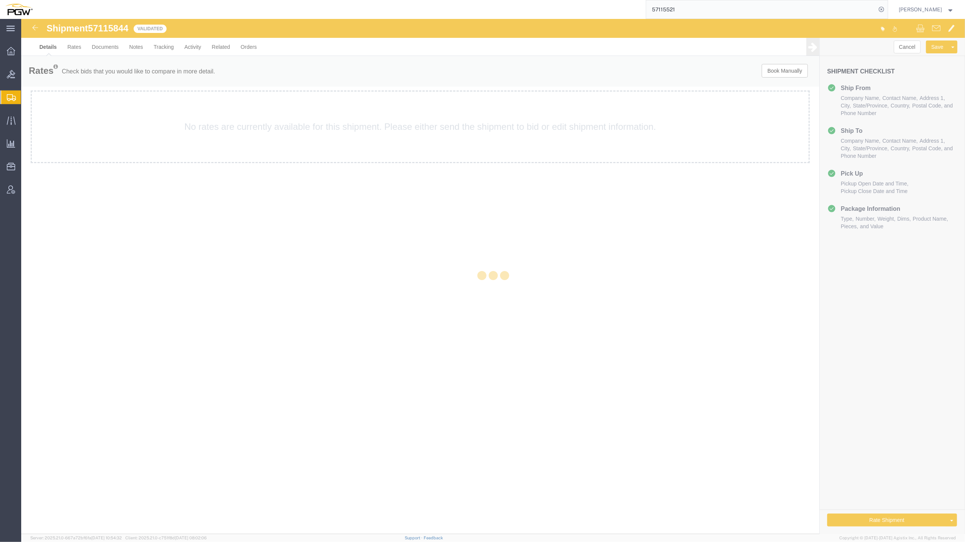
select select "62891"
select select "62791"
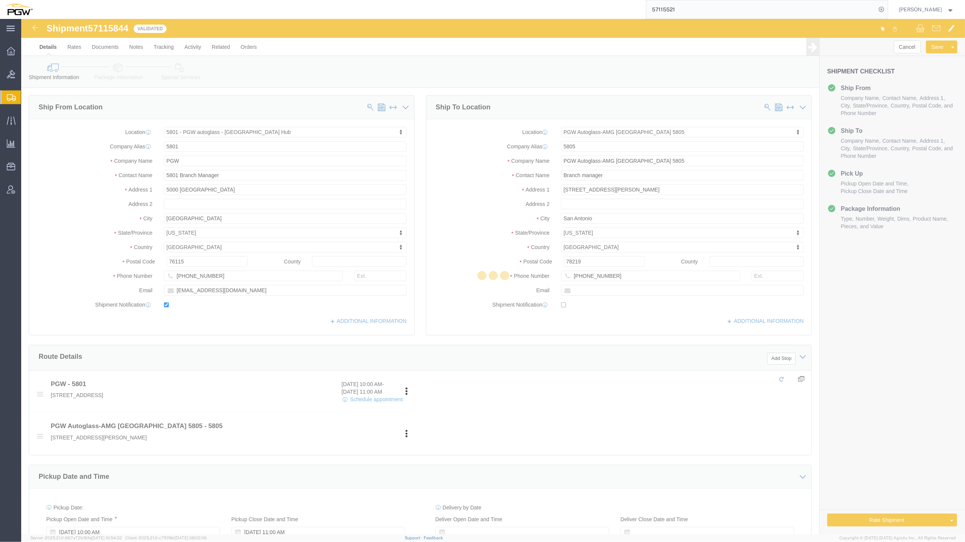
select select "TL"
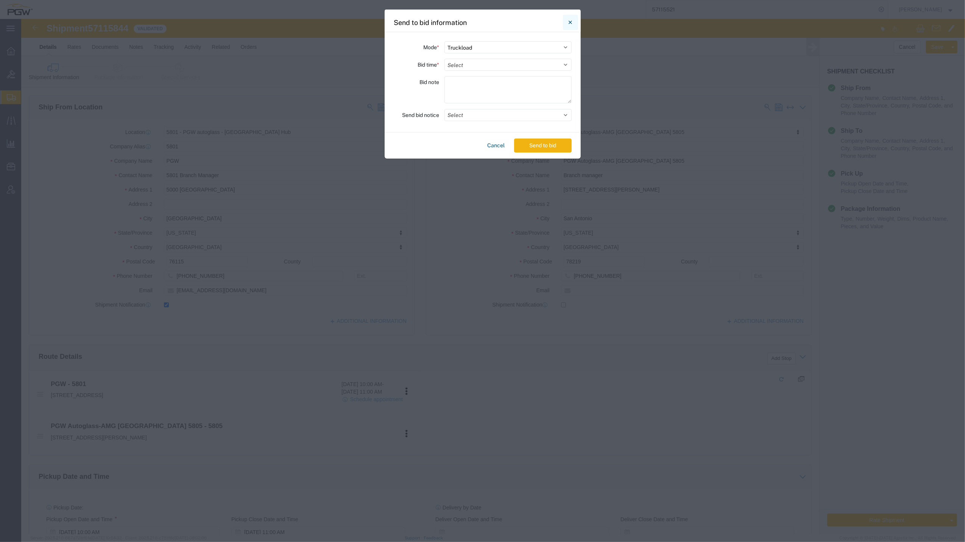
click at [571, 22] on icon "Close" at bounding box center [569, 21] width 3 height 3
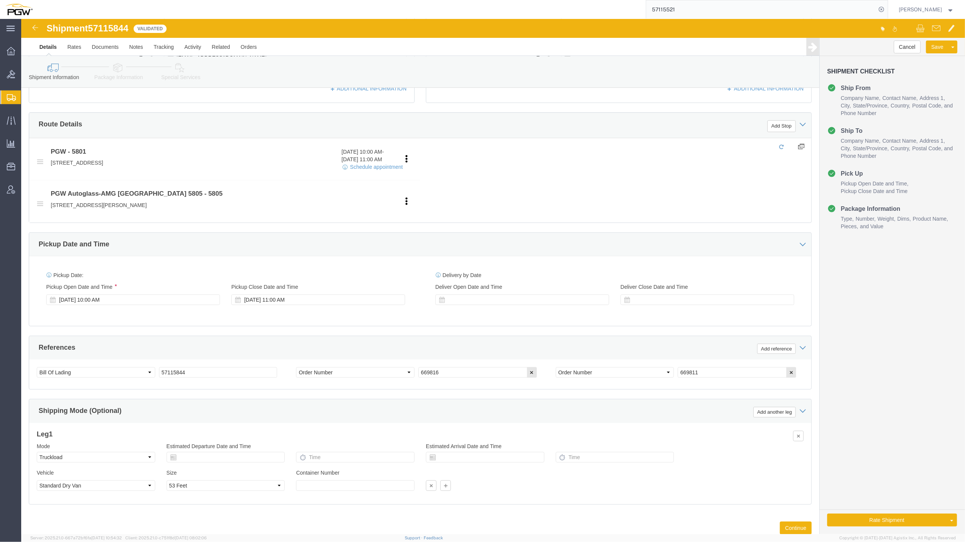
scroll to position [233, 0]
drag, startPoint x: 878, startPoint y: 502, endPoint x: 907, endPoint y: 522, distance: 35.6
click button "Rate Shipment"
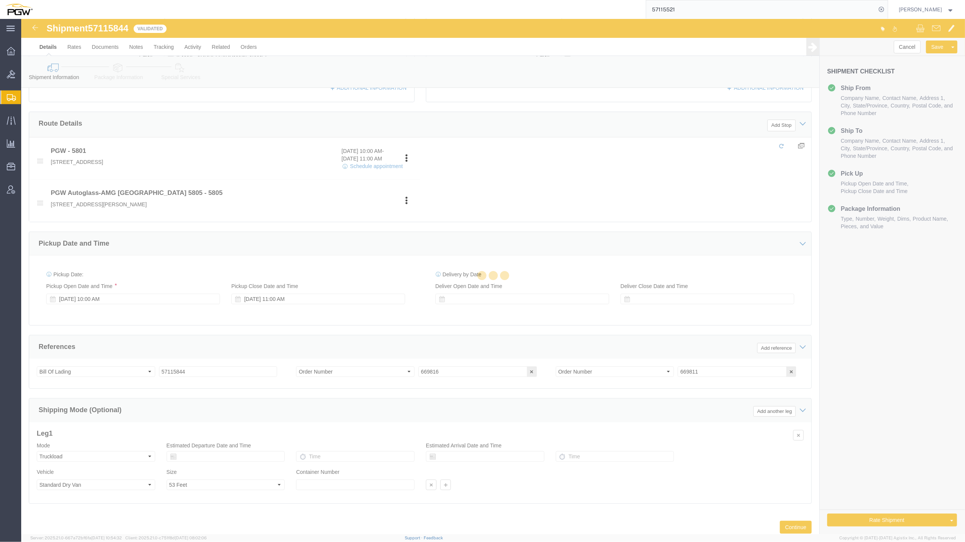
scroll to position [0, 0]
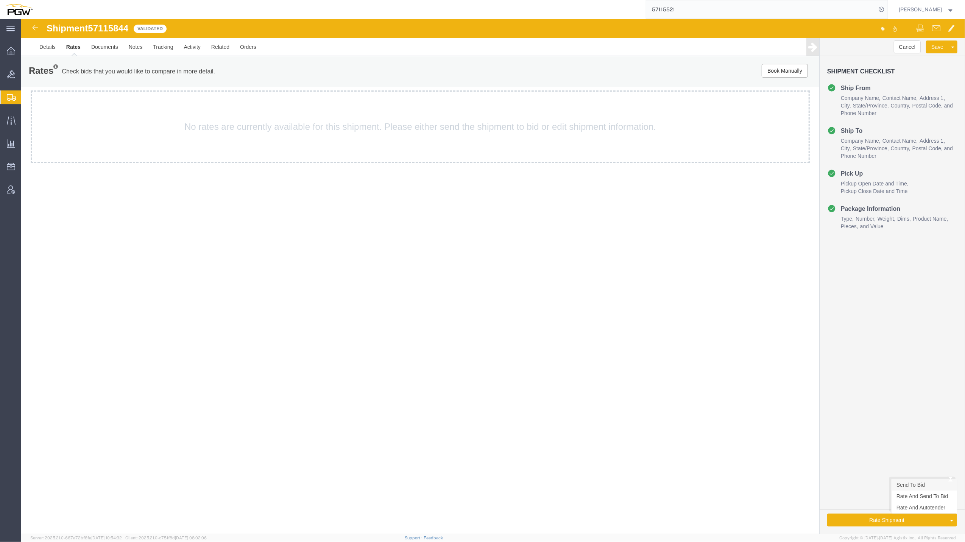
click at [931, 480] on link "Send To Bid" at bounding box center [923, 484] width 65 height 11
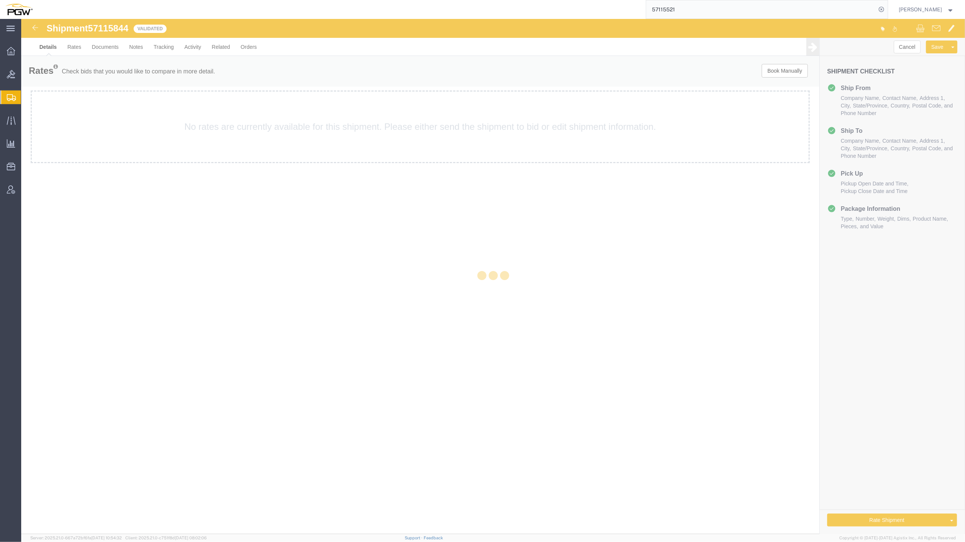
select select "62891"
select select "62791"
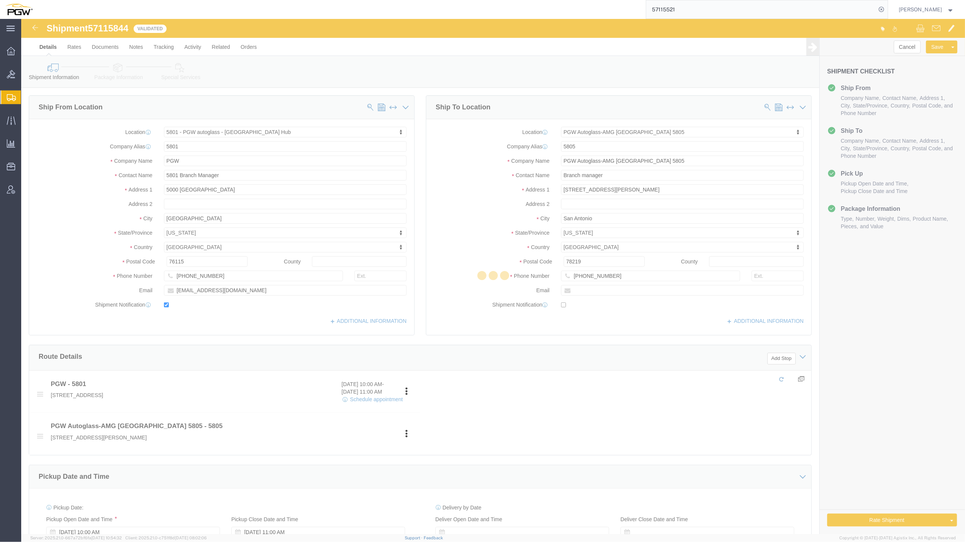
select select "TL"
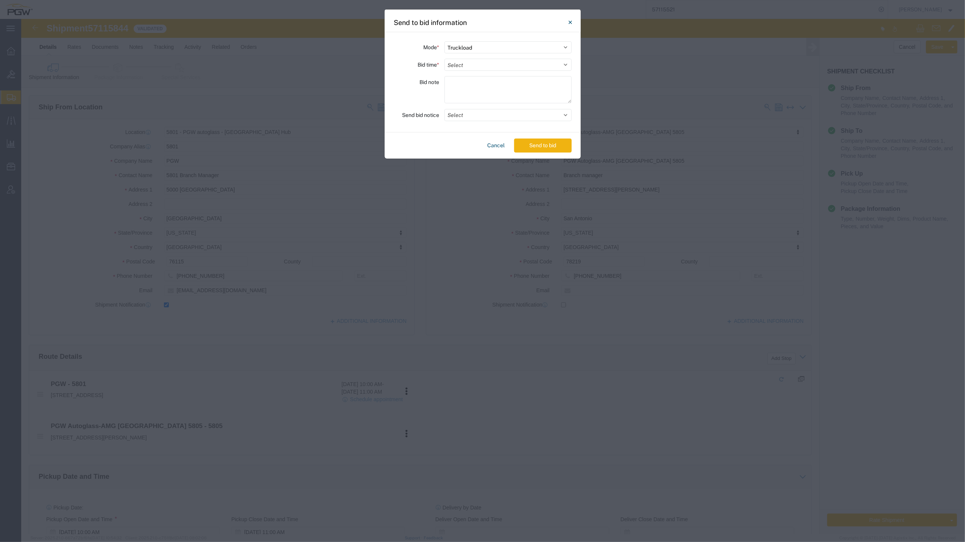
click at [931, 480] on div "Send to bid information Mode * Select Small Parcel Truckload Air Rail Less than…" at bounding box center [482, 271] width 965 height 542
click at [526, 70] on select "Select 30 Min (Rush) 1 Hour (Rush) 2 Hours (Rush) 4 Hours (Rush) 8 Hours (Rush)…" at bounding box center [507, 65] width 127 height 12
select select "24"
click at [444, 59] on select "Select 30 Min (Rush) 1 Hour (Rush) 2 Hours (Rush) 4 Hours (Rush) 8 Hours (Rush)…" at bounding box center [507, 65] width 127 height 12
click at [541, 145] on button "Send to bid" at bounding box center [543, 146] width 58 height 14
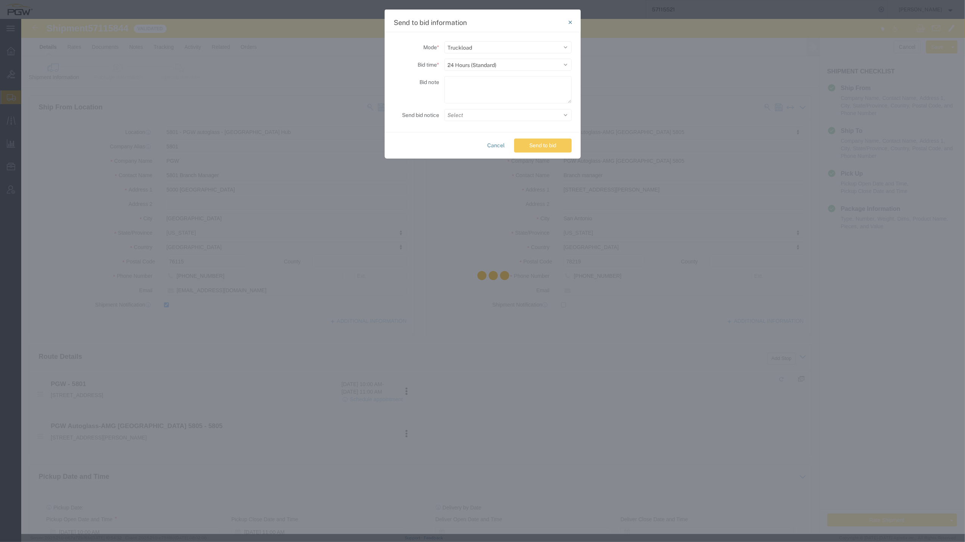
click at [522, 317] on div at bounding box center [493, 276] width 944 height 515
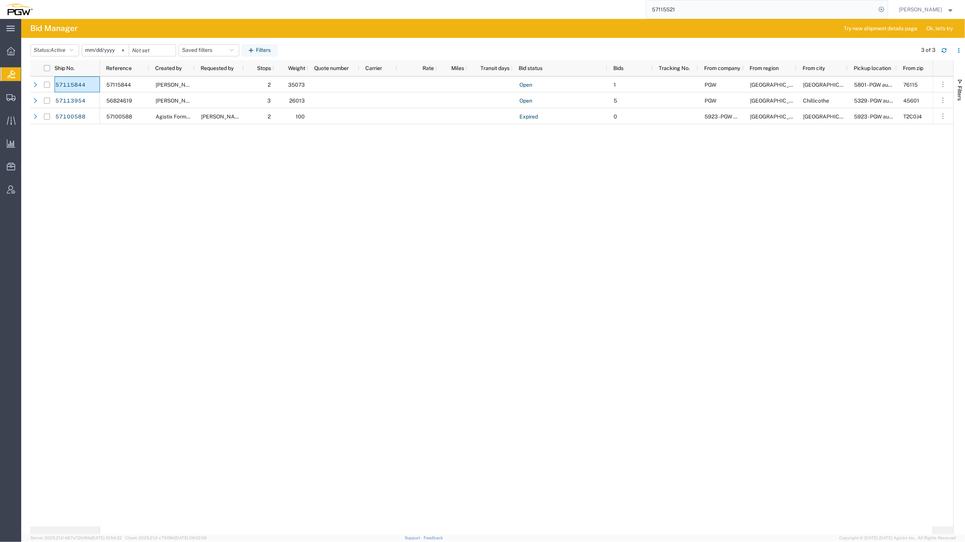
drag, startPoint x: 75, startPoint y: 84, endPoint x: 421, endPoint y: 319, distance: 418.9
click at [421, 319] on div "57115844 [PERSON_NAME] 2 35073 Open 1 PGW [GEOGRAPHIC_DATA] [GEOGRAPHIC_DATA] 5…" at bounding box center [516, 301] width 833 height 450
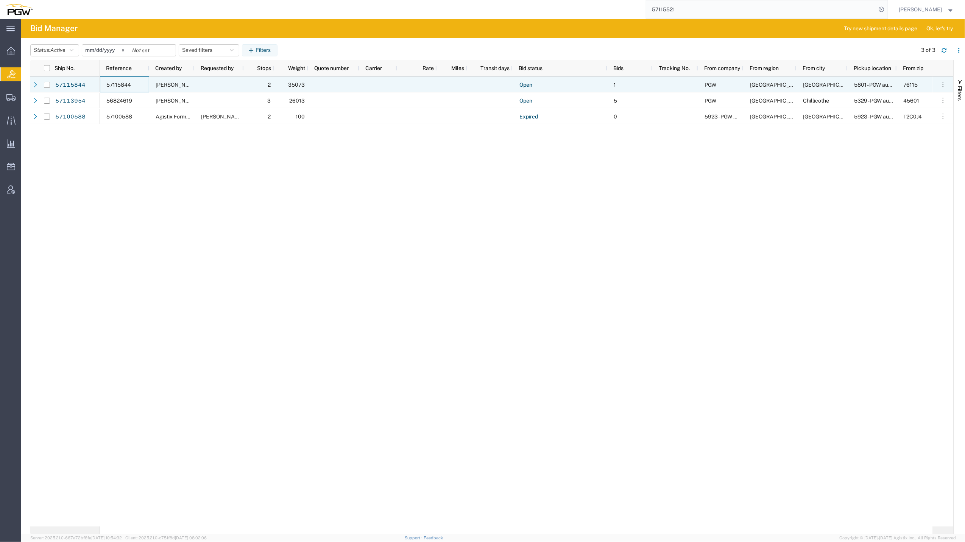
drag, startPoint x: 137, startPoint y: 84, endPoint x: 111, endPoint y: 85, distance: 26.1
click at [108, 85] on div "57115844" at bounding box center [124, 84] width 49 height 16
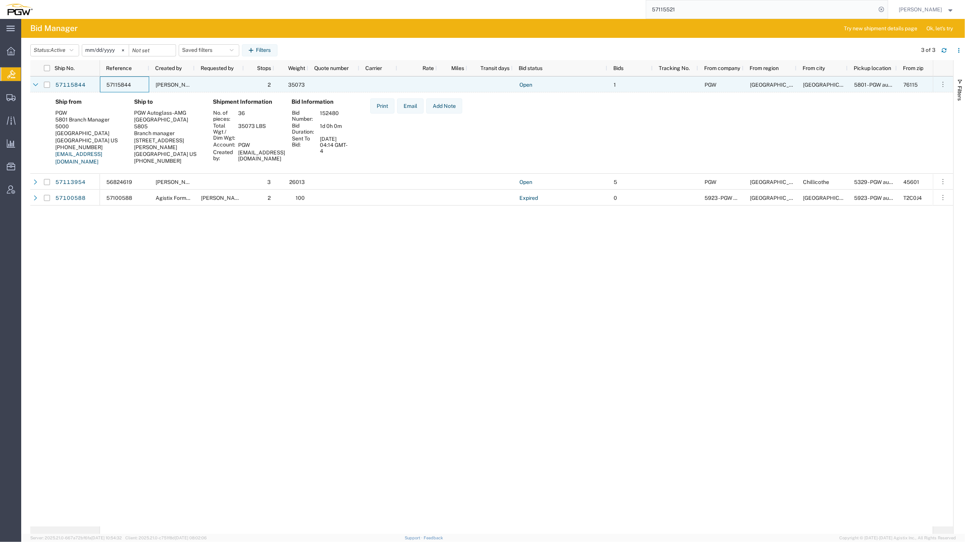
click at [120, 86] on span "57115844" at bounding box center [118, 85] width 25 height 6
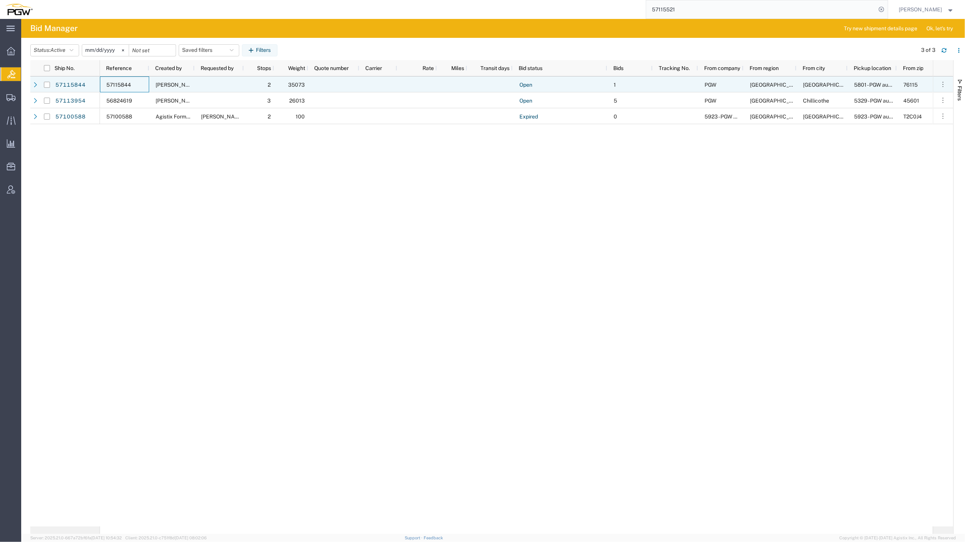
click at [120, 86] on span "57115844" at bounding box center [118, 85] width 25 height 6
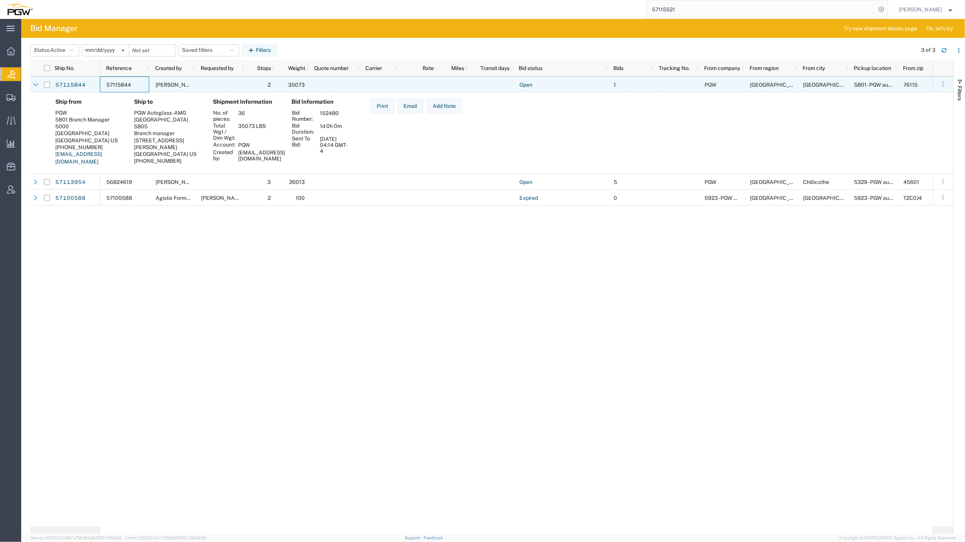
click at [120, 86] on span "57115844" at bounding box center [118, 85] width 25 height 6
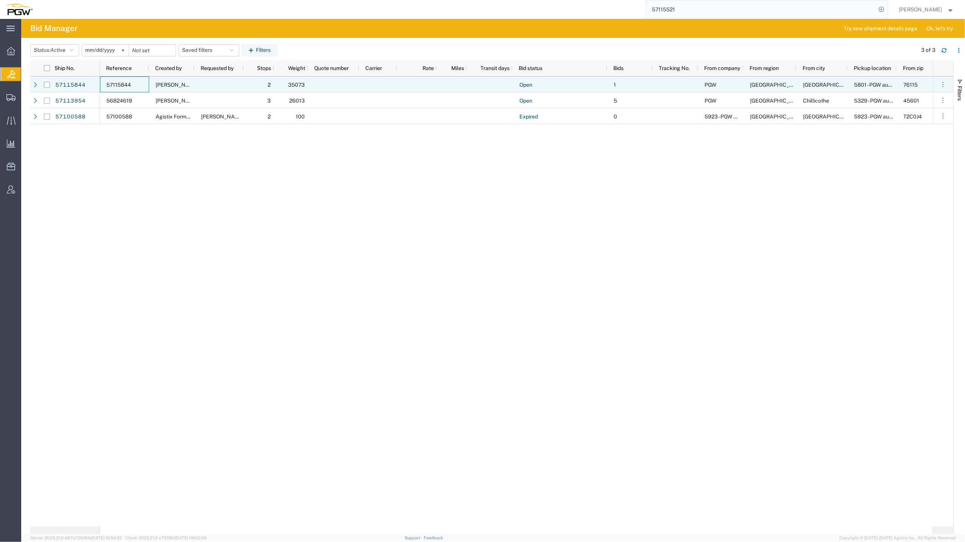
click at [125, 82] on span "57115844" at bounding box center [118, 85] width 25 height 6
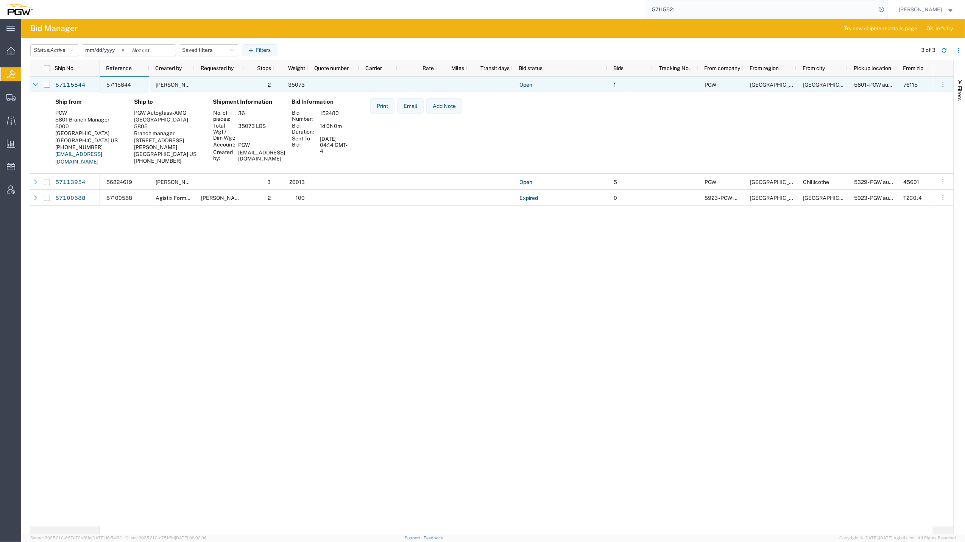
drag, startPoint x: 136, startPoint y: 83, endPoint x: 101, endPoint y: 82, distance: 35.6
click at [101, 82] on div "57115844" at bounding box center [124, 84] width 49 height 16
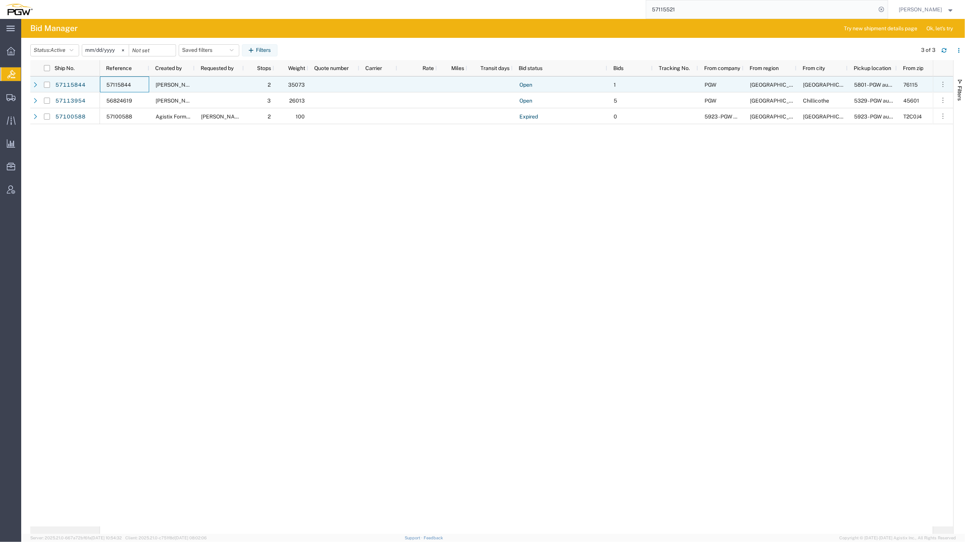
click at [135, 84] on div "57115844" at bounding box center [124, 84] width 49 height 16
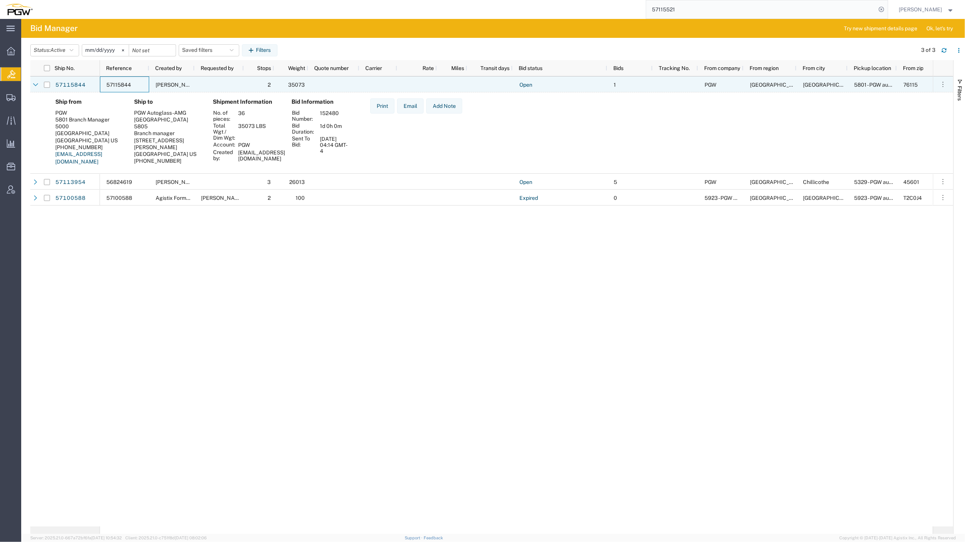
drag, startPoint x: 135, startPoint y: 81, endPoint x: 105, endPoint y: 82, distance: 29.5
click at [105, 82] on div "57115844" at bounding box center [124, 84] width 49 height 16
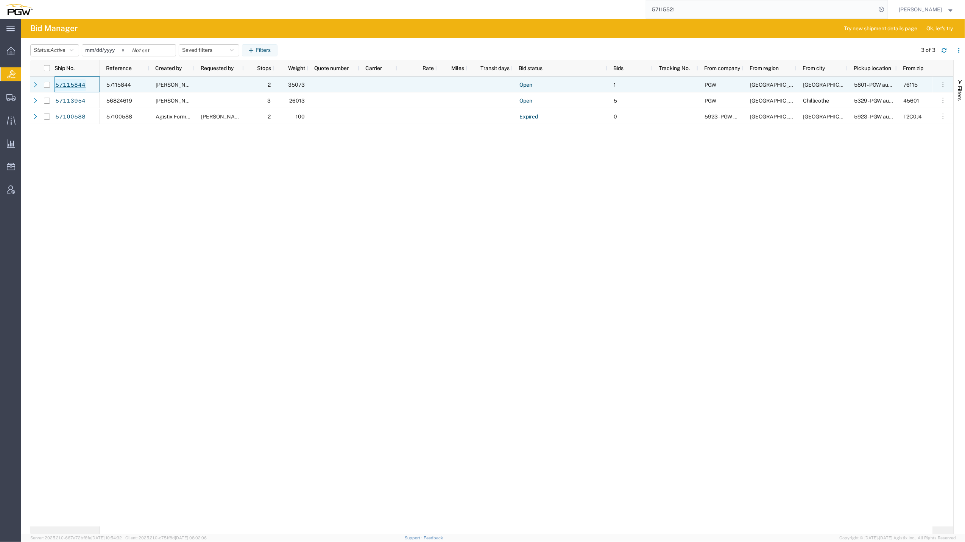
click at [79, 86] on link "57115844" at bounding box center [70, 85] width 31 height 12
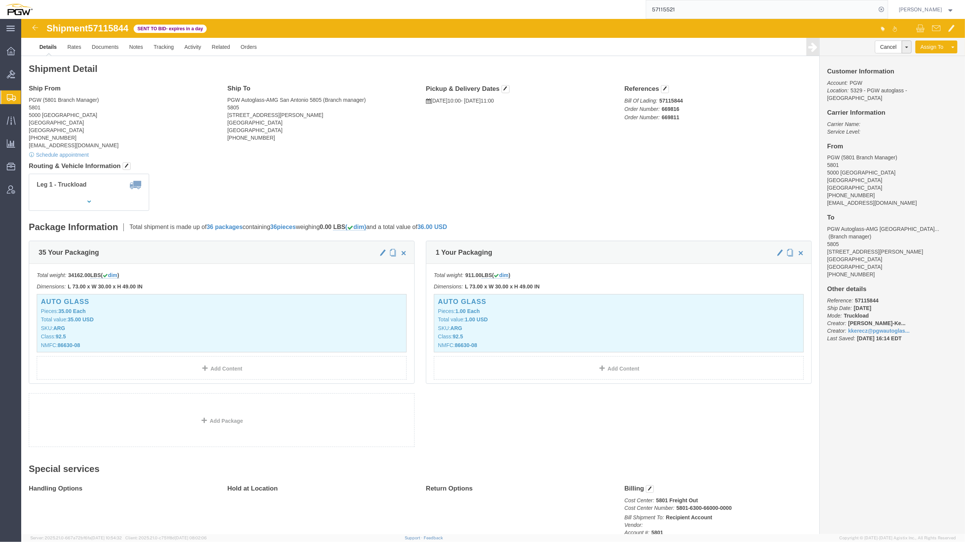
click b "57115844"
copy b "57115844"
drag, startPoint x: 662, startPoint y: 81, endPoint x: 657, endPoint y: 82, distance: 4.6
click p "Bill Of Lading: 57115844 Order Number: 669816 Order Number: 669811"
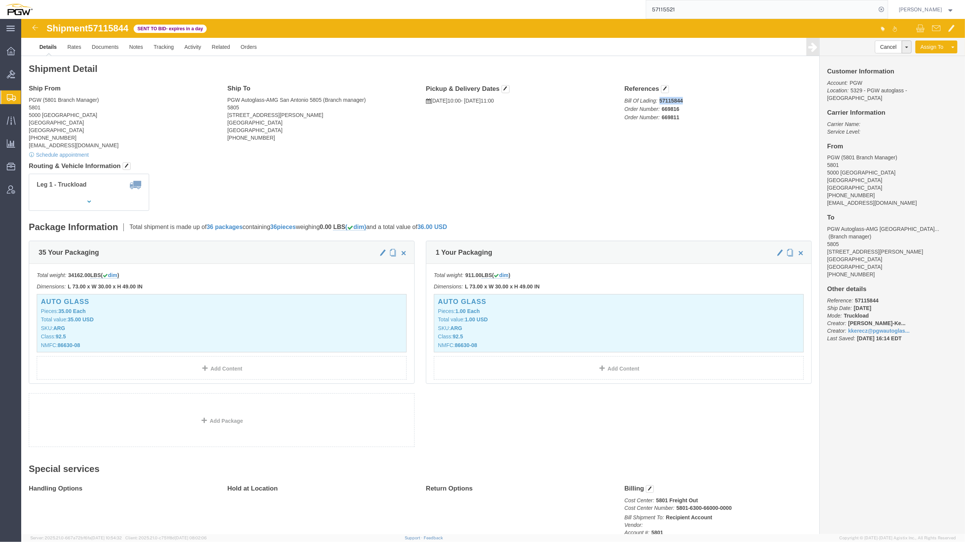
drag, startPoint x: 636, startPoint y: 81, endPoint x: 658, endPoint y: 80, distance: 22.0
click p "Bill Of Lading: 57115844 Order Number: 669816 Order Number: 669811"
copy b "57115844"
click at [0, 0] on span "Create from Template" at bounding box center [0, 0] width 0 height 0
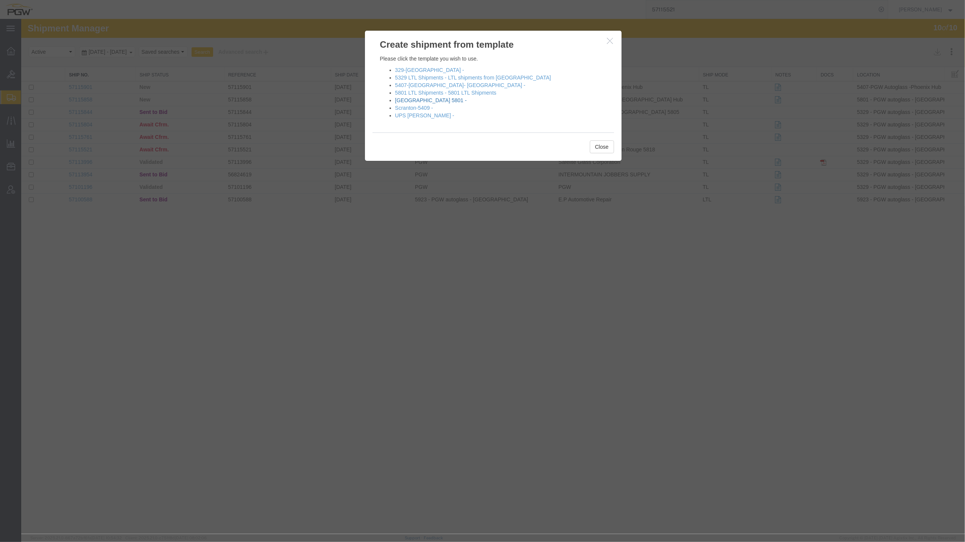
click at [420, 100] on link "[GEOGRAPHIC_DATA] 5801 -" at bounding box center [431, 100] width 72 height 6
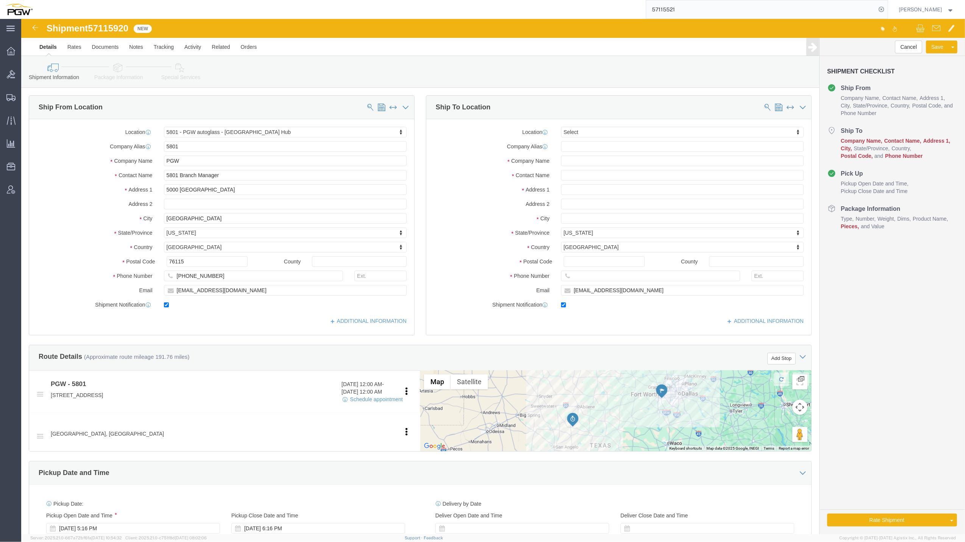
select select "62891"
select select
click div "Location My Profile Location 5303 - PGW autoglass - Corporate 5329 - PGW autogl…"
type input "830"
select select "62931"
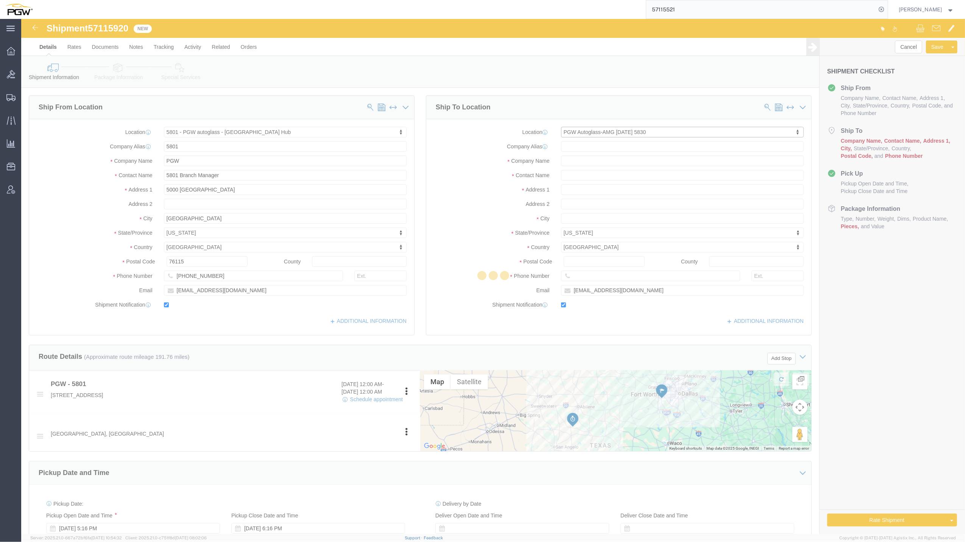
type input "5830"
type input "PGW"
type input "5830 Branch Manager"
type input "[STREET_ADDRESS][PERSON_NAME]"
type input "[DATE]"
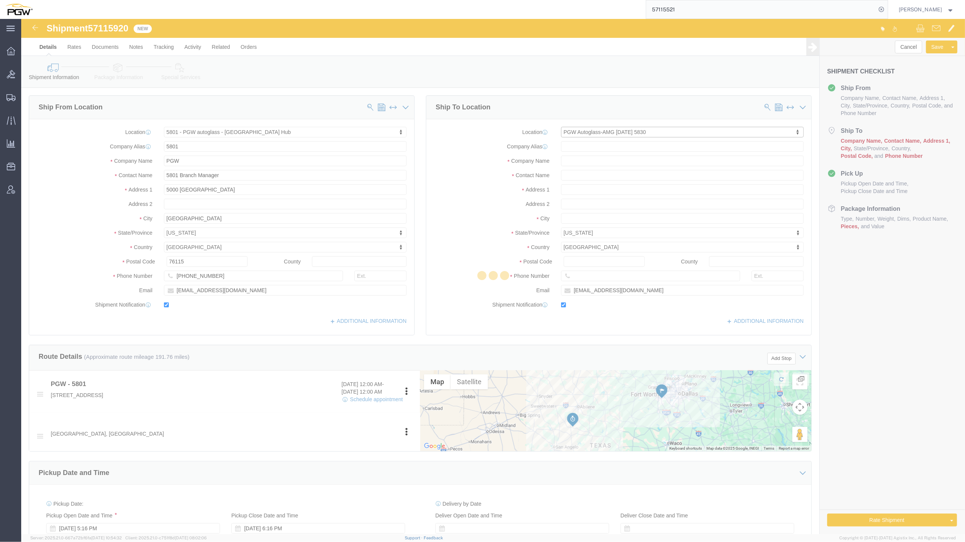
type input "78415"
type input "[PHONE_NUMBER]"
type input "[EMAIL_ADDRESS][DOMAIN_NAME]"
select select "[GEOGRAPHIC_DATA]"
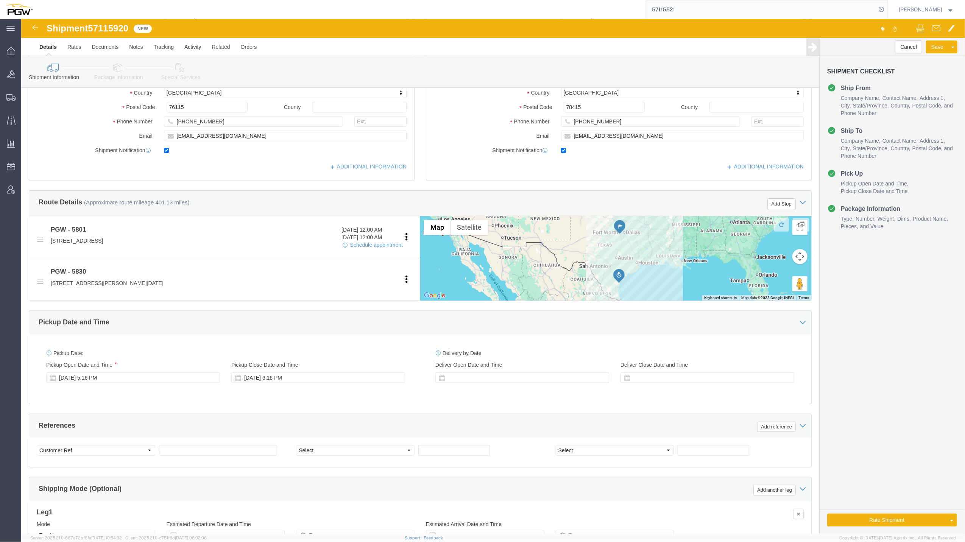
scroll to position [161, 0]
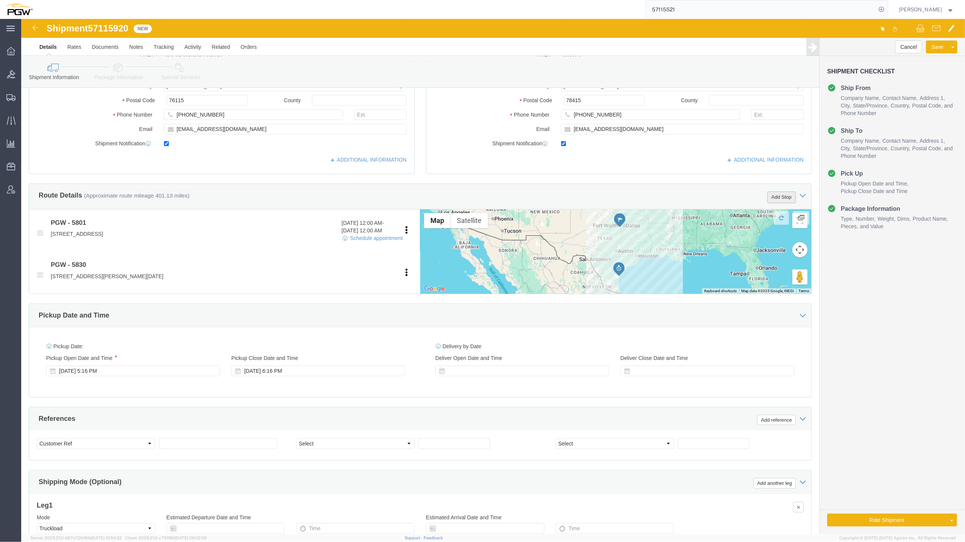
click button "Add Stop"
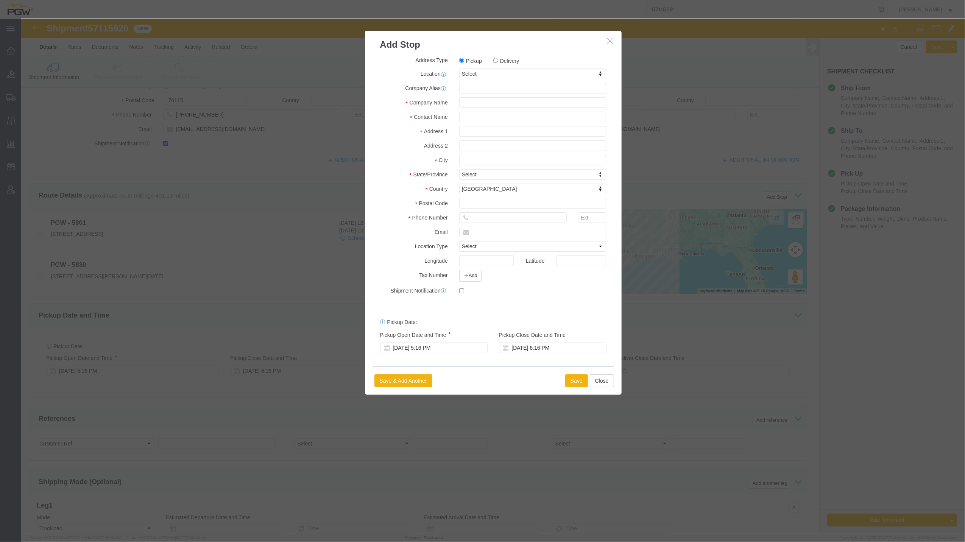
click div "Address Type Pickup Delivery Location Select Select My Profile Location 5303 - …"
click label "Delivery"
click input "Delivery"
radio input "true"
select select
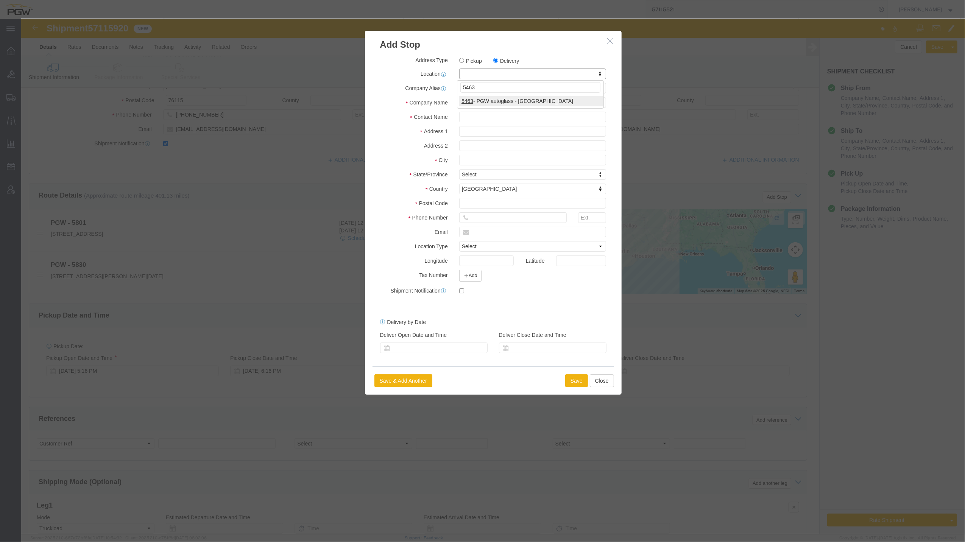
type input "5463"
select select "28303"
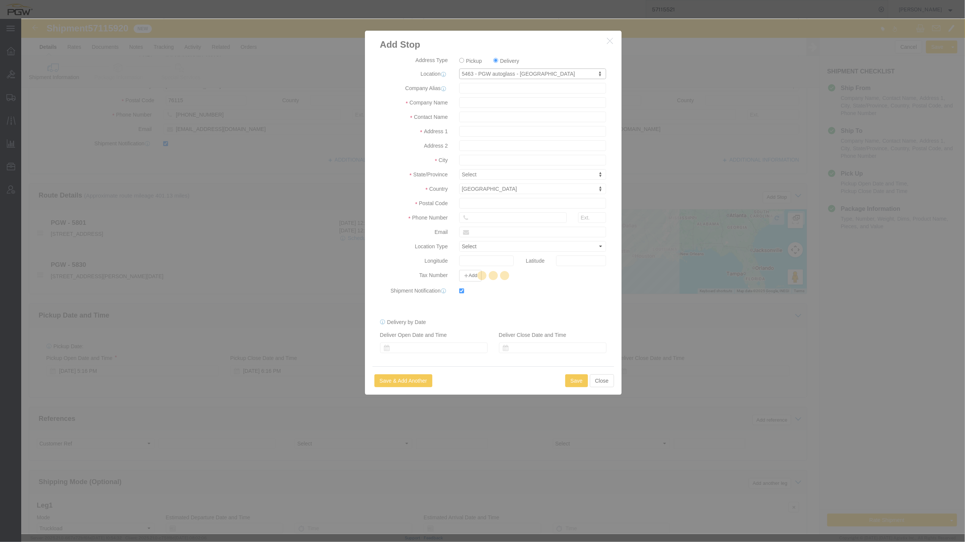
type input "5463"
type input "PGW"
type input "5463 Branch Manager"
type input "[STREET_ADDRESS][PERSON_NAME]"
type input "Laredo"
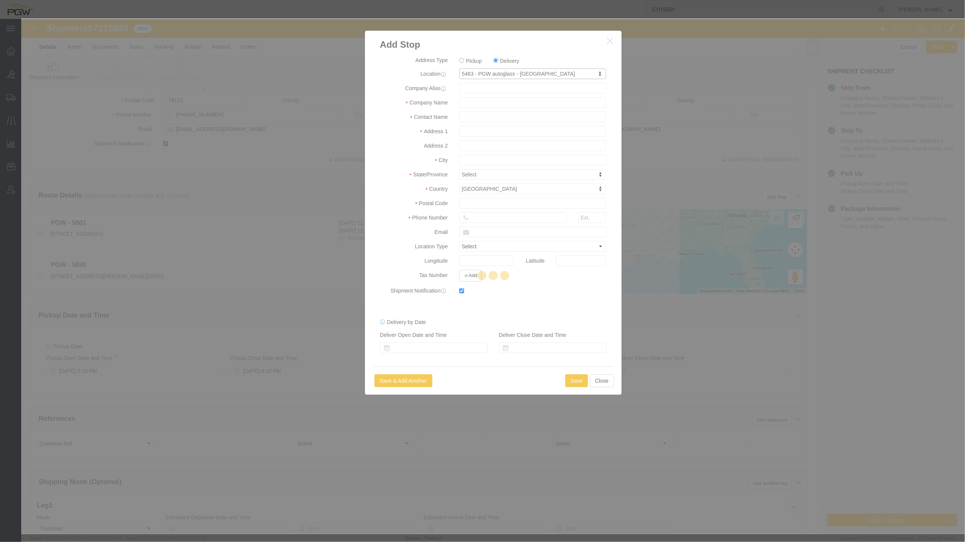
type input "78041"
type input "[PHONE_NUMBER]"
type input "[EMAIL_ADDRESS][DOMAIN_NAME]"
checkbox input "true"
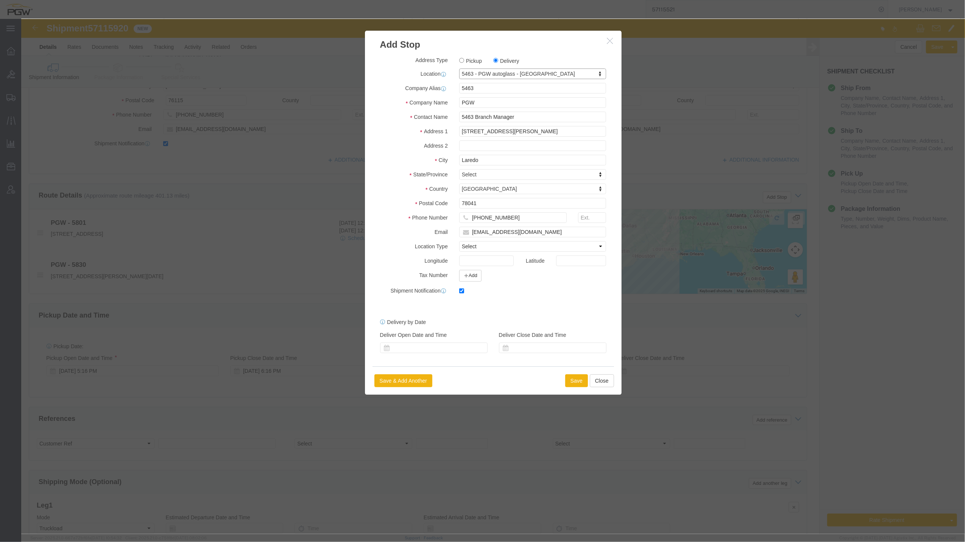
select select "[GEOGRAPHIC_DATA]"
click button "Save"
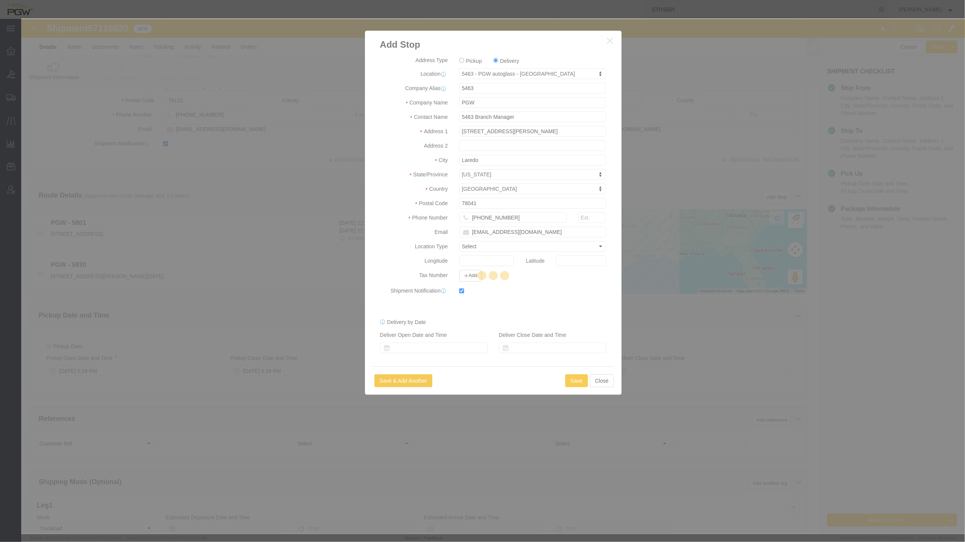
select select "D"
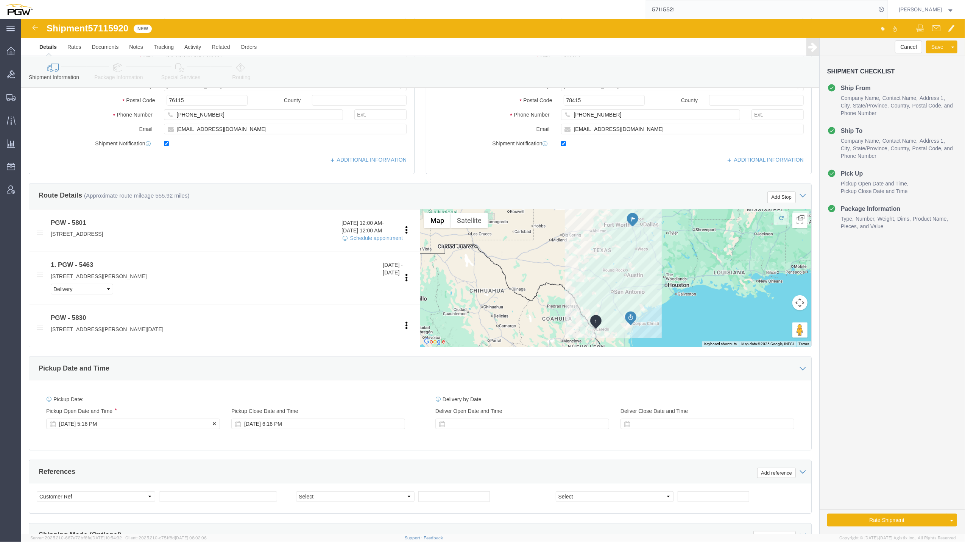
click div "[DATE] 5:16 PM"
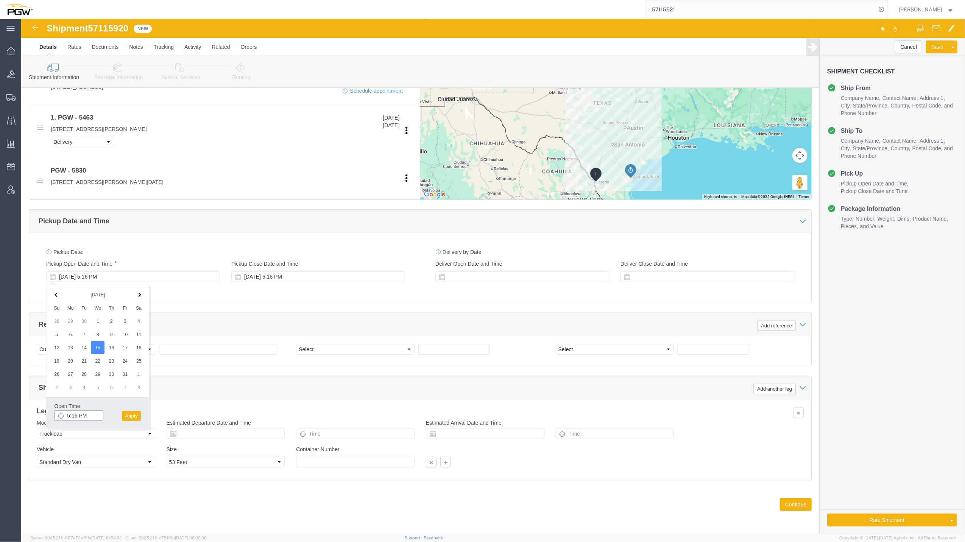
click input "5:16 PM"
type input "10:00 AM"
click button "Apply"
click span "57115920"
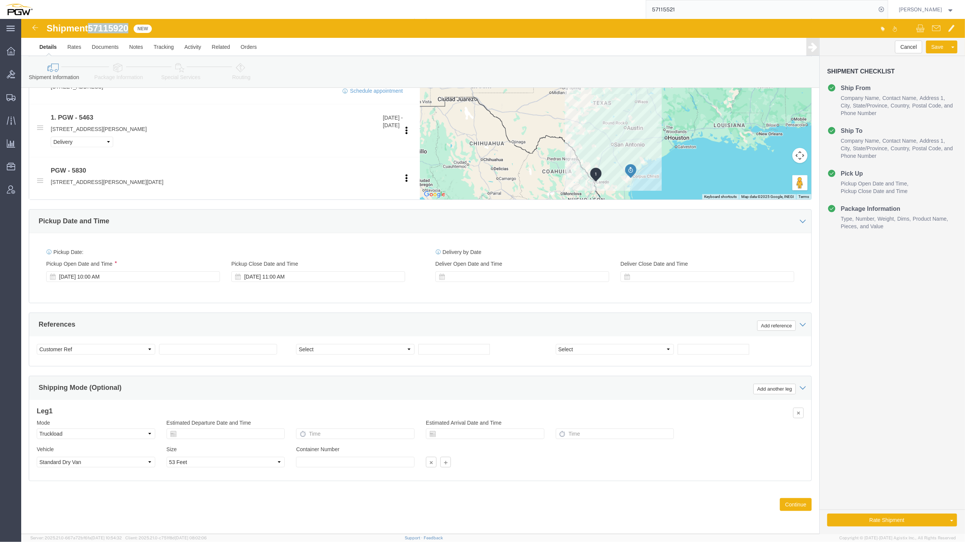
copy span "57115920"
click input "text"
paste input "57115920"
type input "57115920"
click select "Select Account Type Activity ID Airline Appointment Number ASN Batch Request # …"
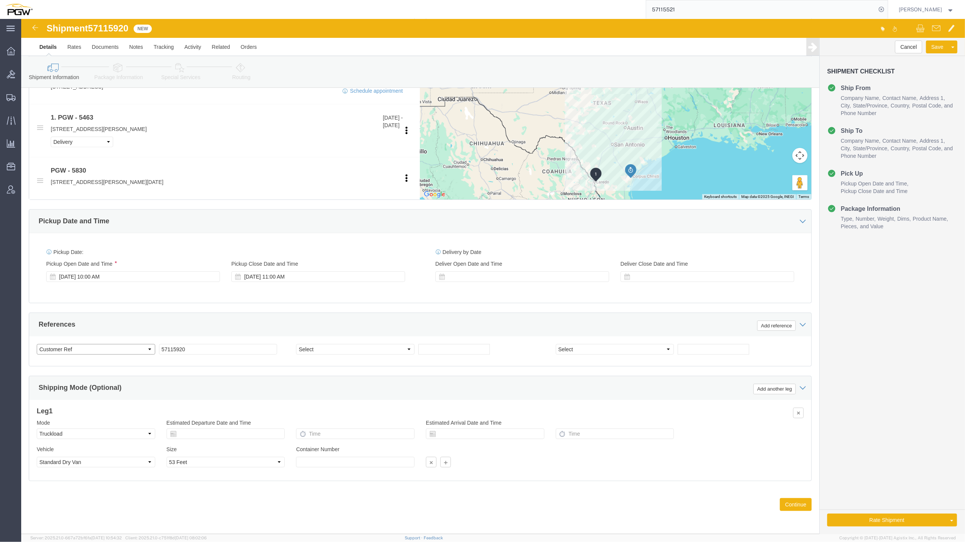
select select "BOL"
click select "Select Account Type Activity ID Airline Appointment Number ASN Batch Request # …"
select select "ORDERNUM"
click select "Select Account Type Activity ID Airline Appointment Number ASN Batch Request # …"
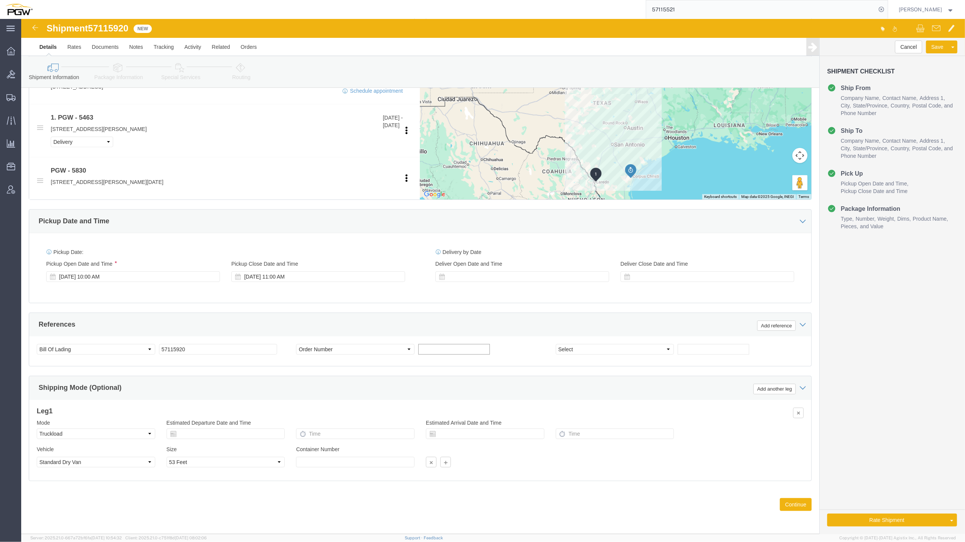
click input "text"
paste input "669809"
type input "669809"
click input "text"
type input "v"
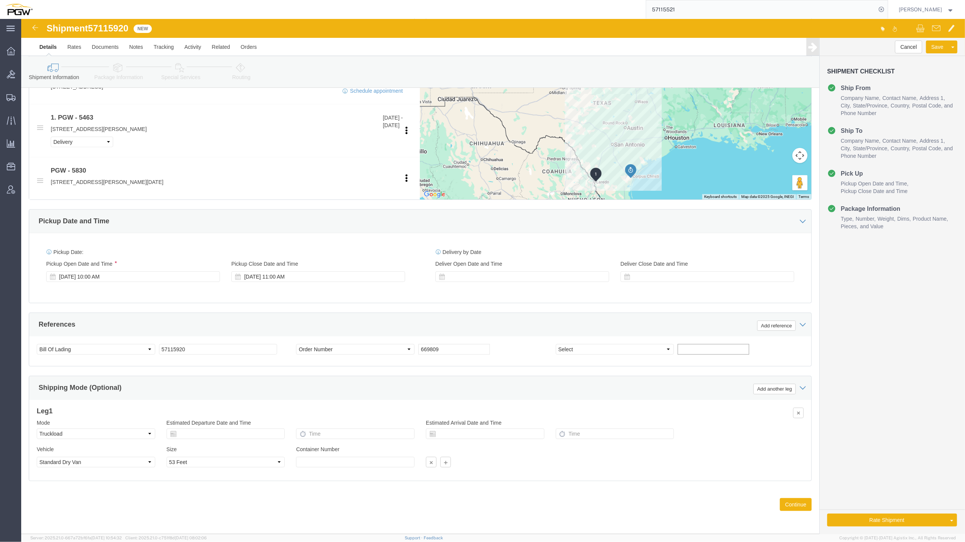
paste input "669815"
type input "669815"
click button "Add reference"
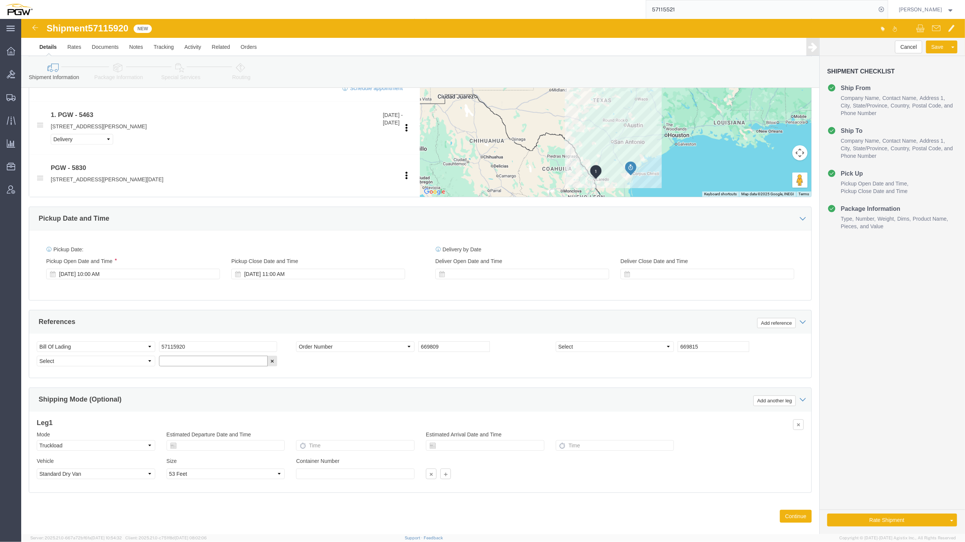
click input "text"
paste input "669810"
type input "669810"
click select "Select Account Type Activity ID Airline Appointment Number ASN Batch Request # …"
select select "ORDERNUM"
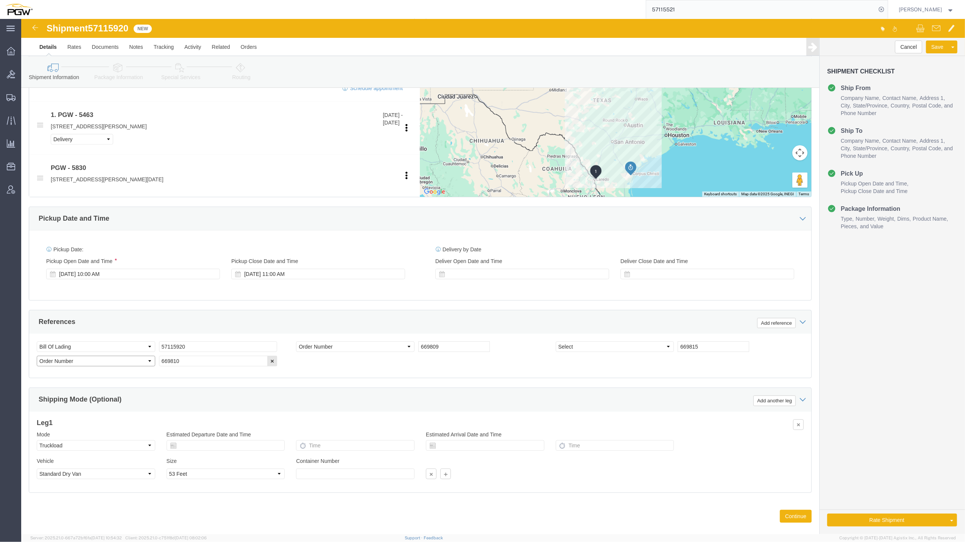
click select "Select Account Type Activity ID Airline Appointment Number ASN Batch Request # …"
select select "ORDERNUM"
click select "Select Account Type Activity ID Airline Appointment Number ASN Batch Request # …"
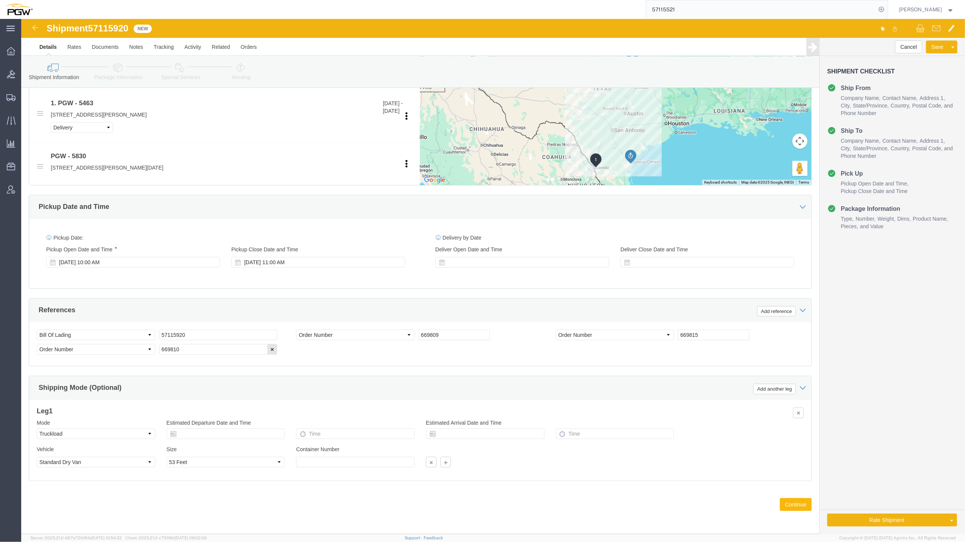
click button "Continue"
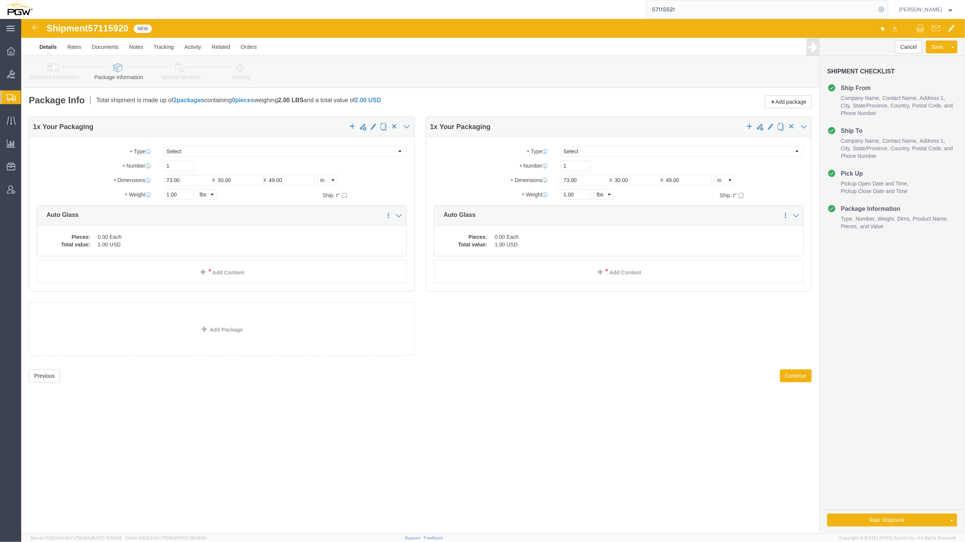
click link "Shipment Information"
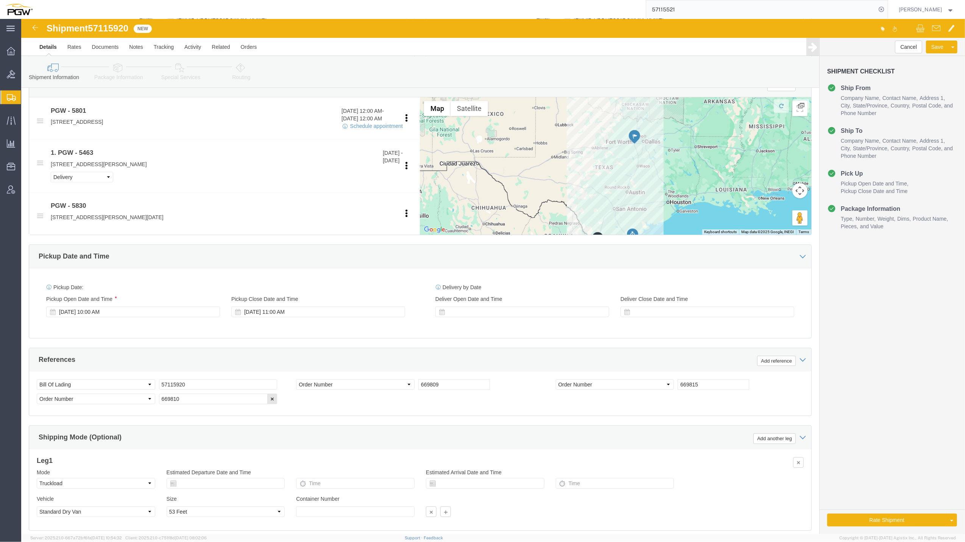
scroll to position [276, 0]
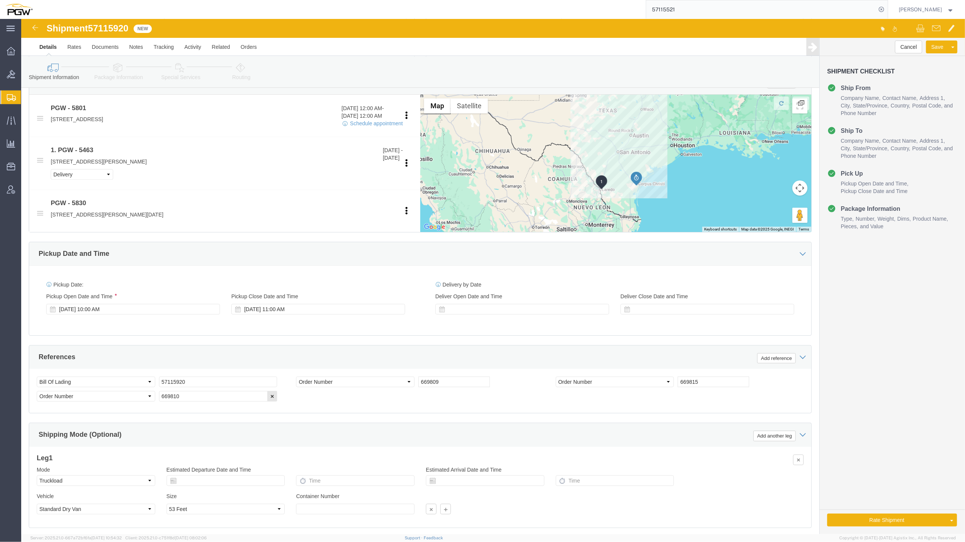
drag, startPoint x: 600, startPoint y: 166, endPoint x: 604, endPoint y: 104, distance: 62.2
click div
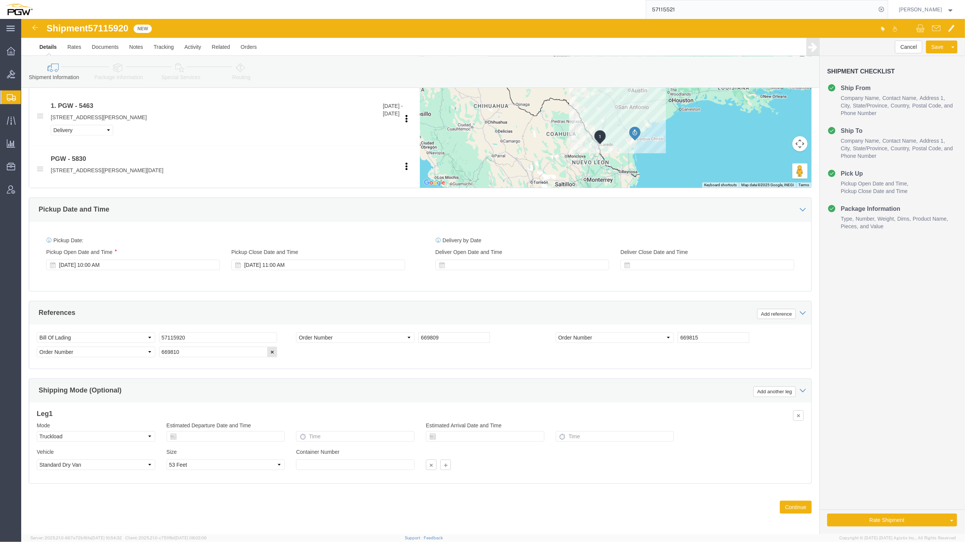
scroll to position [326, 0]
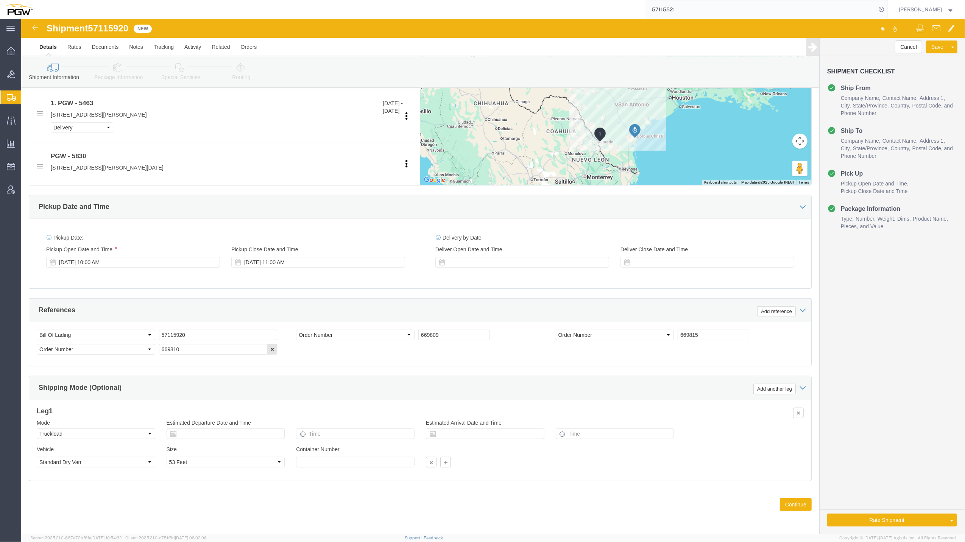
click span "57115920"
copy span "57115920"
click button "Continue"
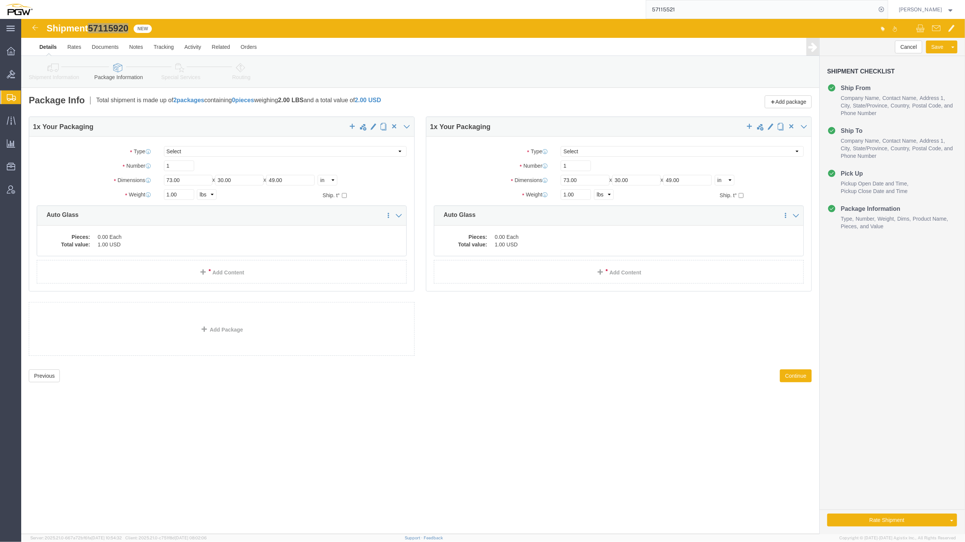
click at [621, 540] on agx-app-version "Server: 2025.21.0-667a72bf6fa [DATE] 10:54:32 Client: 2025.21.0-c751f8d [DATE] …" at bounding box center [493, 538] width 944 height 8
drag, startPoint x: 148, startPoint y: 173, endPoint x: 138, endPoint y: 168, distance: 11.8
click div "Package Type Select Bale(s) Basket(s) Bolt(s) Bottle(s) Buckets Bulk Bundle(s) …"
paste input "4,659"
type input "14,659.00"
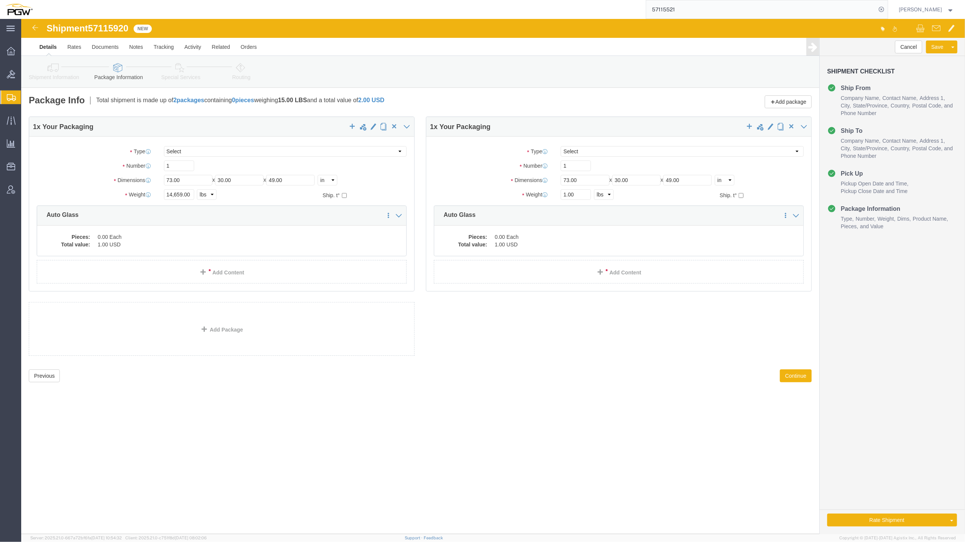
click div
click span "button"
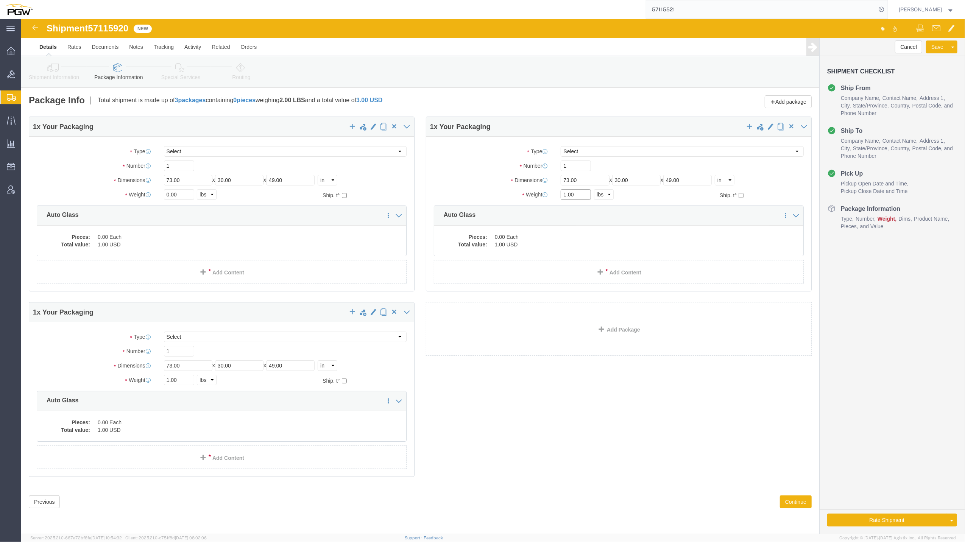
drag, startPoint x: 544, startPoint y: 173, endPoint x: 535, endPoint y: 169, distance: 10.3
click div "Package Type Select Bale(s) Basket(s) Bolt(s) Bottle(s) Buckets Bulk Bundle(s) …"
paste input "9,464"
type input "19,464.00"
drag, startPoint x: 148, startPoint y: 360, endPoint x: 140, endPoint y: 360, distance: 8.0
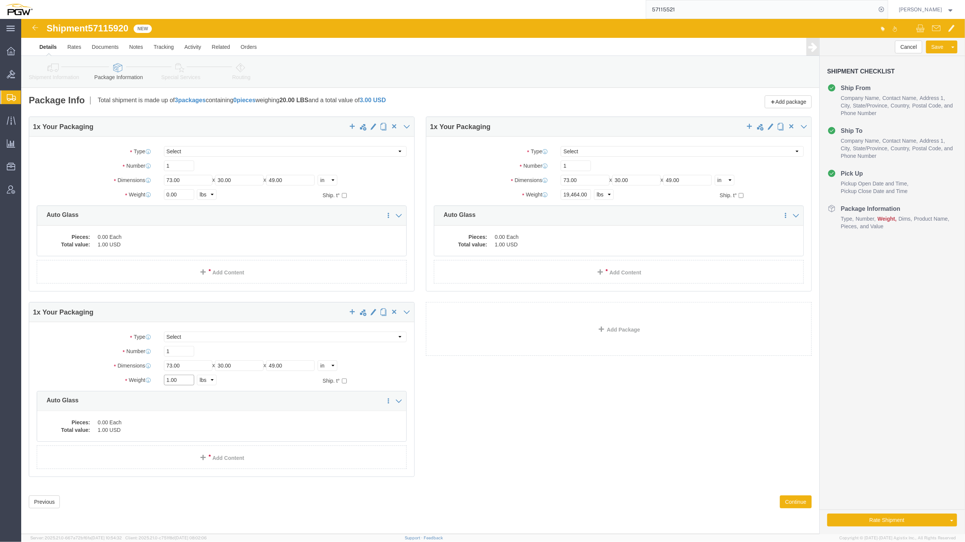
click div "1.00 Select kgs lbs"
type input "220.00"
drag, startPoint x: 148, startPoint y: 177, endPoint x: 140, endPoint y: 173, distance: 9.3
click div "0.00 Select kgs lbs"
paste input "14,659"
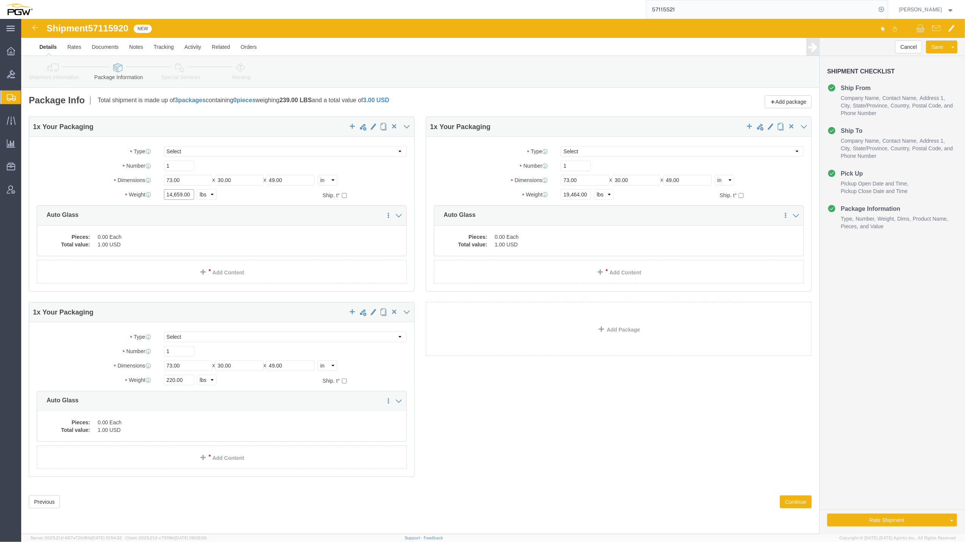
type input "14,659.00"
click div "Package Type Select Bale(s) Basket(s) Bolt(s) Bottle(s) Buckets Bulk Bundle(s) …"
click input "1"
type input "17"
drag, startPoint x: 554, startPoint y: 151, endPoint x: 530, endPoint y: 146, distance: 24.6
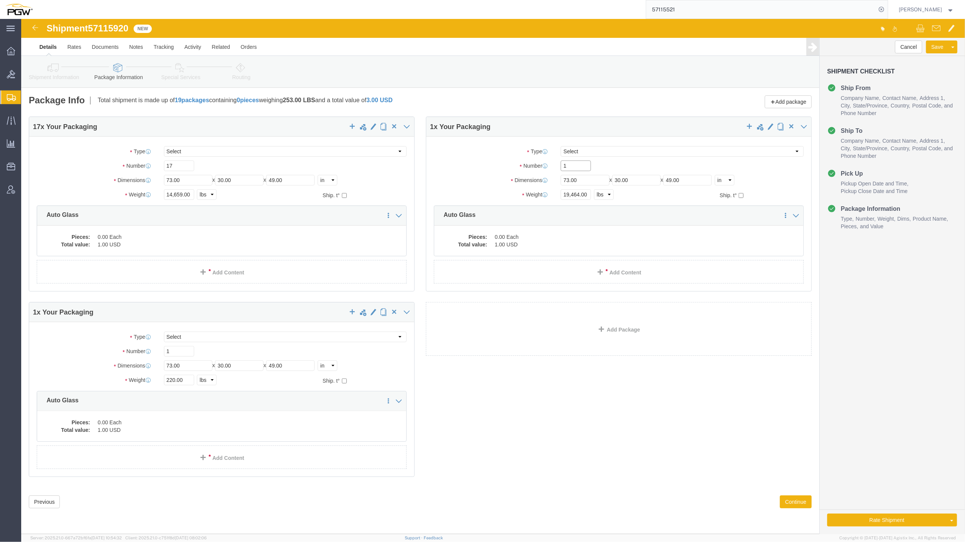
click div "Number 1"
type input "24"
click dd "1.00 USD"
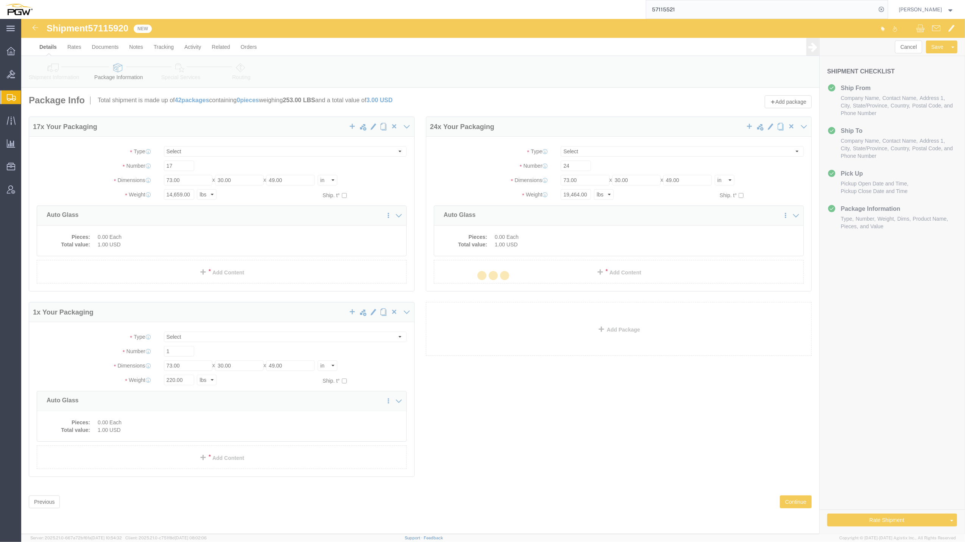
click at [96, 420] on div at bounding box center [493, 276] width 944 height 515
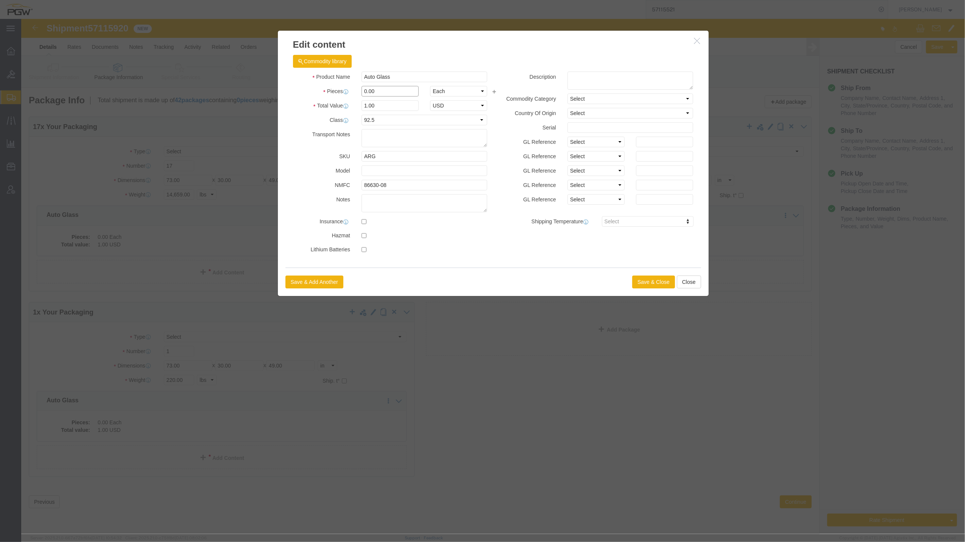
click input "0.00"
type input "1.00"
type input "1"
click button "Save & Close"
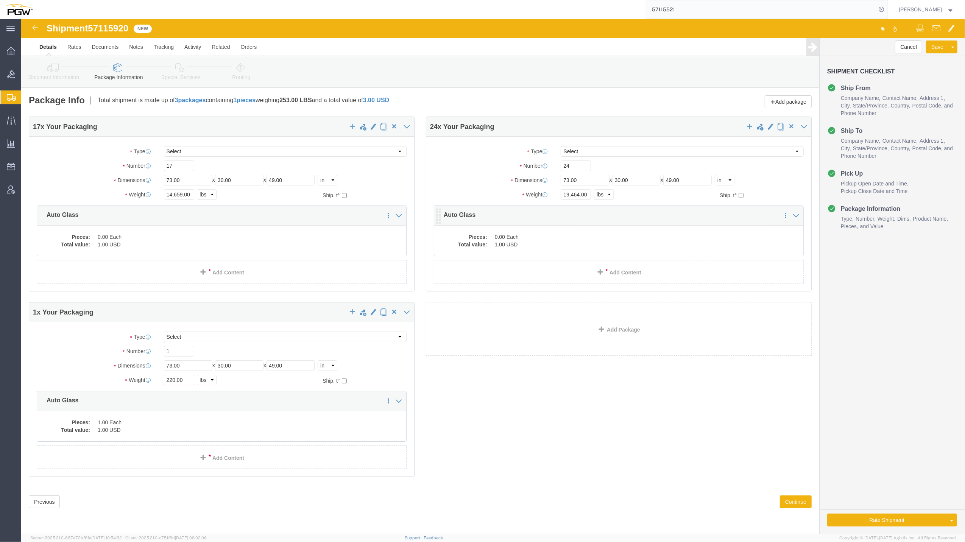
click dd "1.00 USD"
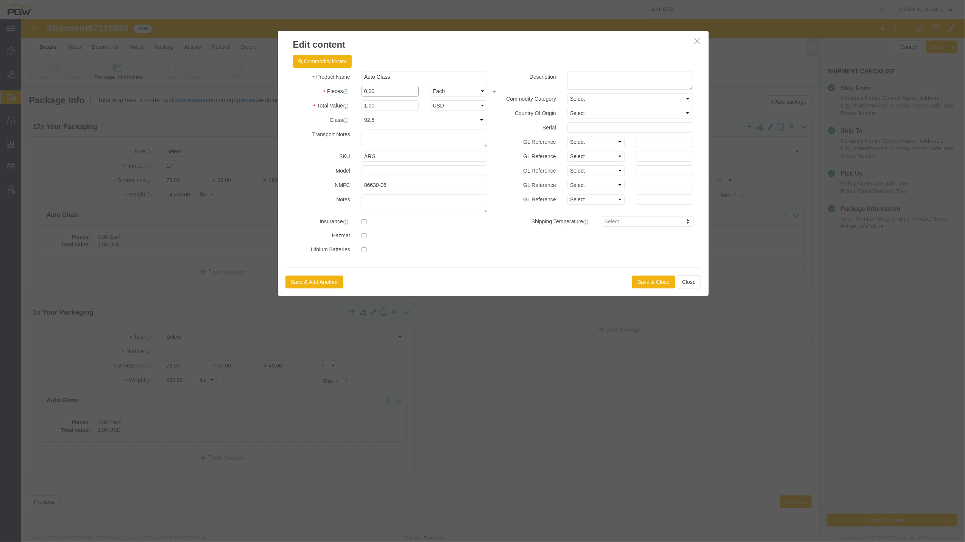
drag, startPoint x: 346, startPoint y: 72, endPoint x: 341, endPoint y: 70, distance: 5.8
click input "0.00"
type input "24.00"
type input "24"
click button "Save & Close"
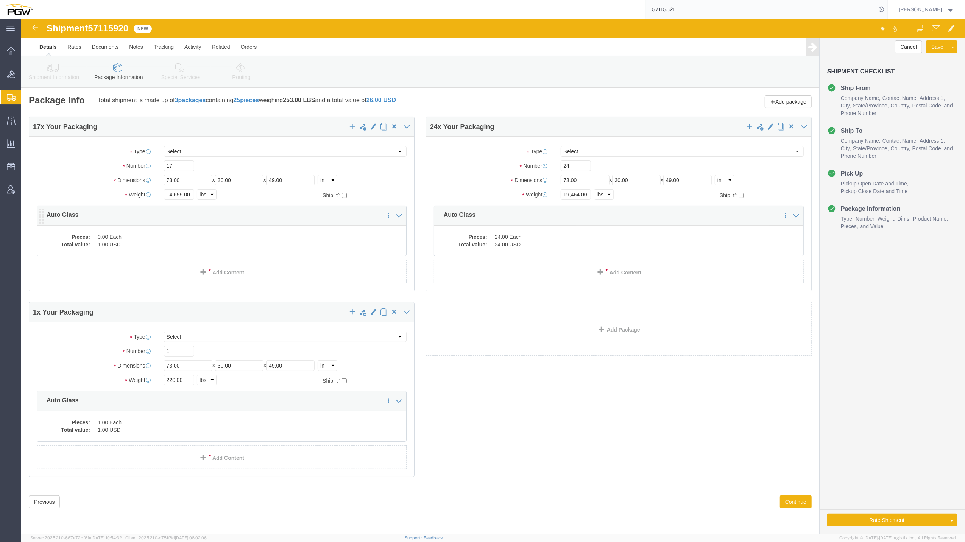
click dd "0.00 Each"
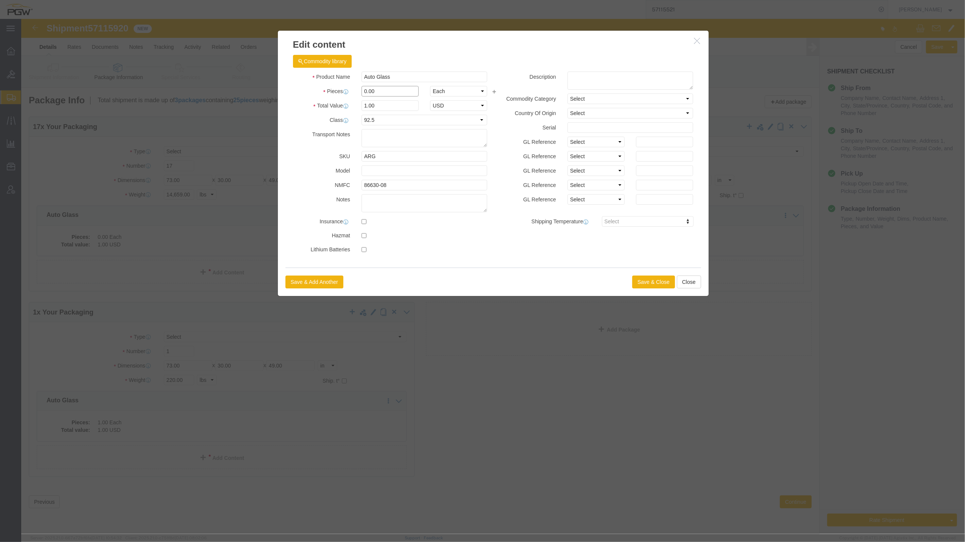
drag, startPoint x: 347, startPoint y: 71, endPoint x: 338, endPoint y: 70, distance: 9.1
click div "0.00"
type input "17.00"
type input "17"
click button "Save & Close"
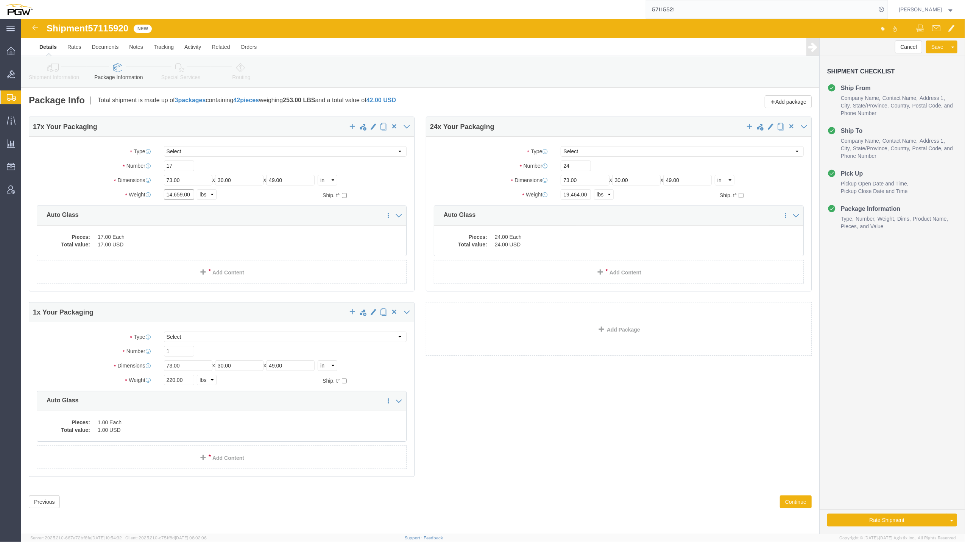
click input "14,659.00"
type input "14659.00"
click input "19,464.00"
type input "19464.00"
click button "Continue"
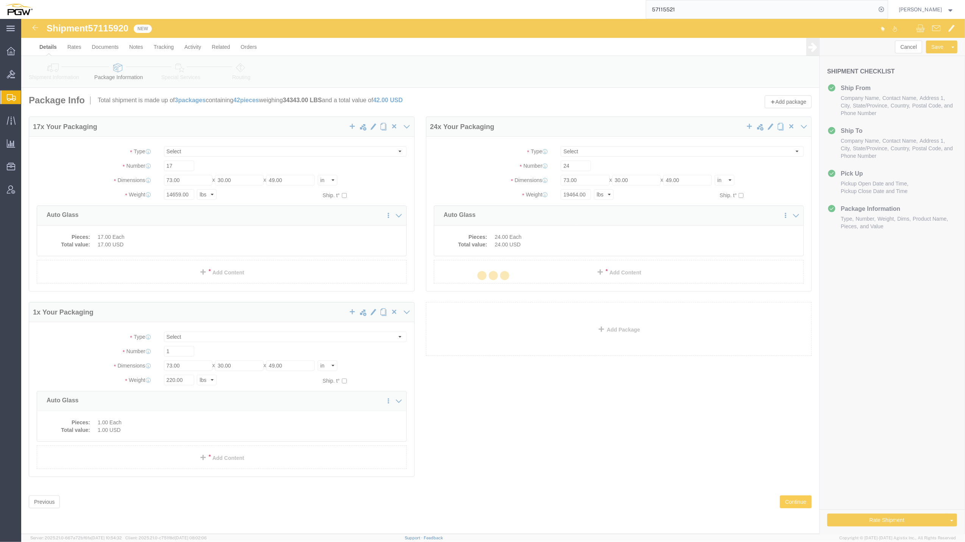
select select
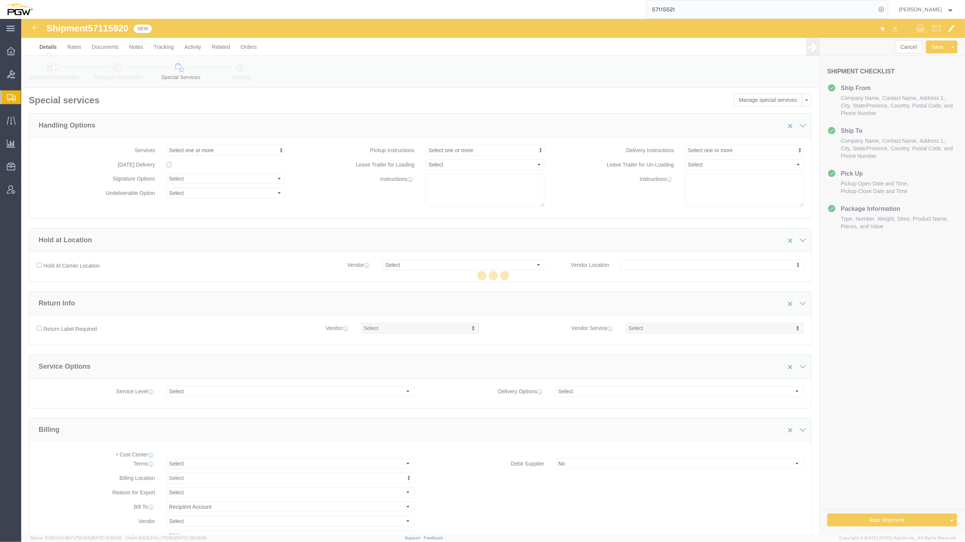
select select "COSTCENTER"
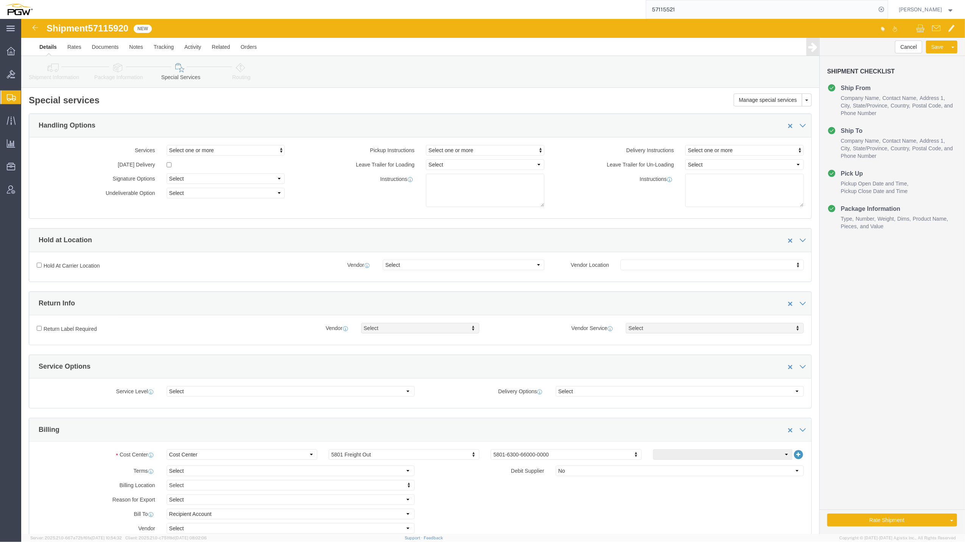
click link "Shipment Information"
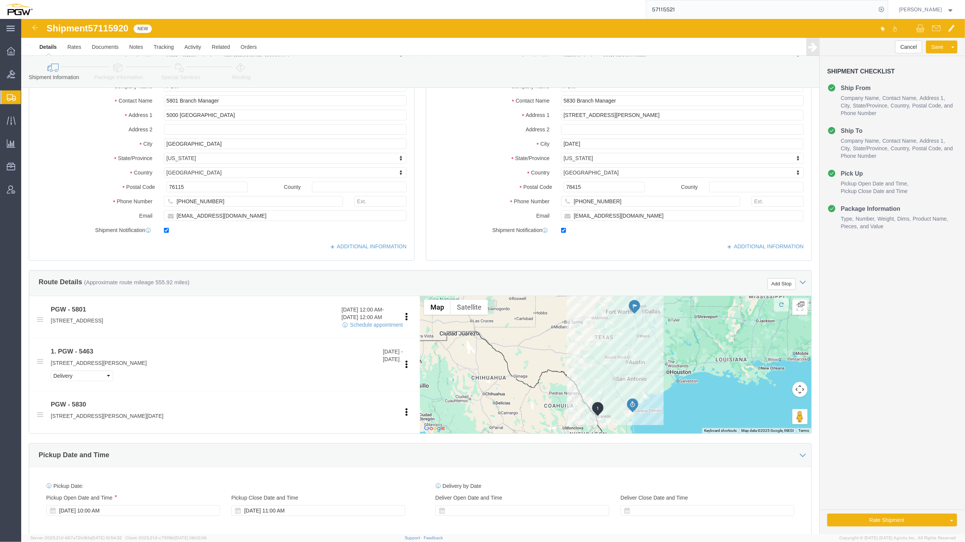
scroll to position [38, 0]
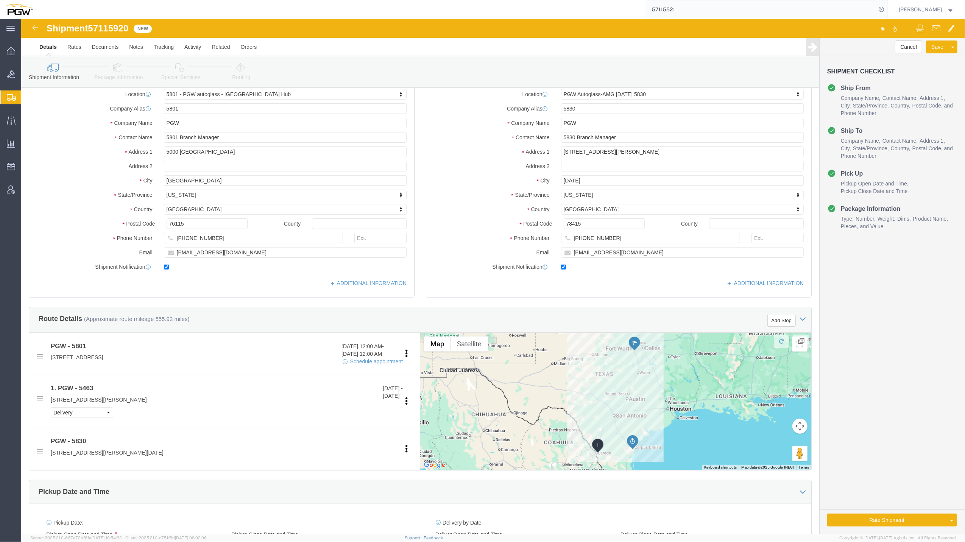
click icon
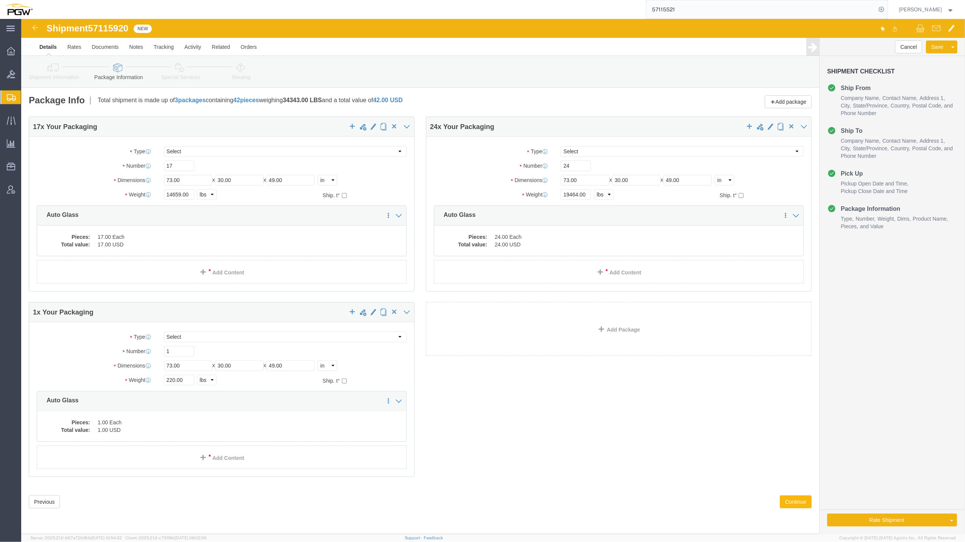
click button "Continue"
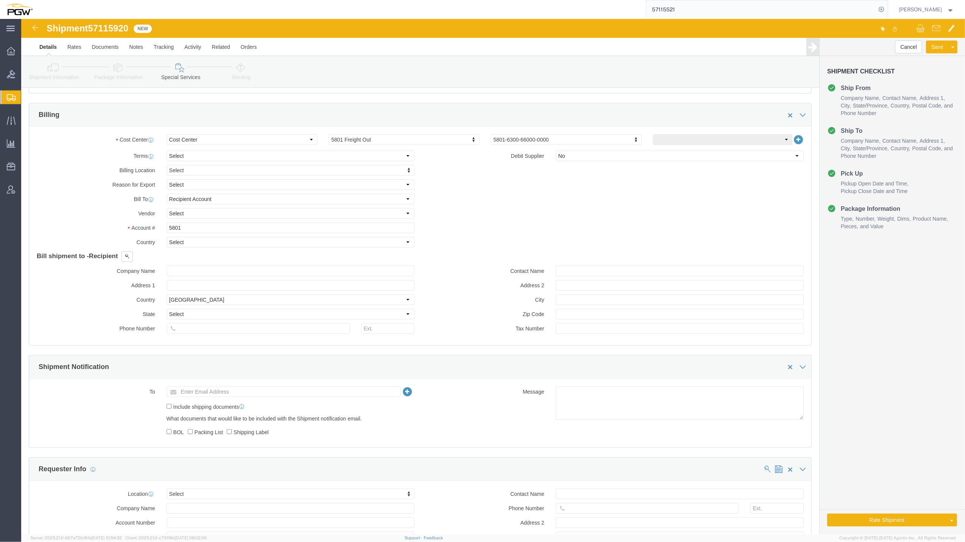
scroll to position [321, 0]
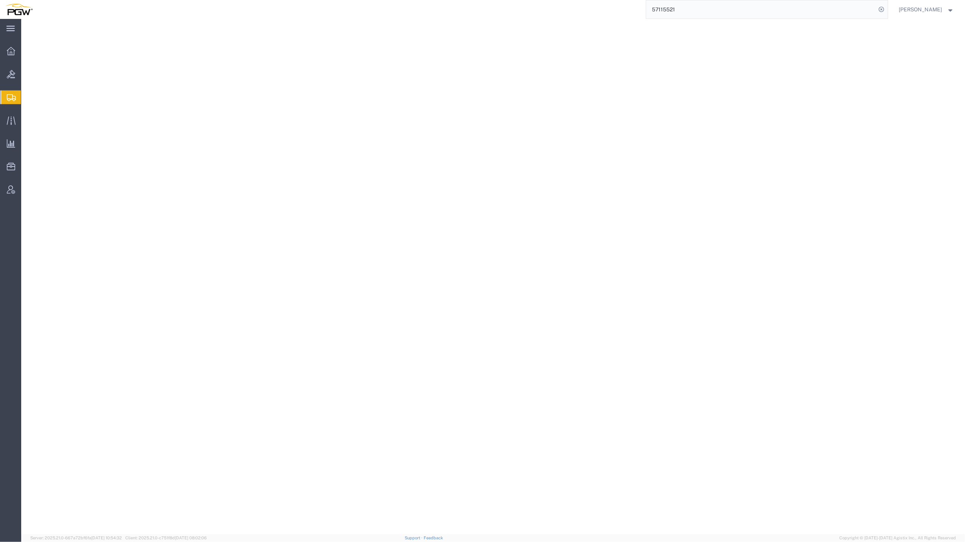
select select
select select "COSTCENTER"
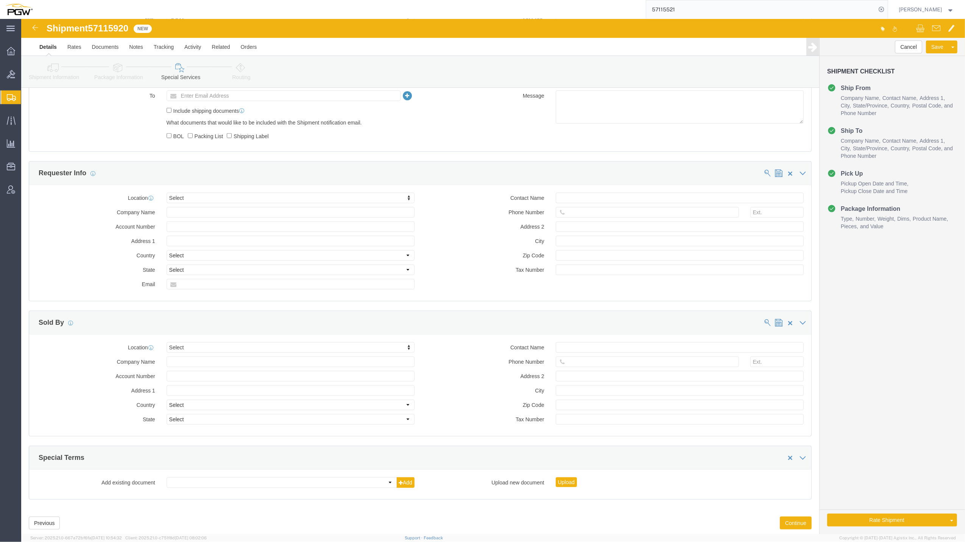
scroll to position [635, 0]
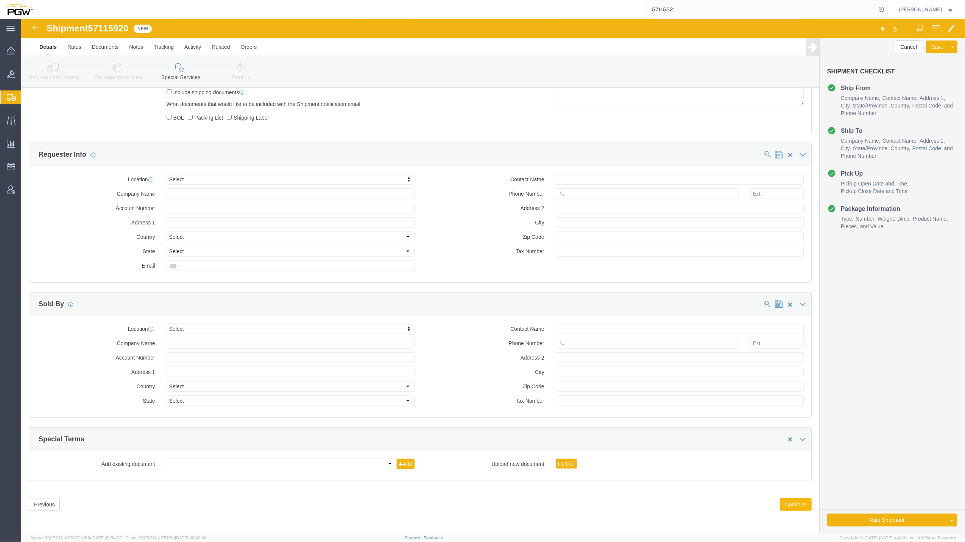
click button "Continue"
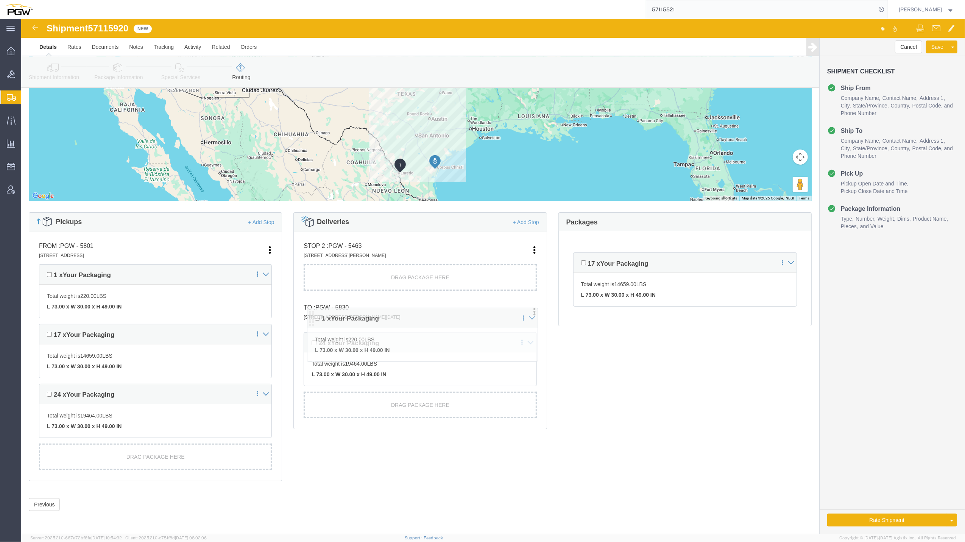
scroll to position [73, 0]
drag, startPoint x: 284, startPoint y: 316, endPoint x: 299, endPoint y: 254, distance: 63.9
click div "Pickups + Add Stop From : PGW - 5801 5000 South Freeway, Fort Worth, TX, 76115,…"
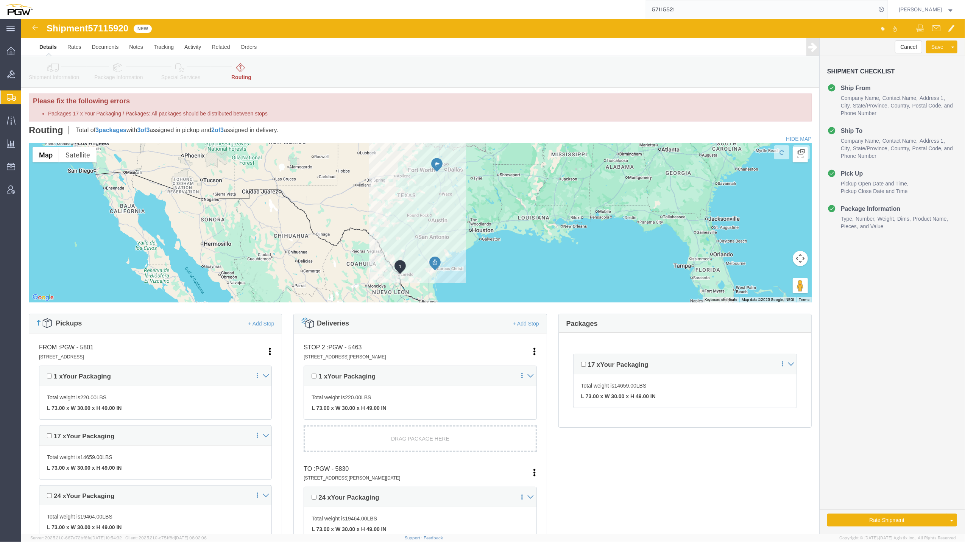
scroll to position [0, 0]
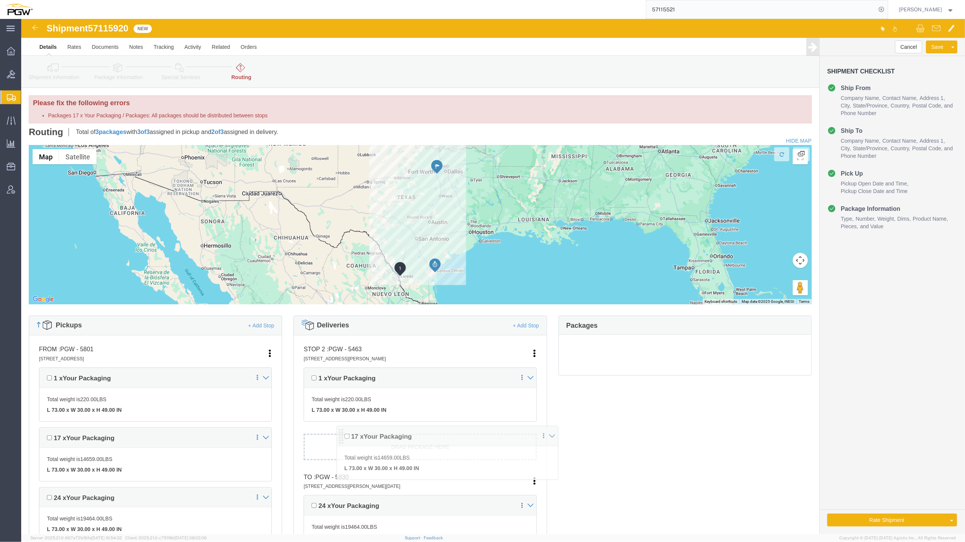
drag, startPoint x: 551, startPoint y: 350, endPoint x: 314, endPoint y: 417, distance: 246.4
click div "Pickups + Add Stop From : PGW - 5801 5000 South Freeway, Fort Worth, TX, 76115,…"
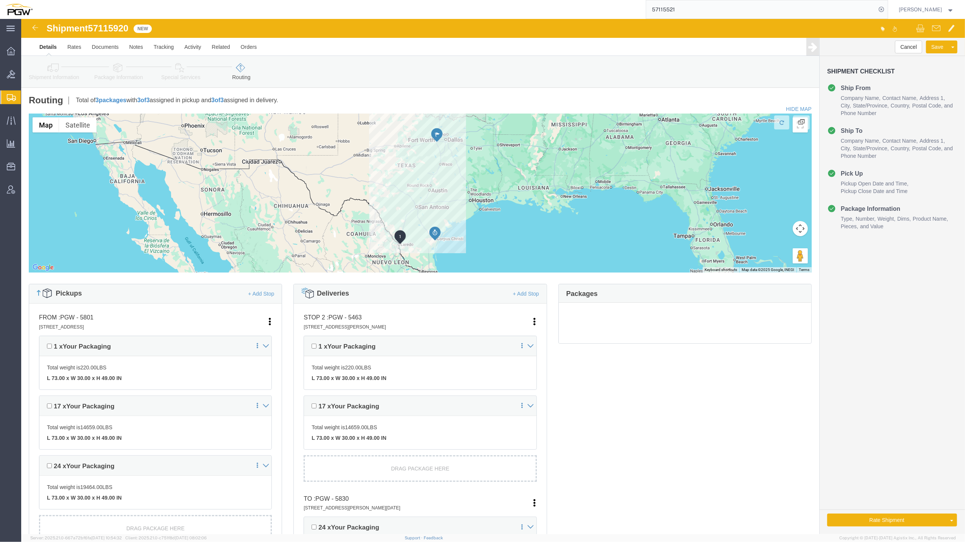
scroll to position [90, 0]
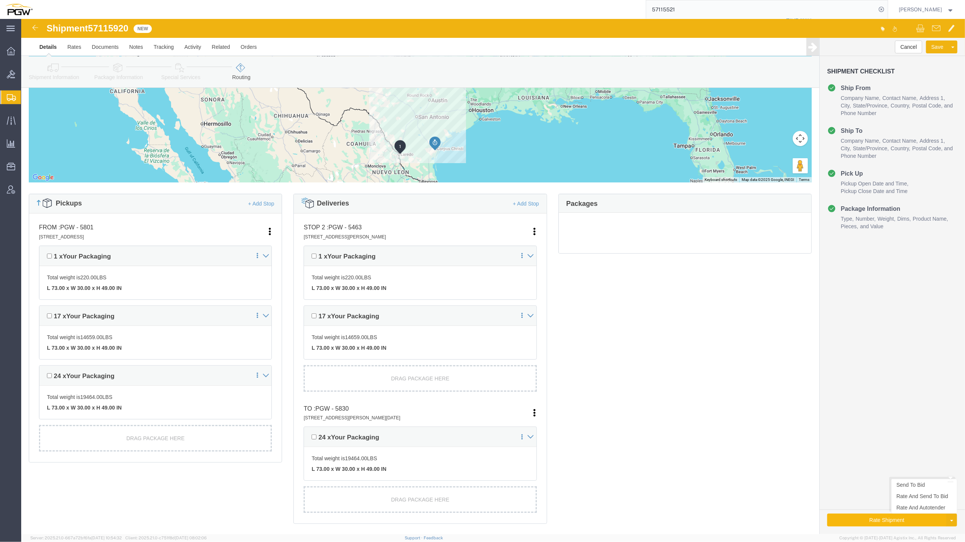
click button "Rate Shipment"
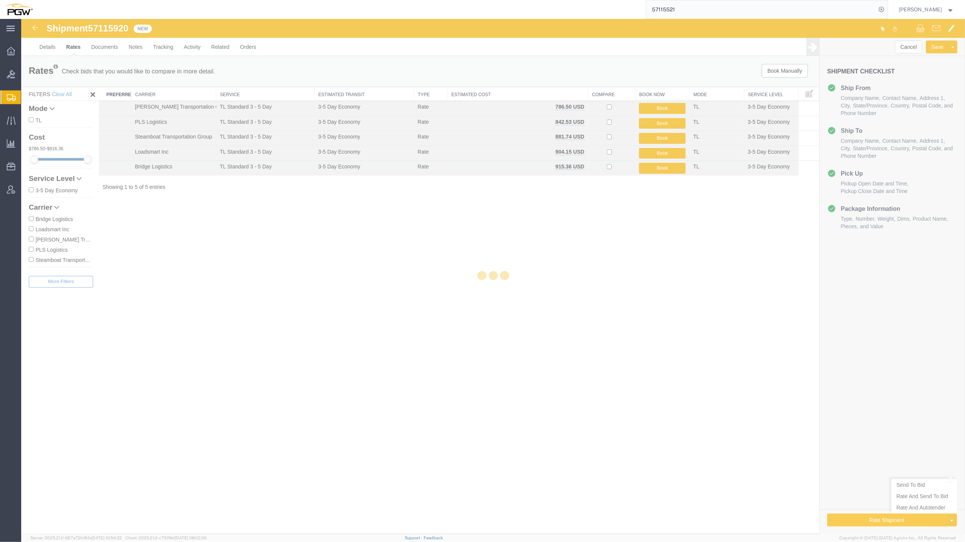
scroll to position [0, 0]
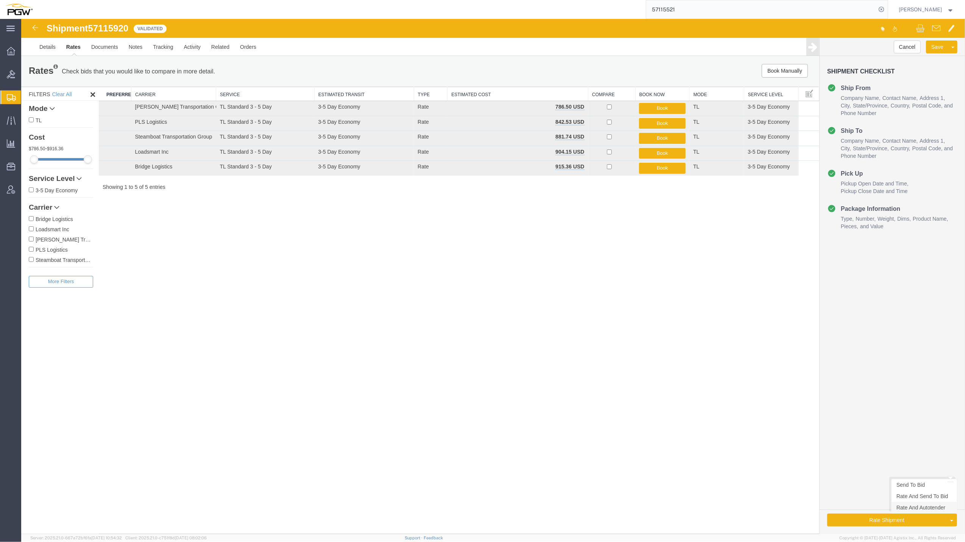
click at [916, 508] on link "Rate And Autotender" at bounding box center [923, 507] width 65 height 11
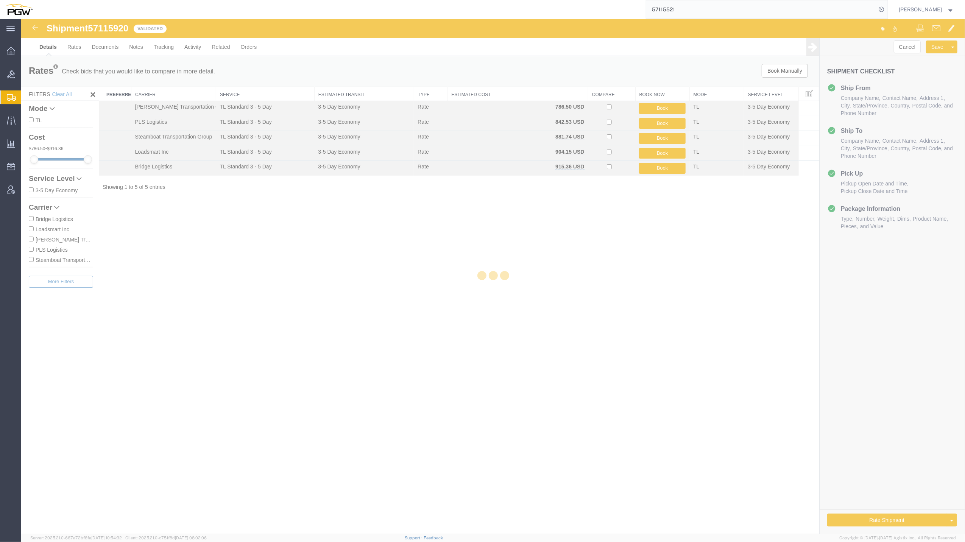
select select "62891"
select select "62931"
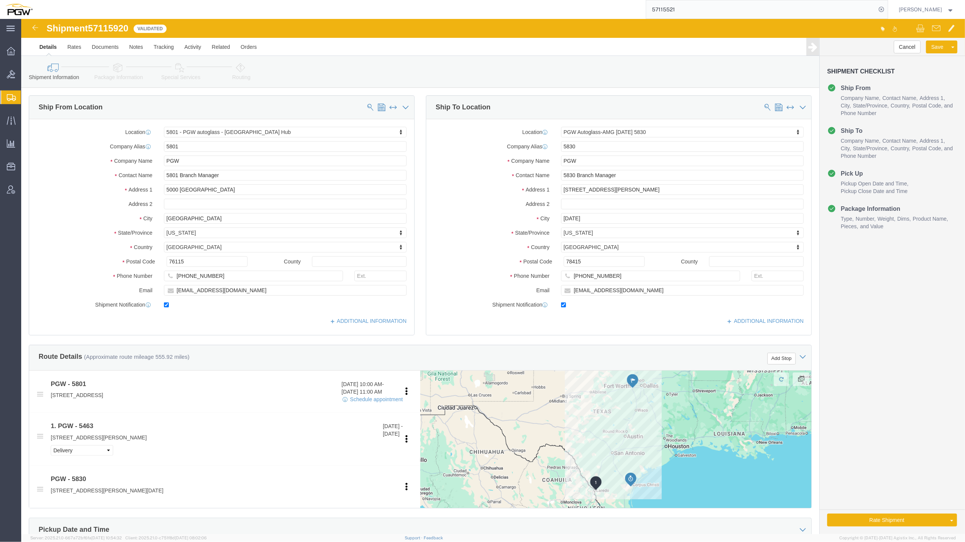
select select "62891"
select select "62931"
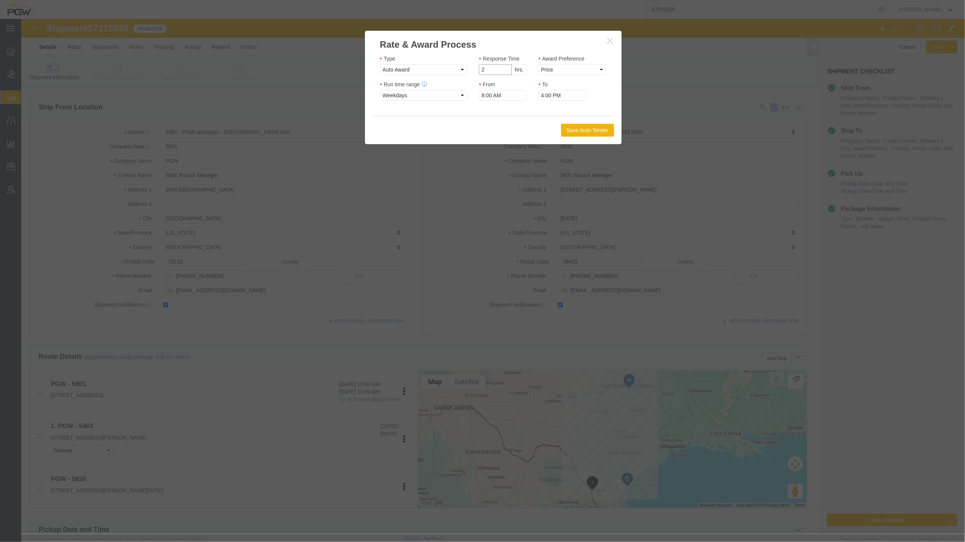
type input "2"
click input "2"
click select "Price Carrier Rank"
select select "LANE_RANK"
click select "Price Carrier Rank"
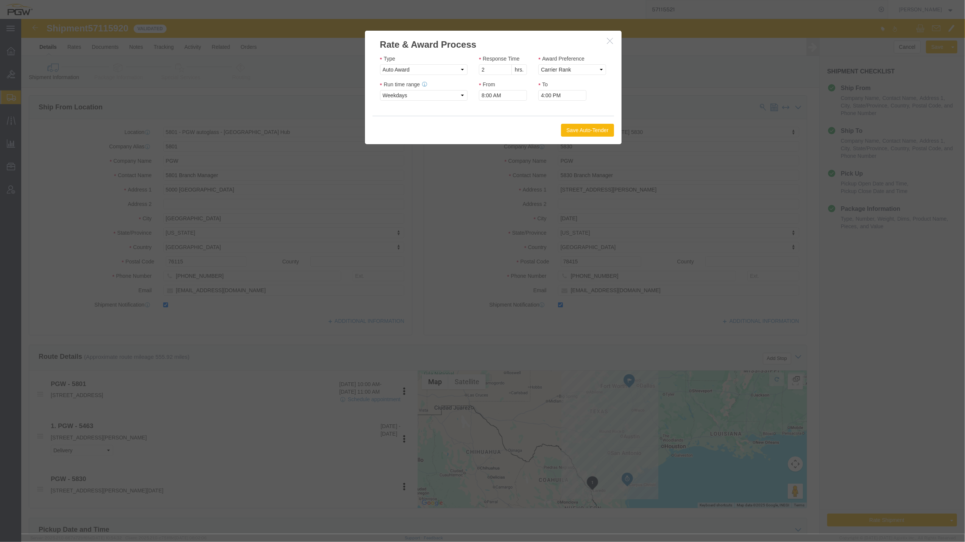
click button "Save Auto-Tender"
